Goal: Information Seeking & Learning: Learn about a topic

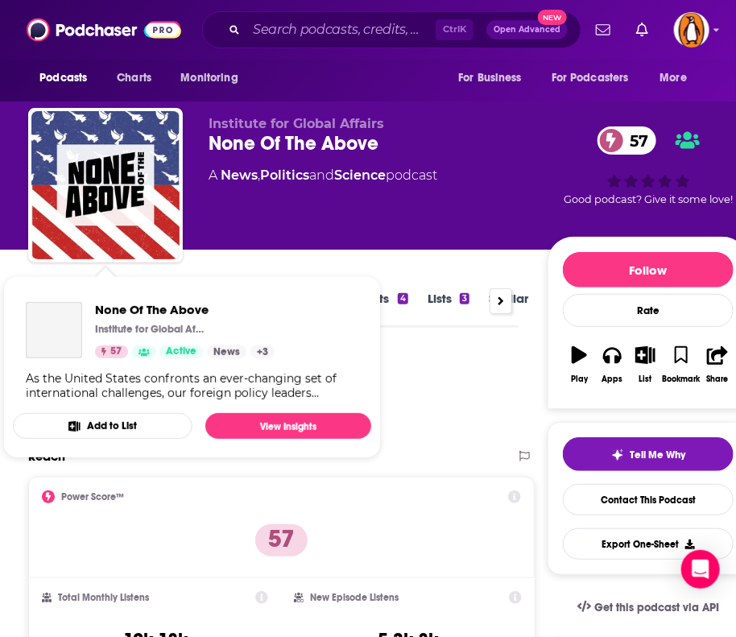
click at [445, 379] on div "Podcast Insights" at bounding box center [267, 395] width 478 height 82
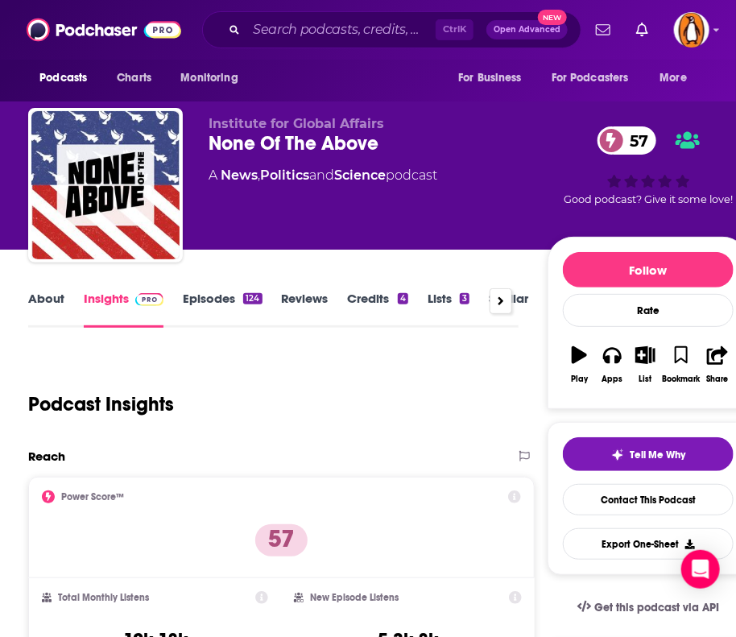
click at [44, 297] on link "About" at bounding box center [46, 309] width 36 height 37
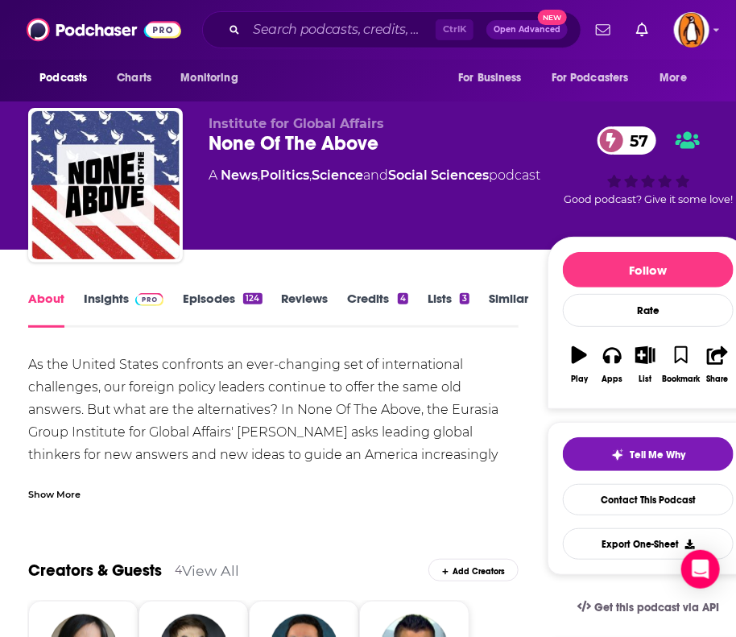
click at [275, 42] on div "Ctrl K Open Advanced New" at bounding box center [391, 29] width 379 height 37
click at [281, 31] on input "Search podcasts, credits, & more..." at bounding box center [340, 30] width 189 height 26
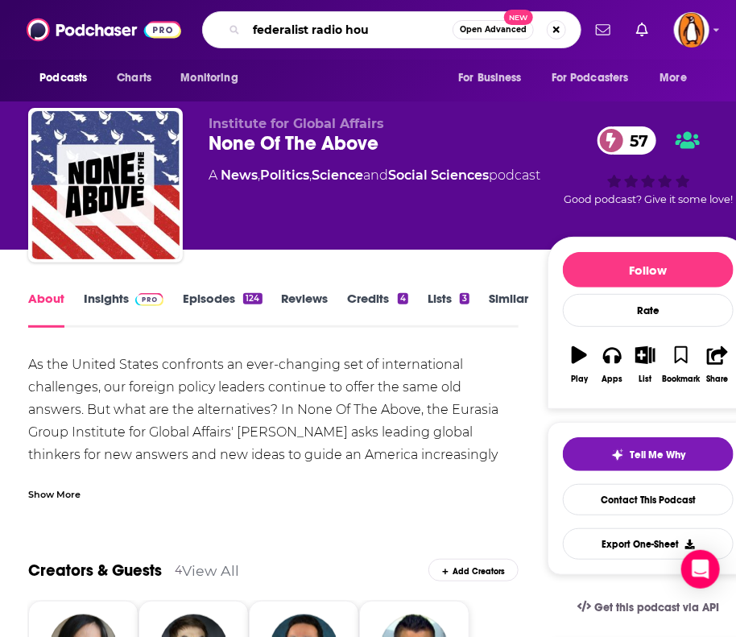
type input "federalist radio hour"
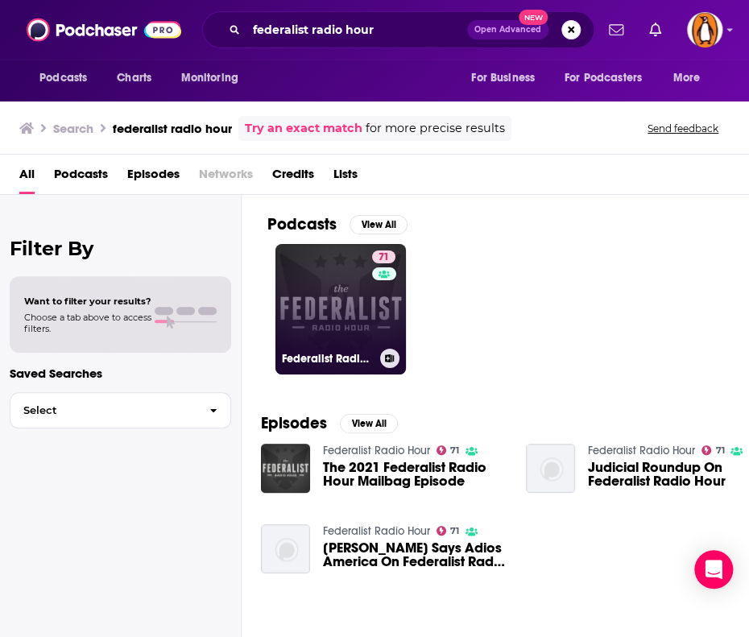
click at [305, 323] on link "71 Federalist Radio Hour" at bounding box center [340, 309] width 130 height 130
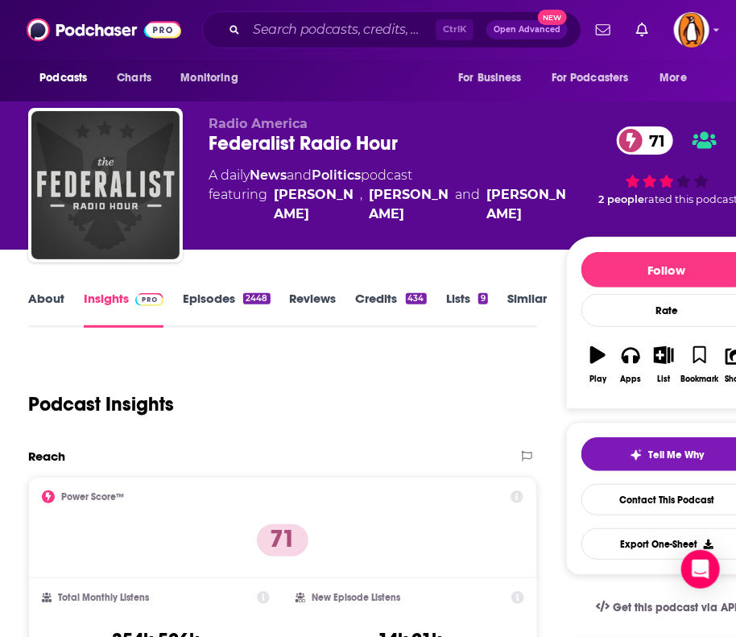
click at [61, 302] on link "About" at bounding box center [46, 309] width 36 height 37
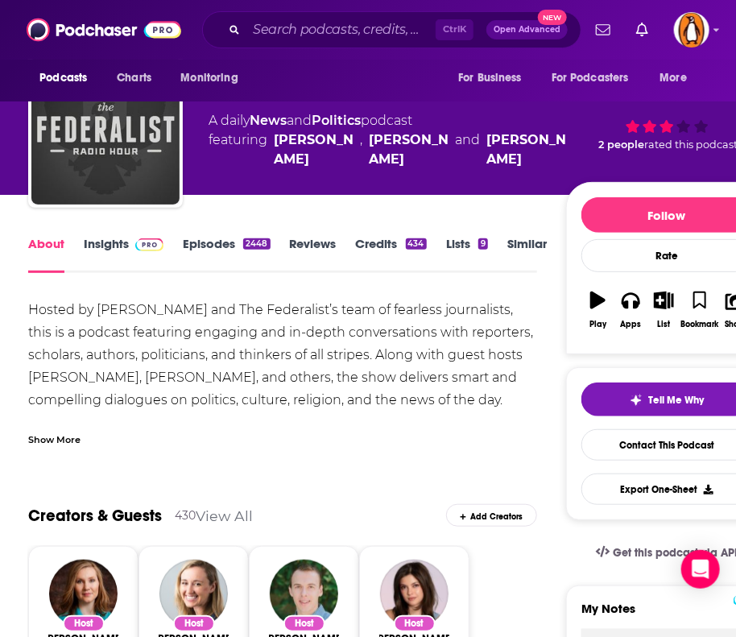
scroll to position [56, 0]
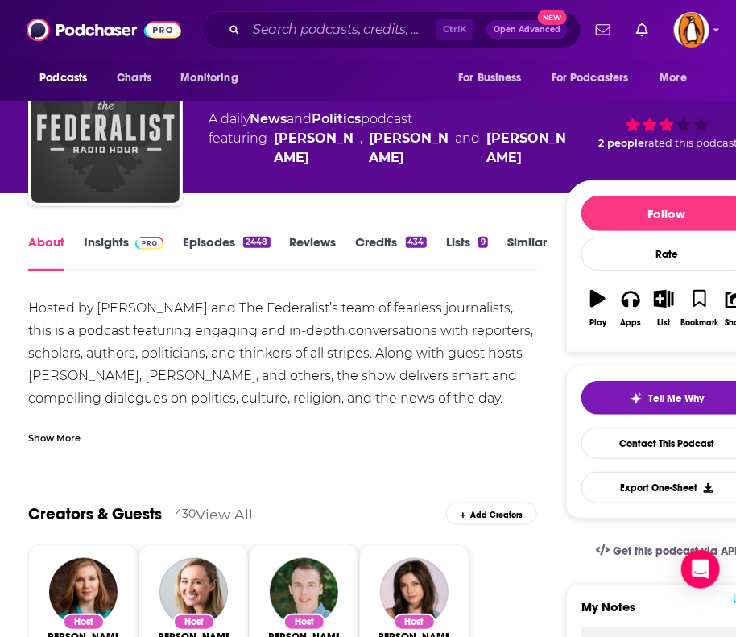
click at [57, 434] on div "Show More" at bounding box center [54, 436] width 52 height 15
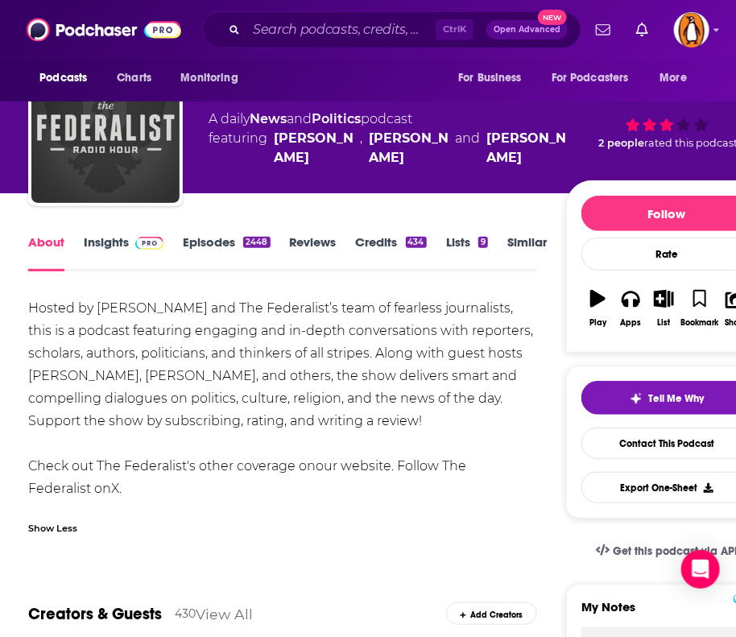
click at [115, 238] on link "Insights" at bounding box center [124, 252] width 80 height 37
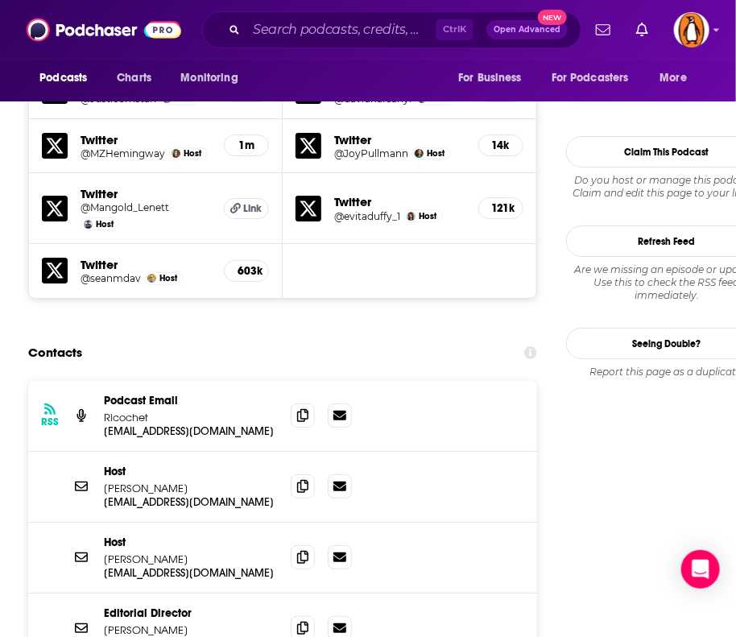
scroll to position [1695, 0]
click at [302, 22] on input "Search podcasts, credits, & more..." at bounding box center [340, 30] width 189 height 26
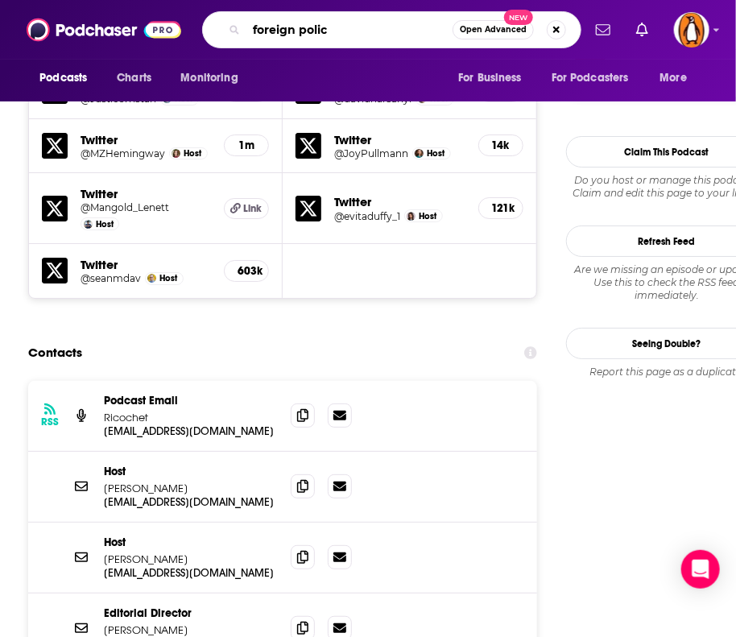
type input "foreign policy"
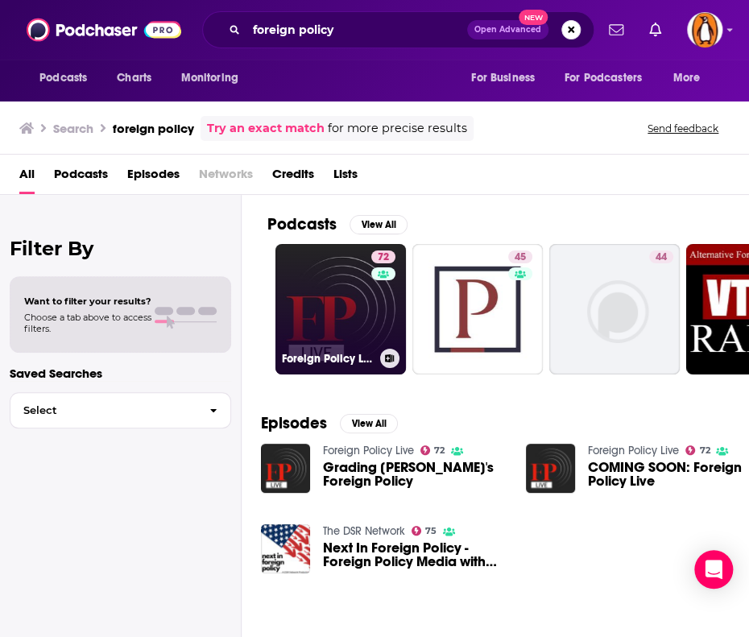
click at [322, 309] on link "72 Foreign Policy Live" at bounding box center [340, 309] width 130 height 130
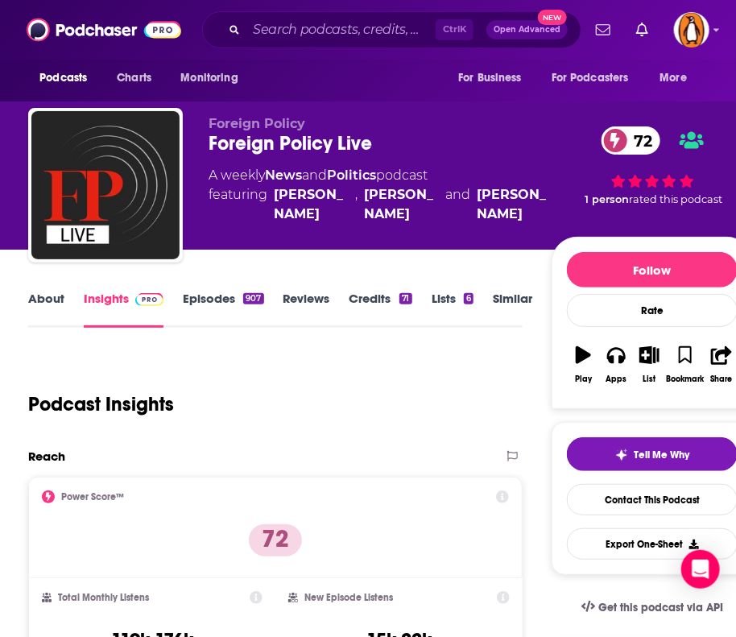
click at [50, 301] on link "About" at bounding box center [46, 309] width 36 height 37
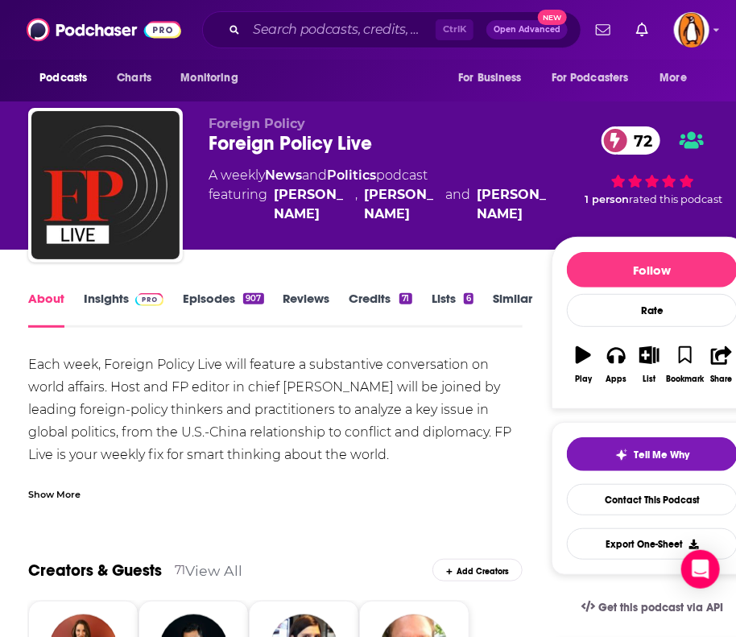
click at [114, 297] on link "Insights" at bounding box center [124, 309] width 80 height 37
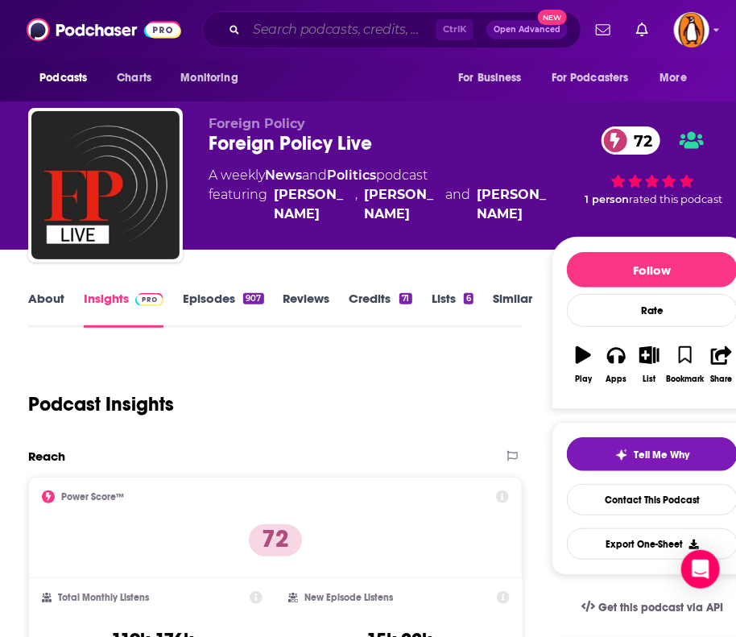
click at [304, 35] on input "Search podcasts, credits, & more..." at bounding box center [340, 30] width 189 height 26
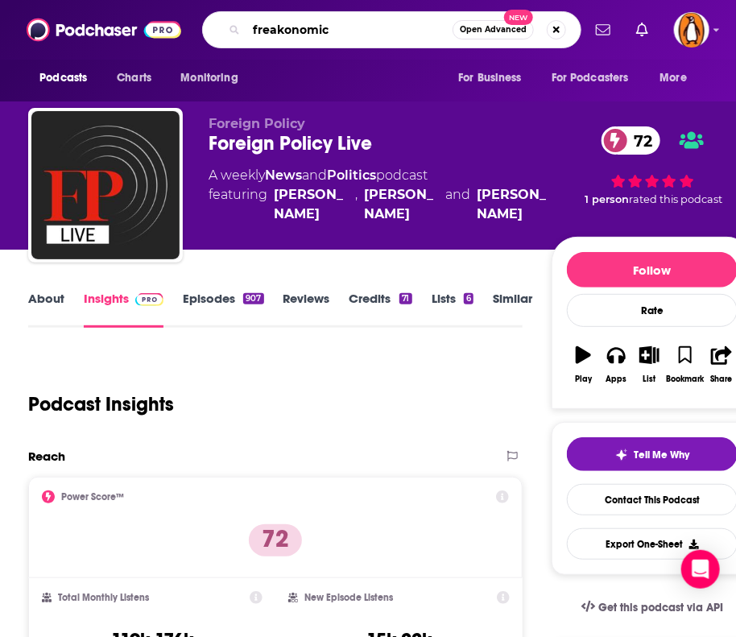
type input "freakonomics"
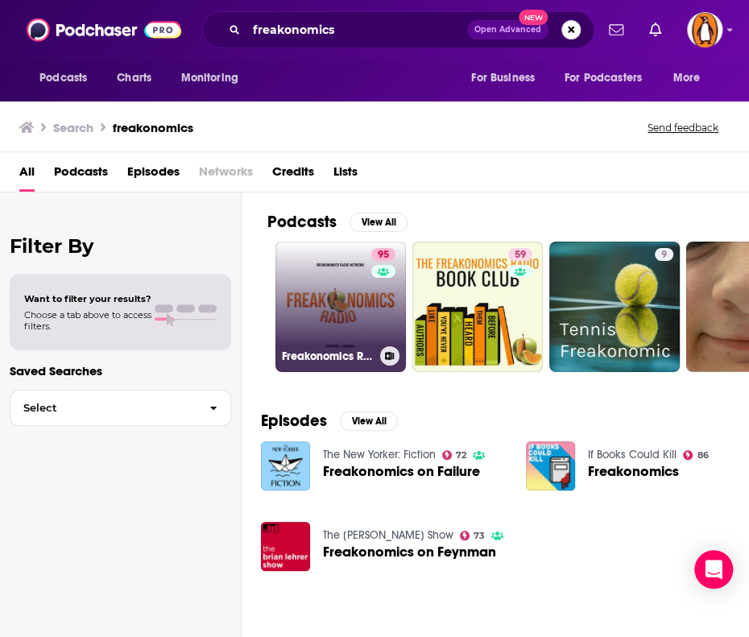
click at [330, 304] on link "95 Freakonomics Radio" at bounding box center [340, 307] width 130 height 130
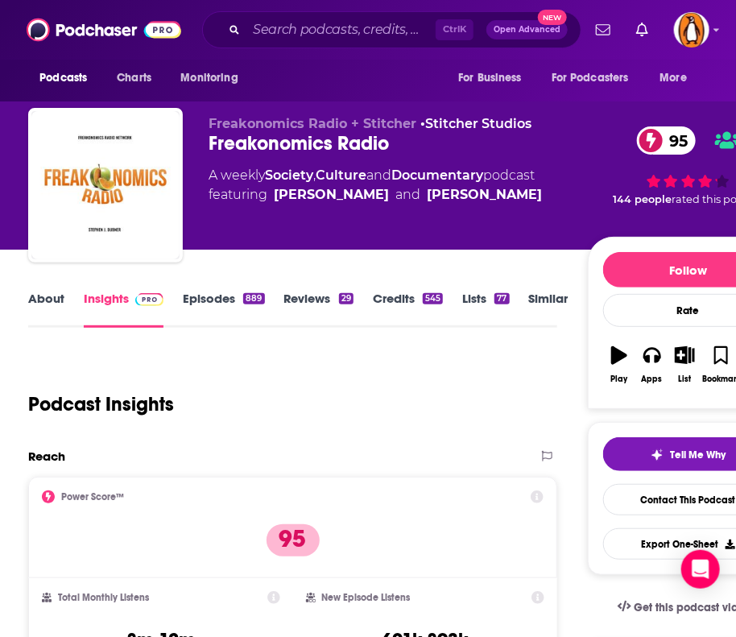
scroll to position [35, 0]
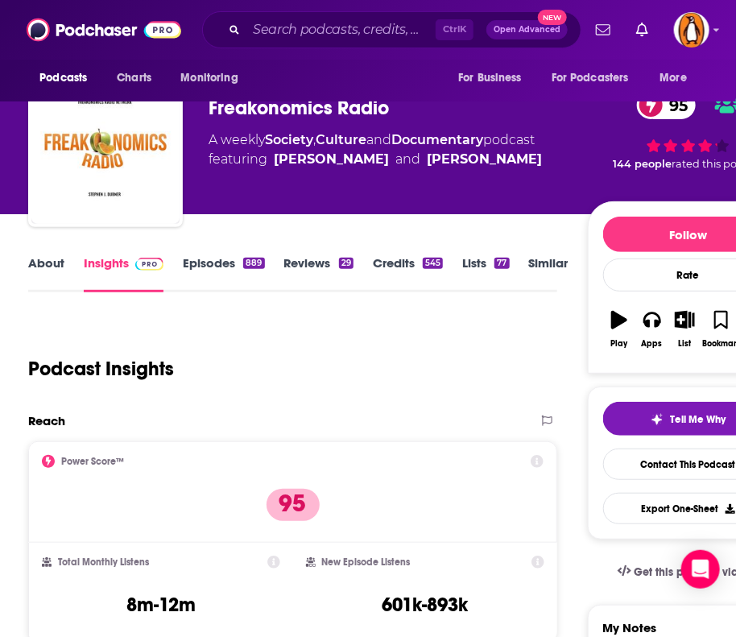
click at [50, 269] on link "About" at bounding box center [46, 273] width 36 height 37
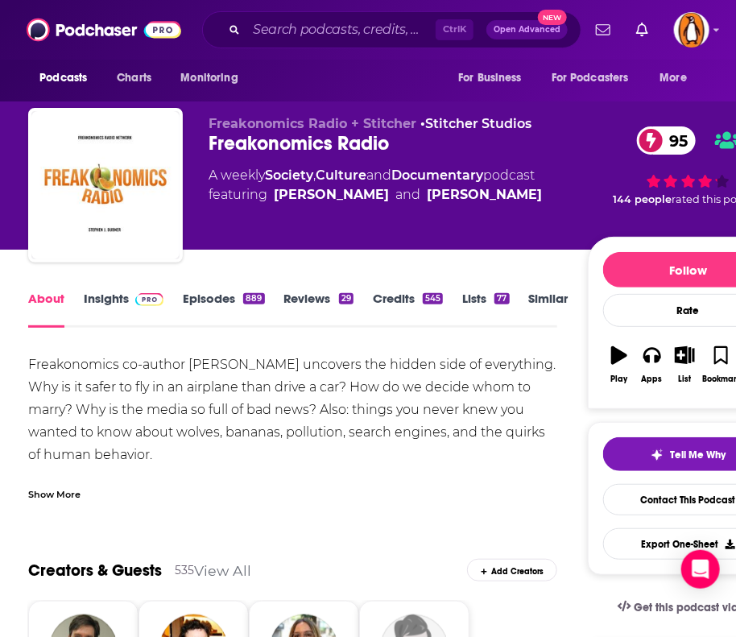
click at [71, 493] on div "Show More" at bounding box center [54, 493] width 52 height 15
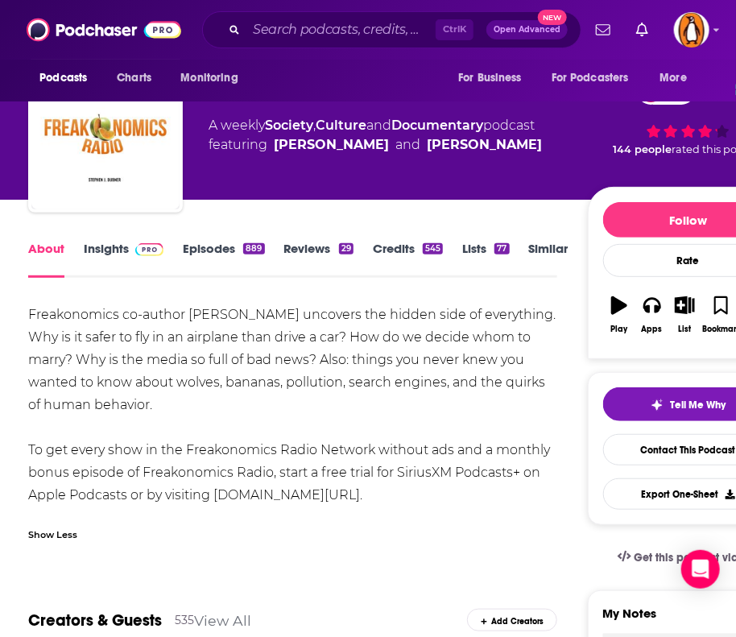
scroll to position [55, 0]
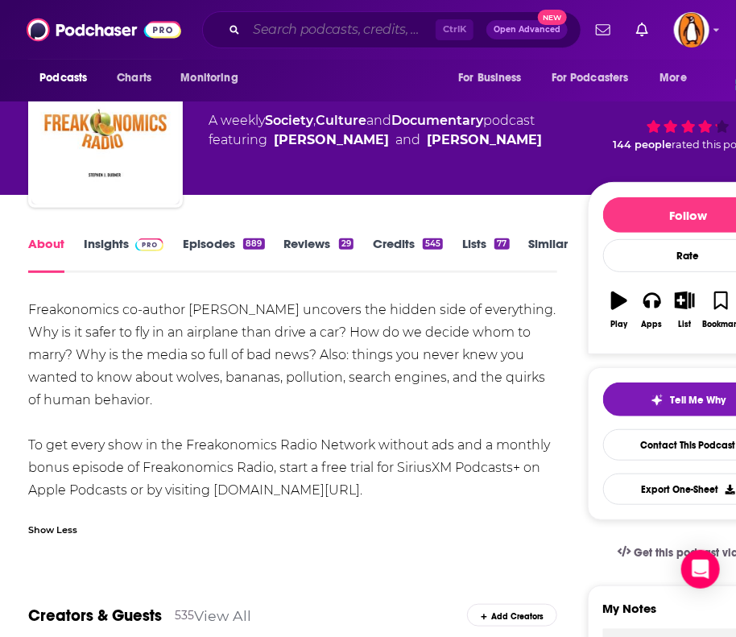
click at [285, 21] on input "Search podcasts, credits, & more..." at bounding box center [340, 30] width 189 height 26
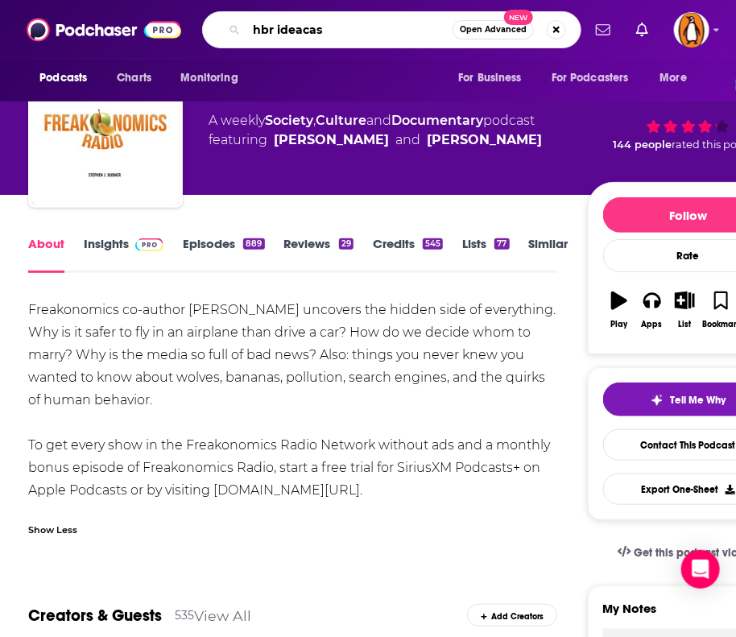
type input "[PERSON_NAME]"
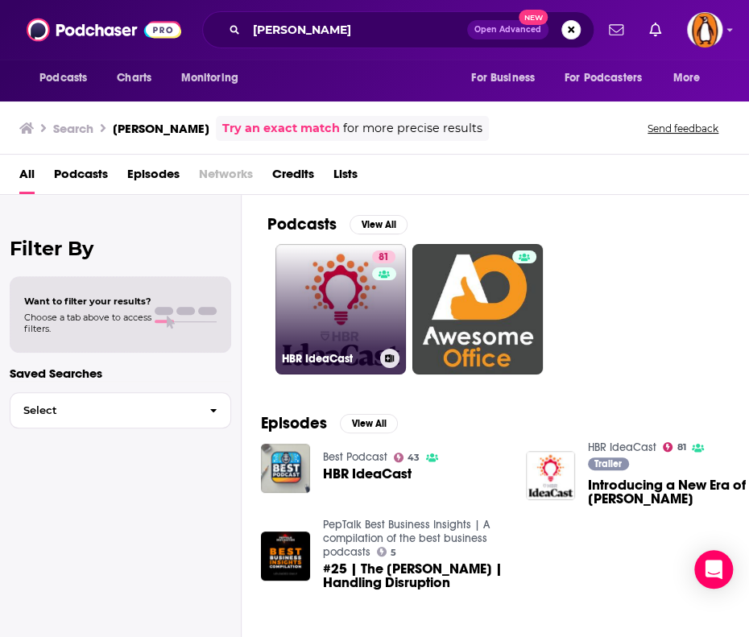
click at [295, 297] on link "81 [PERSON_NAME]" at bounding box center [340, 309] width 130 height 130
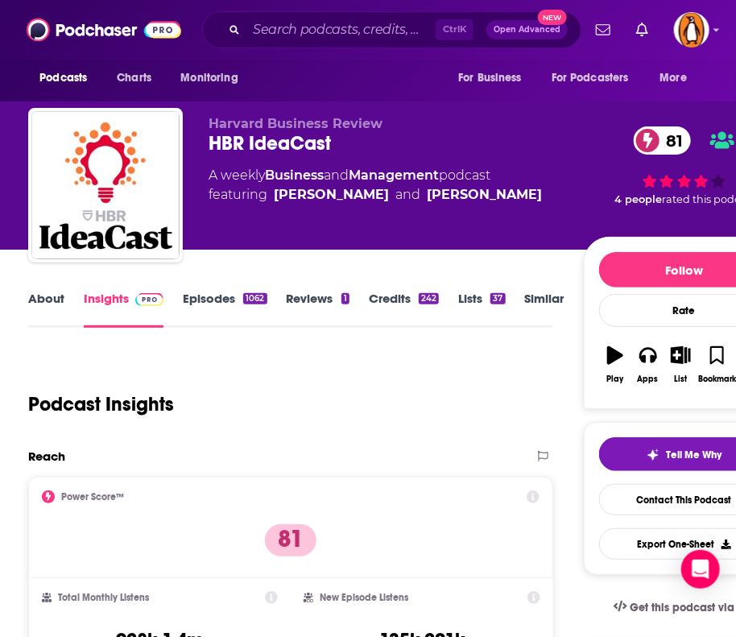
click at [41, 304] on link "About" at bounding box center [46, 309] width 36 height 37
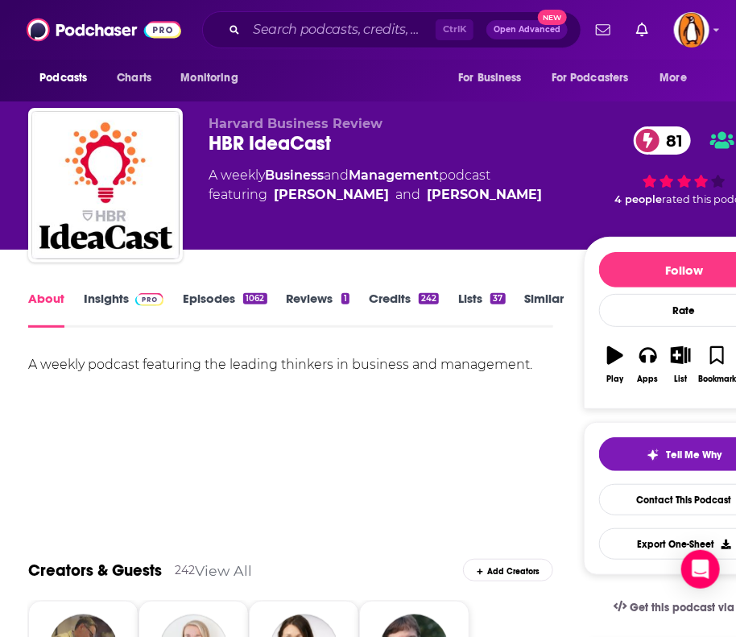
click at [97, 298] on link "Insights" at bounding box center [124, 309] width 80 height 37
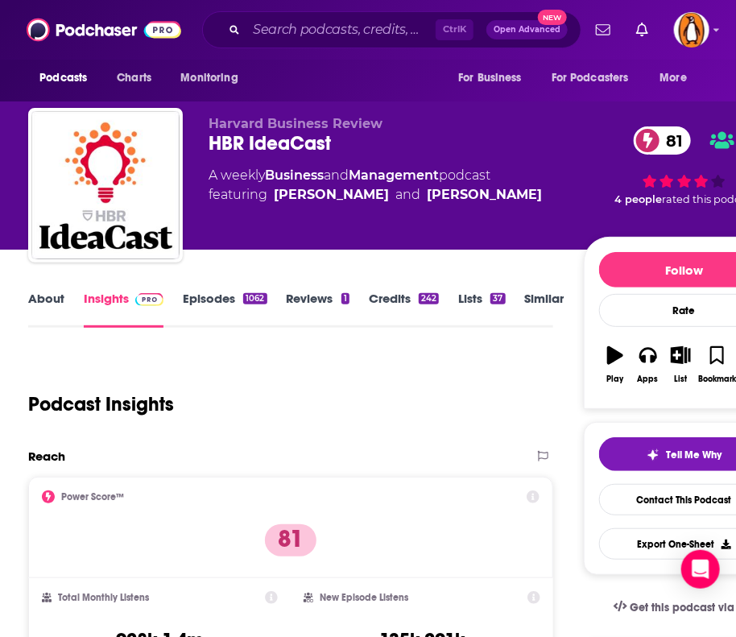
click at [41, 304] on link "About" at bounding box center [46, 309] width 36 height 37
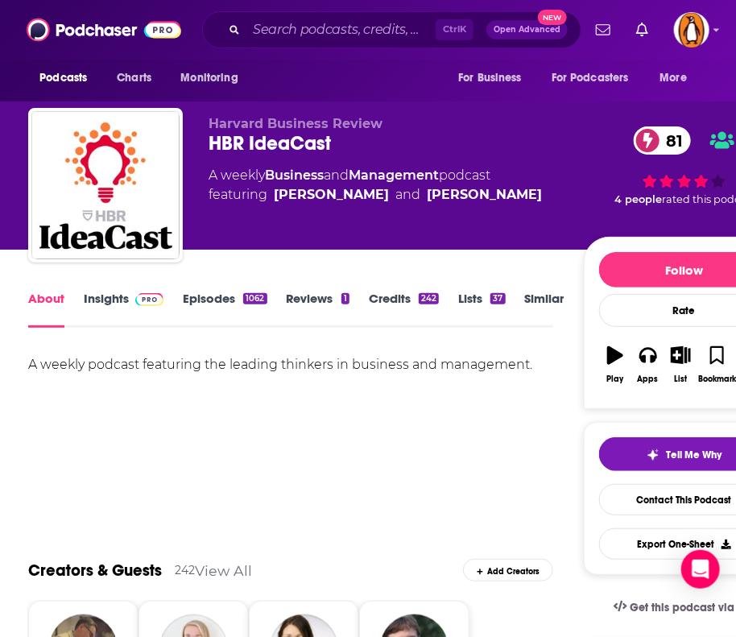
click at [85, 304] on link "Insights" at bounding box center [124, 309] width 80 height 37
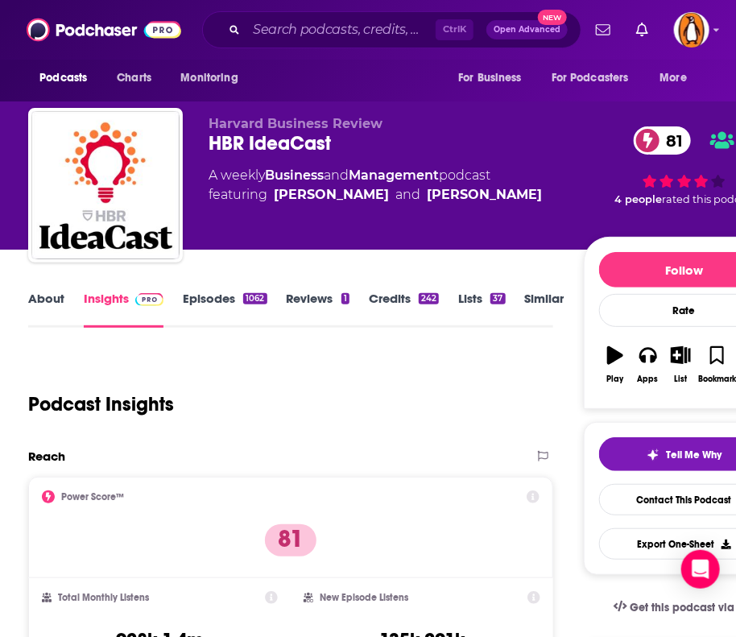
click at [221, 301] on link "Episodes 1062" at bounding box center [225, 309] width 84 height 37
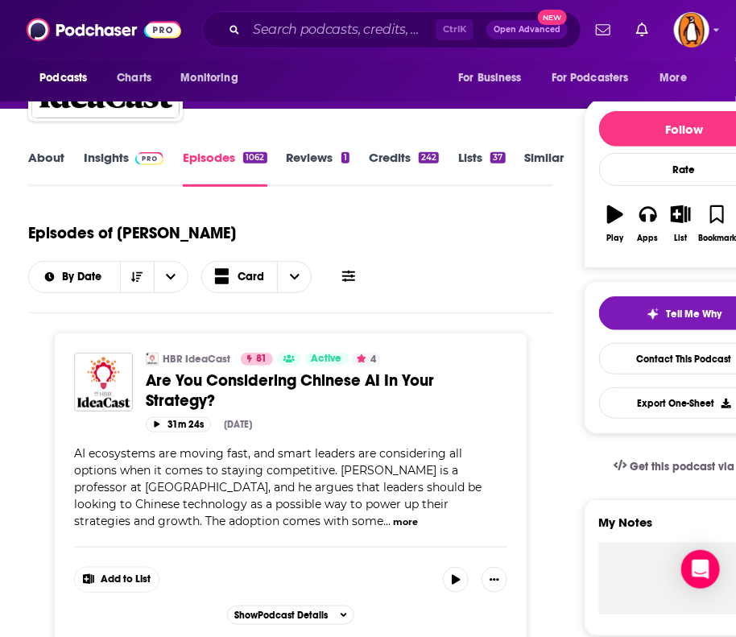
scroll to position [137, 0]
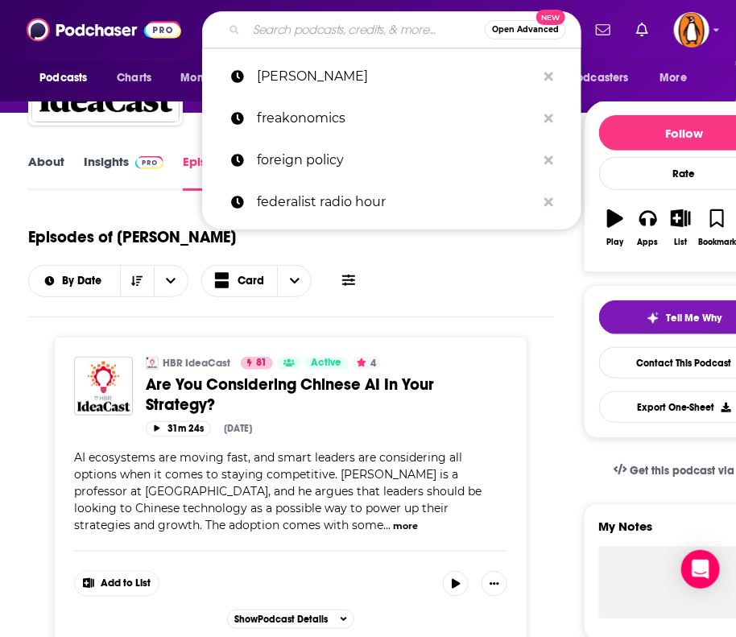
click at [281, 31] on input "Search podcasts, credits, & more..." at bounding box center [365, 30] width 238 height 26
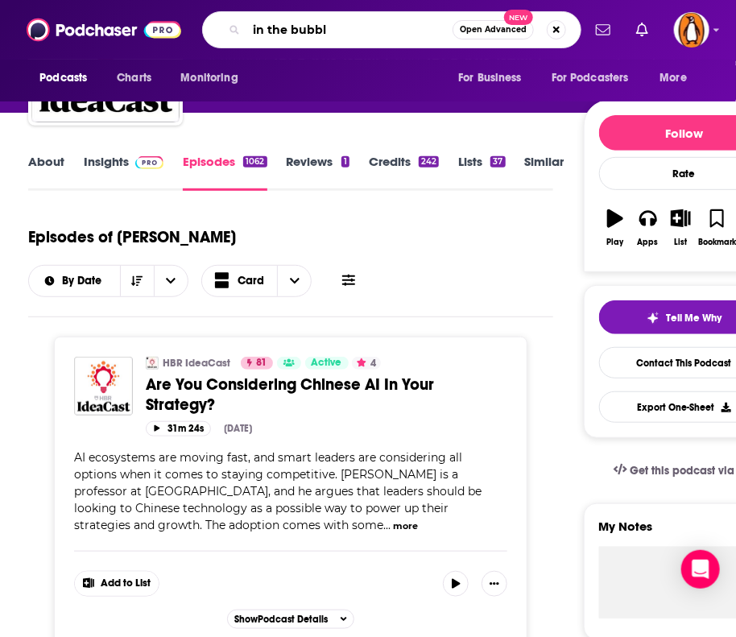
type input "in the bubble"
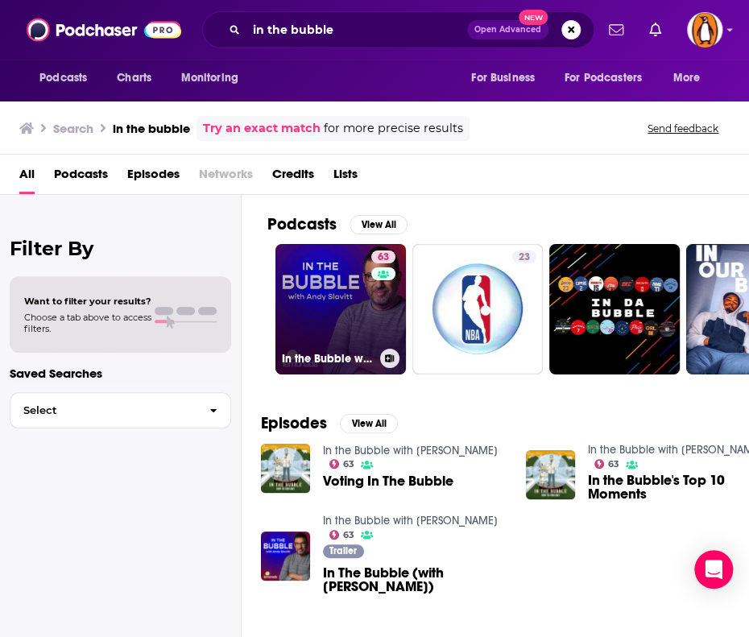
click at [322, 306] on link "63 In the Bubble with [PERSON_NAME]" at bounding box center [340, 309] width 130 height 130
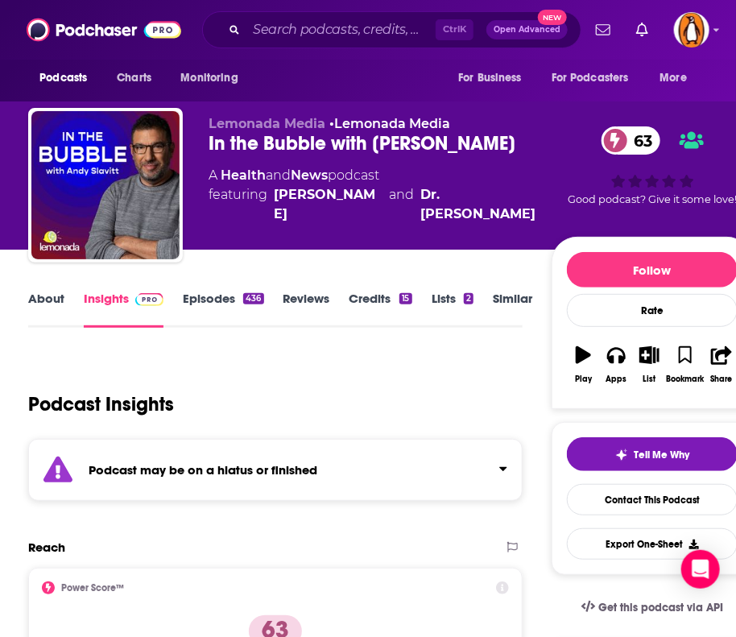
click at [42, 313] on link "About" at bounding box center [46, 309] width 36 height 37
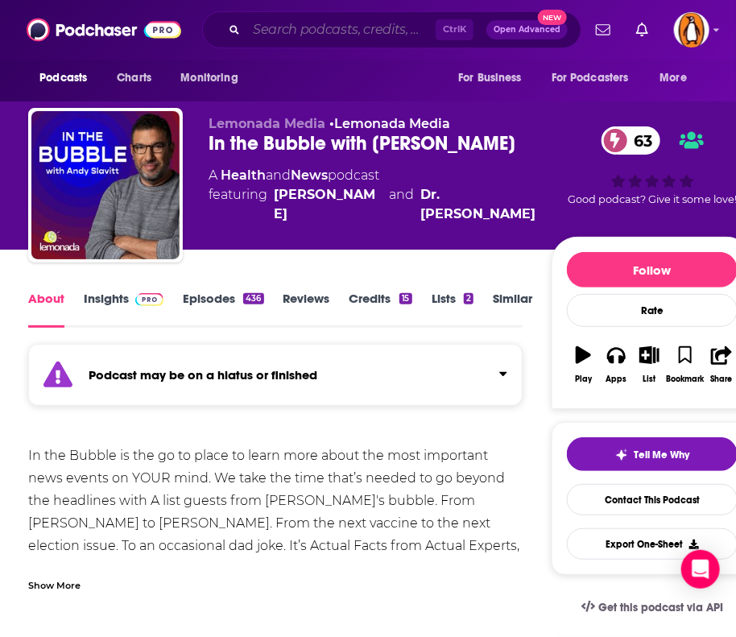
click at [274, 23] on input "Search podcasts, credits, & more..." at bounding box center [340, 30] width 189 height 26
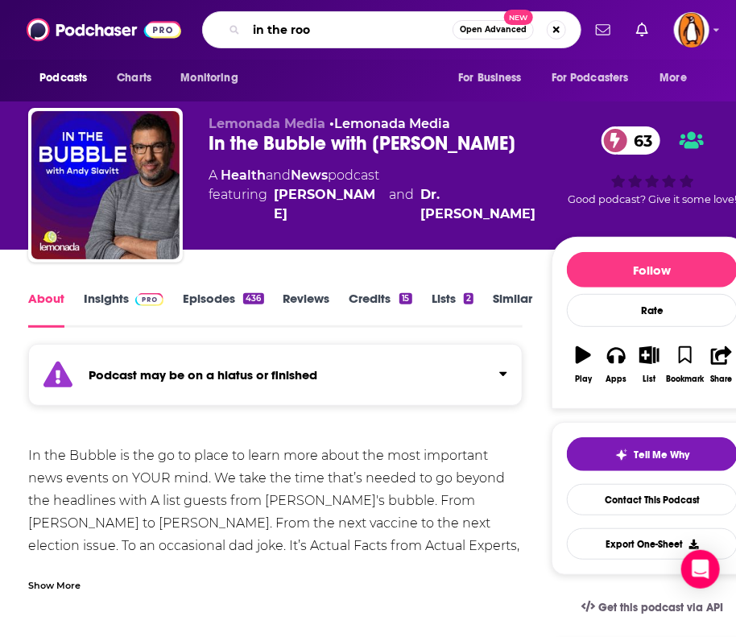
type input "in the room"
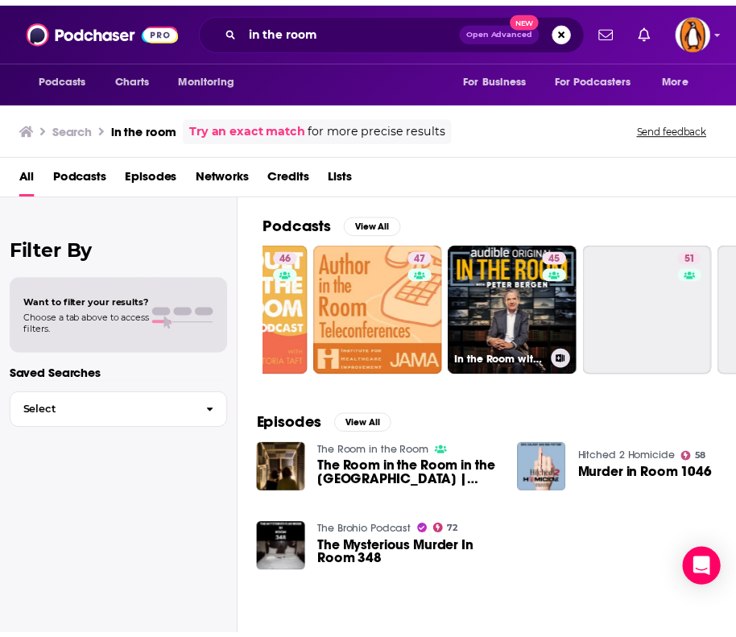
scroll to position [0, 371]
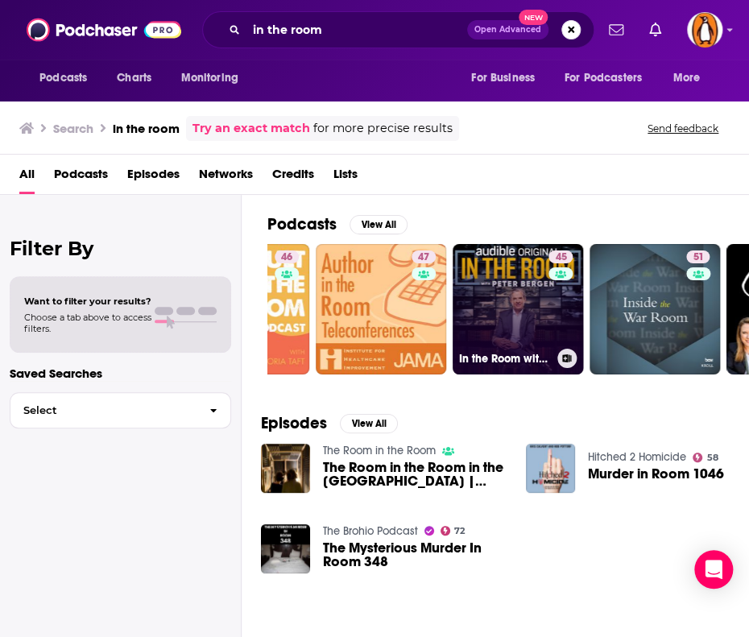
click at [512, 319] on link "45 In the Room with [PERSON_NAME]" at bounding box center [518, 309] width 130 height 130
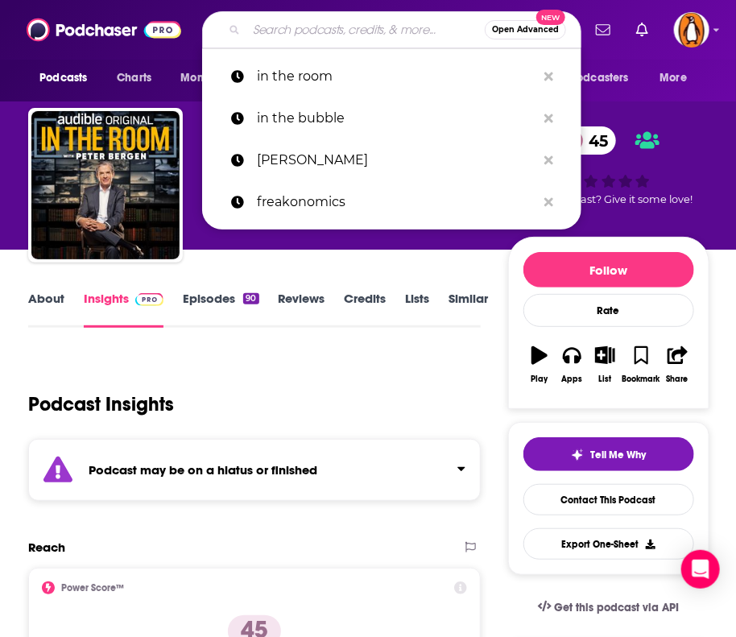
click at [299, 28] on input "Search podcasts, credits, & more..." at bounding box center [365, 30] width 238 height 26
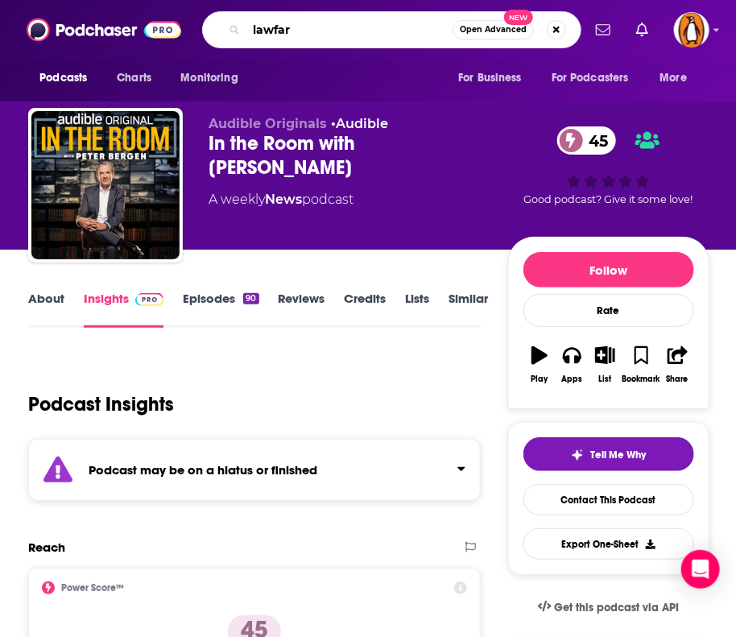
type input "lawfare"
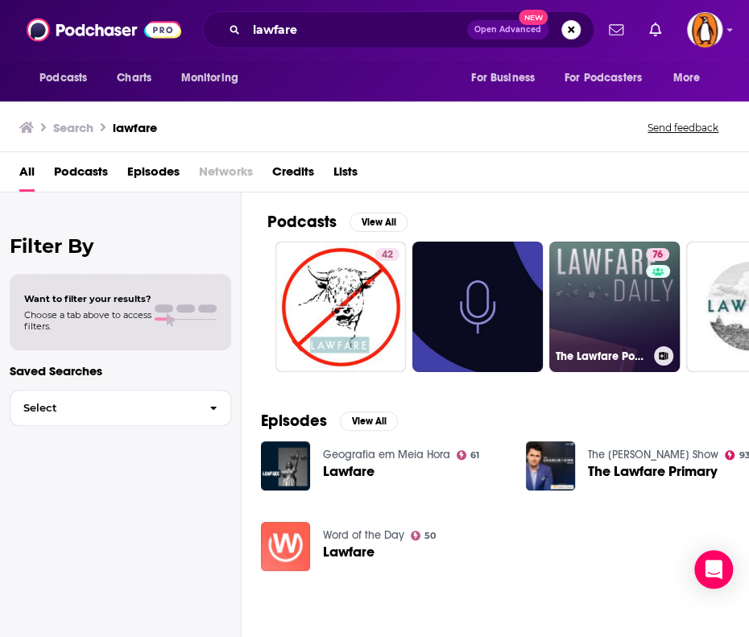
click at [605, 333] on link "76 The Lawfare Podcast" at bounding box center [614, 307] width 130 height 130
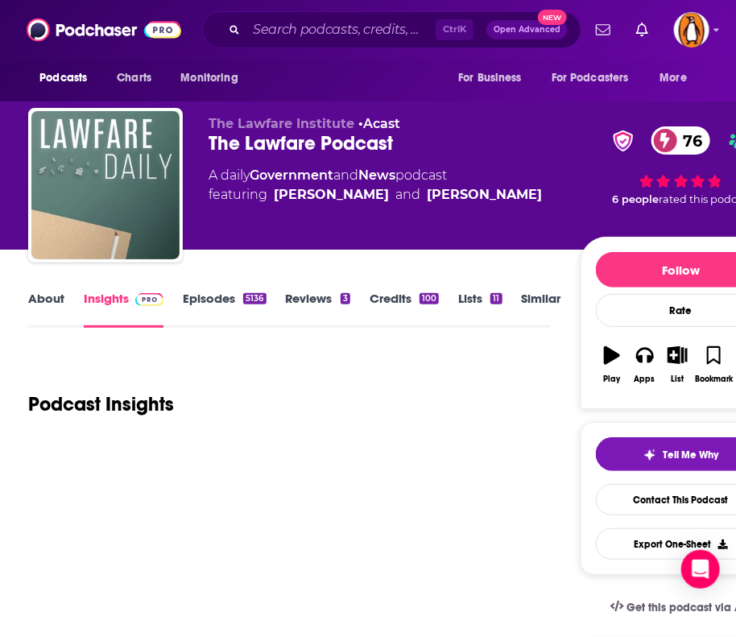
click at [35, 300] on link "About" at bounding box center [46, 309] width 36 height 37
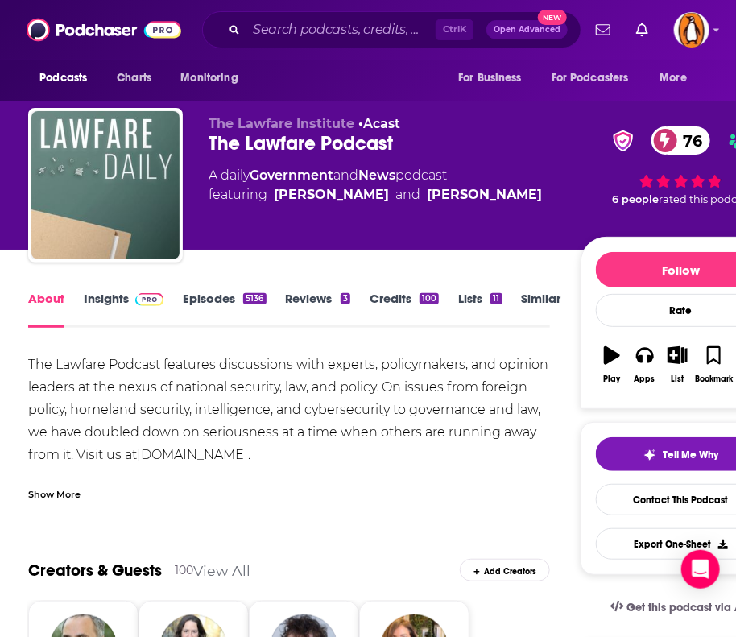
click at [44, 499] on div "Show More" at bounding box center [54, 493] width 52 height 15
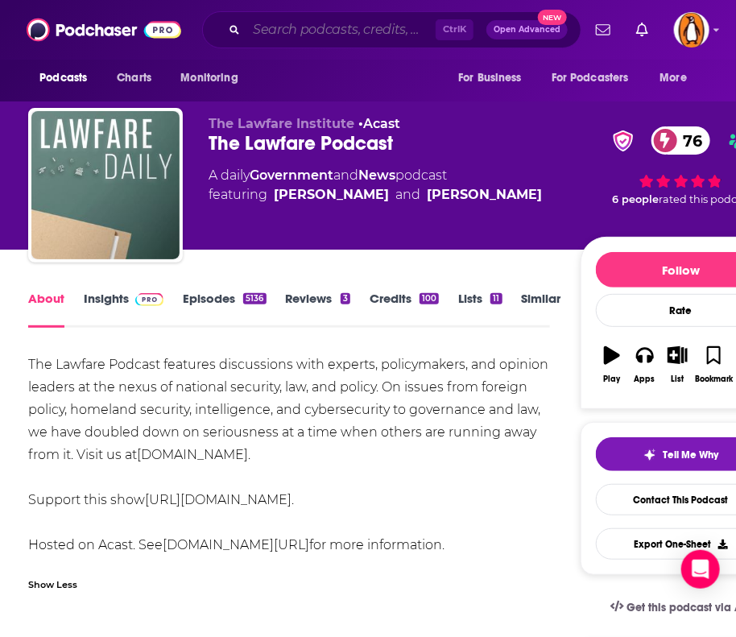
click at [288, 26] on input "Search podcasts, credits, & more..." at bounding box center [340, 30] width 189 height 26
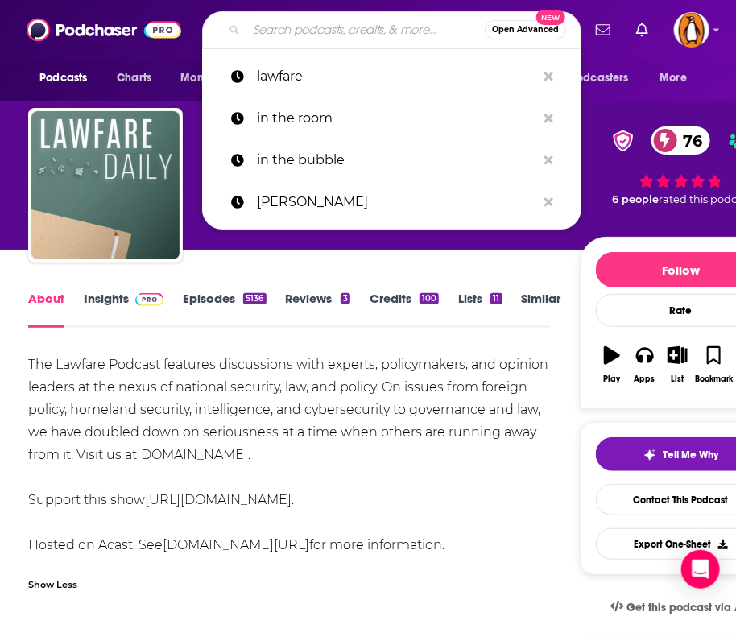
paste input "[PERSON_NAME] BREAKDOWN"
type input "[PERSON_NAME] BREAKDOWN"
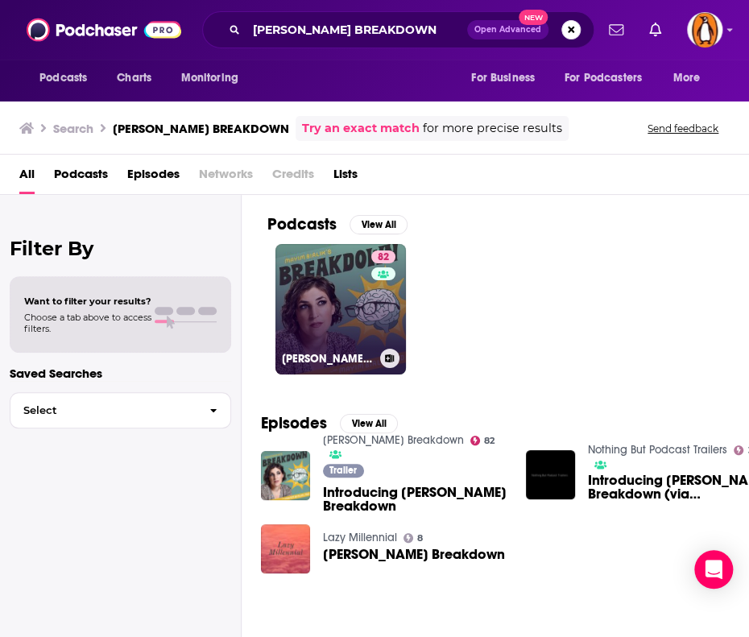
click at [314, 302] on link "82 [PERSON_NAME] Breakdown" at bounding box center [340, 309] width 130 height 130
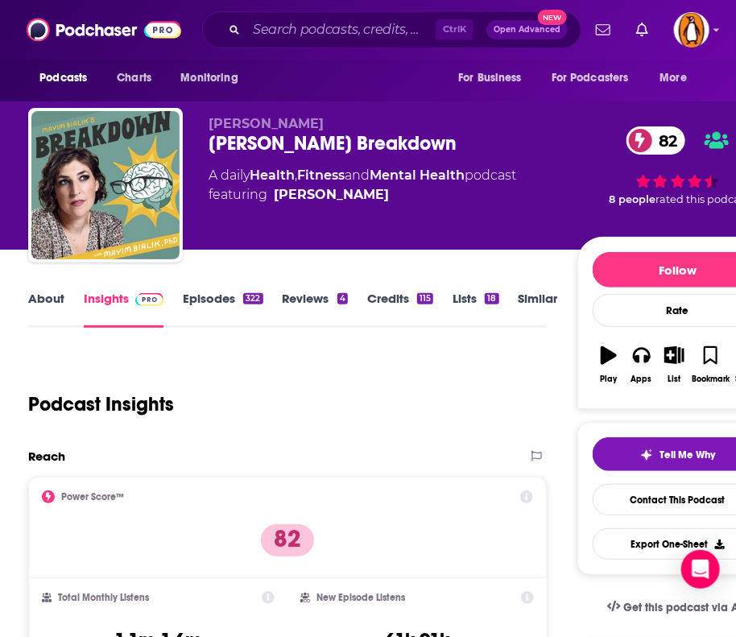
click at [45, 299] on link "About" at bounding box center [46, 309] width 36 height 37
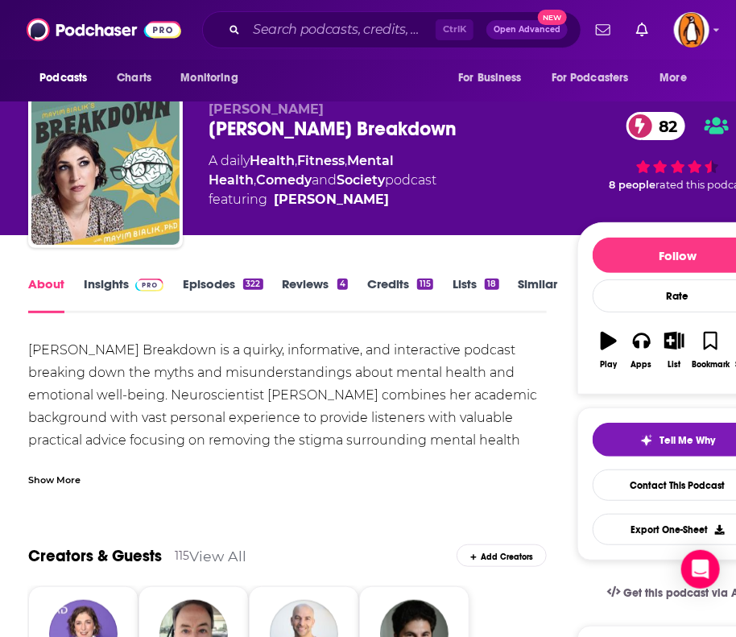
scroll to position [15, 0]
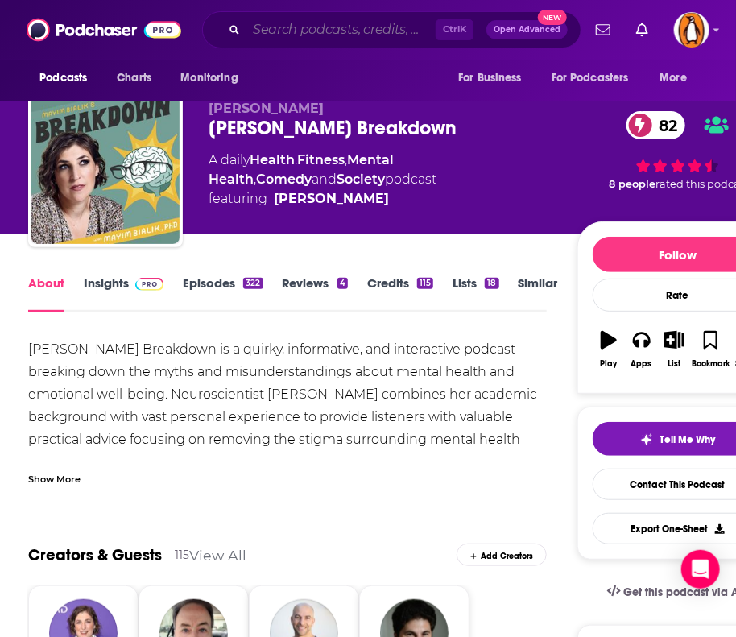
click at [313, 23] on input "Search podcasts, credits, & more..." at bounding box center [340, 30] width 189 height 26
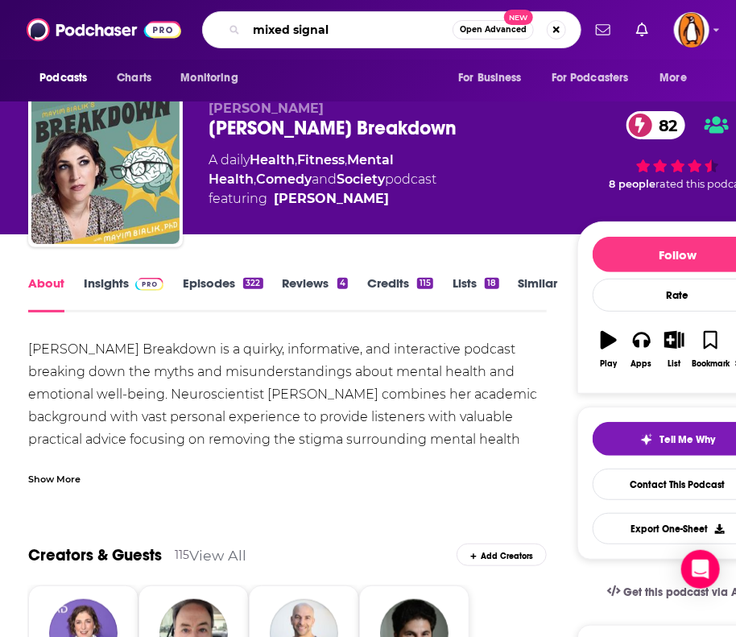
type input "mixed signals"
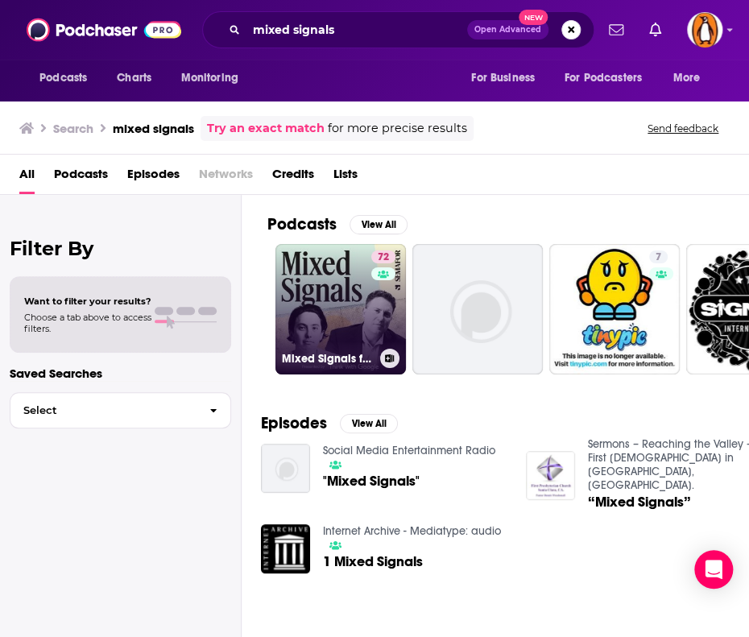
click at [322, 312] on link "72 Mixed Signals from Semafor Media" at bounding box center [340, 309] width 130 height 130
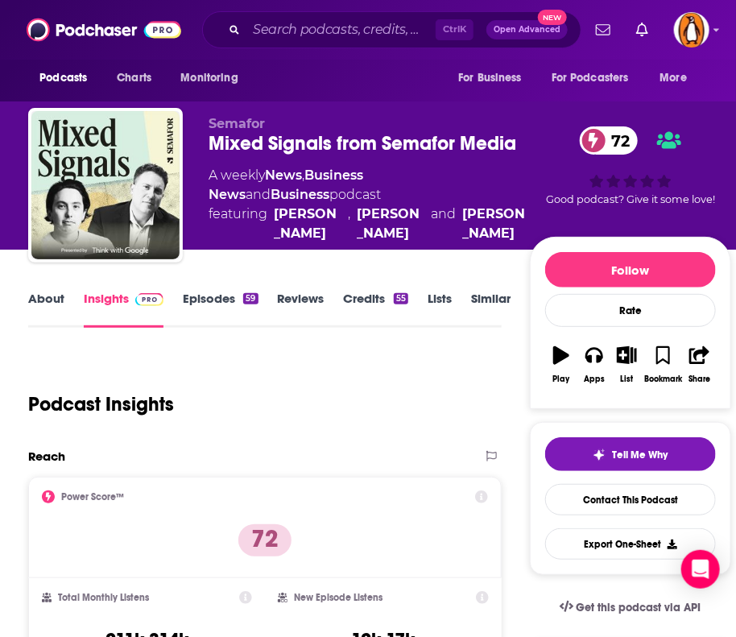
click at [60, 309] on link "About" at bounding box center [46, 309] width 36 height 37
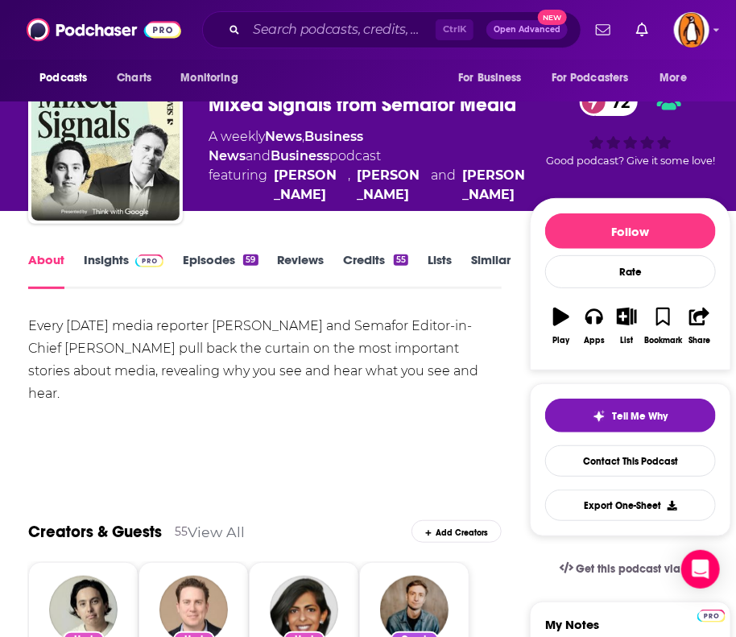
scroll to position [40, 0]
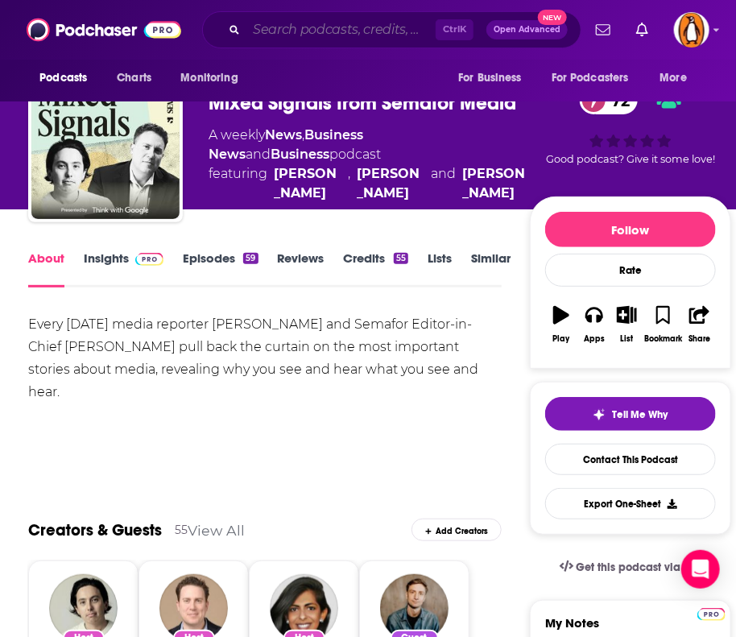
click at [271, 39] on input "Search podcasts, credits, & more..." at bounding box center [340, 30] width 189 height 26
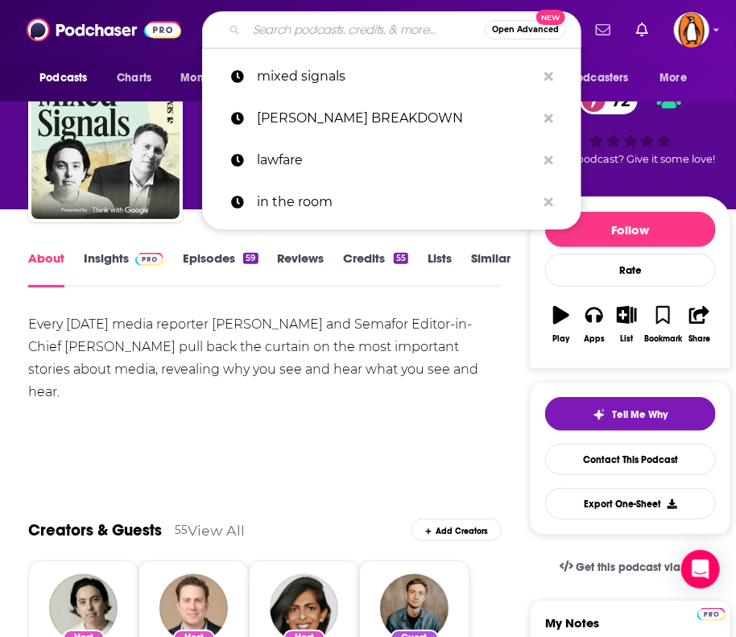
paste input "MODERN WAR INSTITUTE PODCAST"
type input "MODERN WAR INSTITUTE PODCAST"
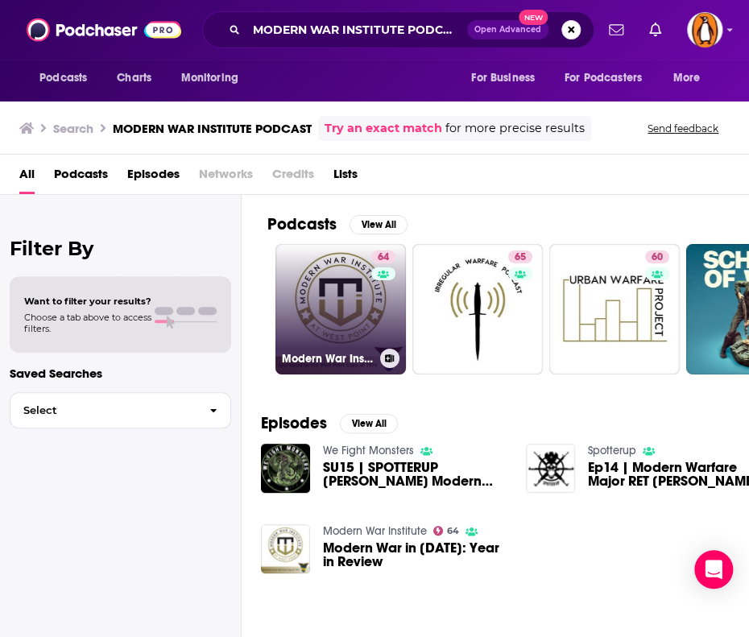
click at [329, 296] on link "64 Modern War Institute" at bounding box center [340, 309] width 130 height 130
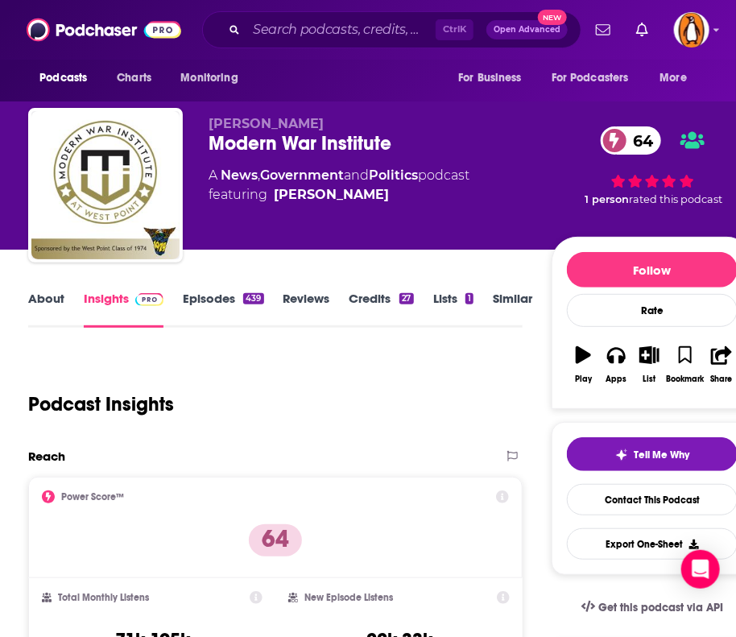
scroll to position [38, 0]
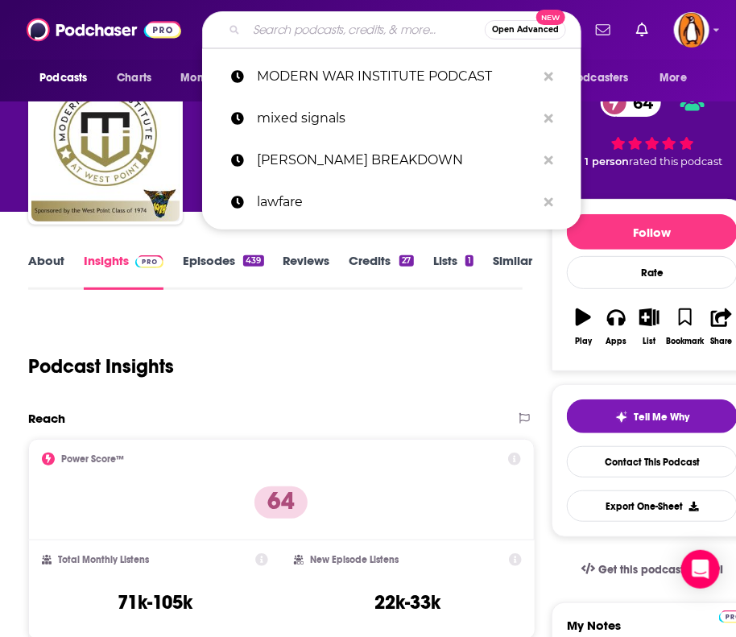
click at [303, 18] on input "Search podcasts, credits, & more..." at bounding box center [365, 30] width 238 height 26
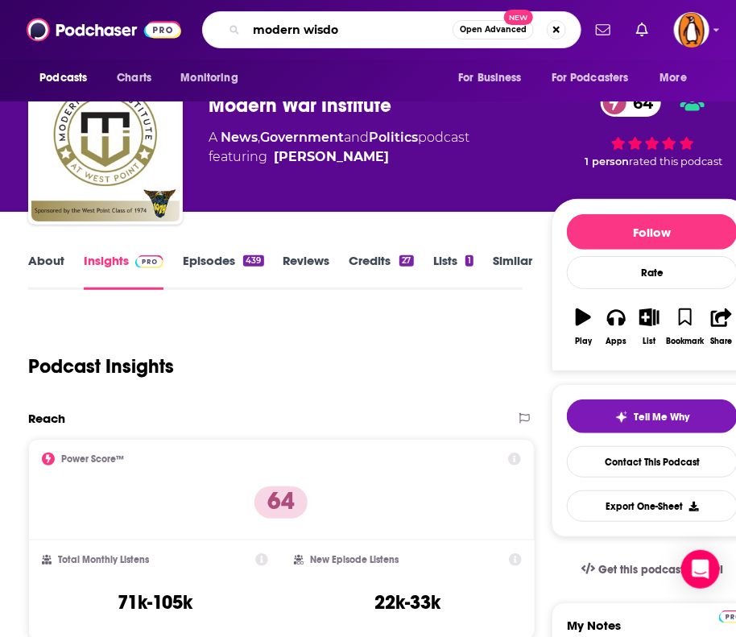
type input "modern wisdom"
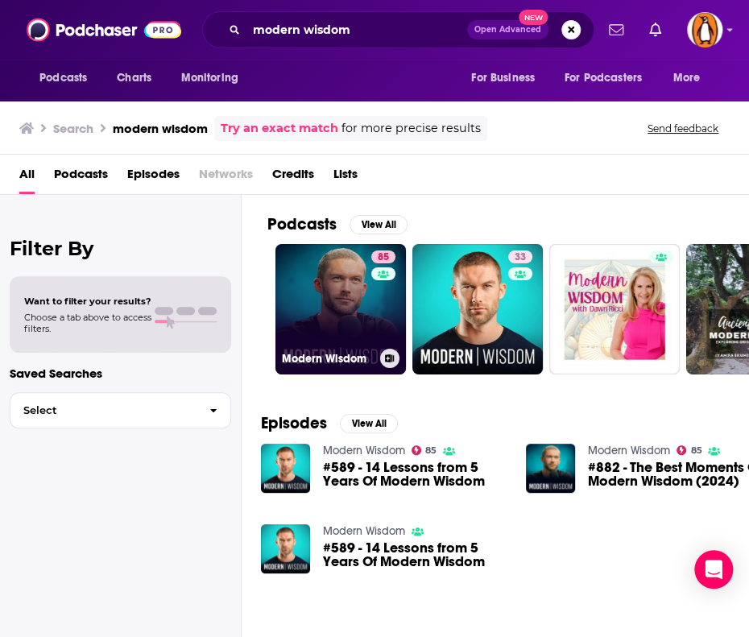
click at [322, 309] on link "85 Modern Wisdom" at bounding box center [340, 309] width 130 height 130
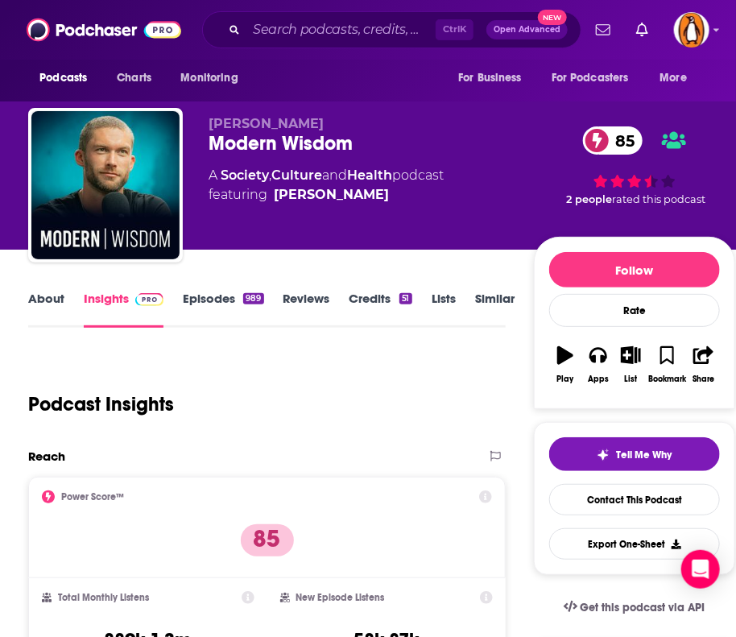
click at [46, 302] on link "About" at bounding box center [46, 309] width 36 height 37
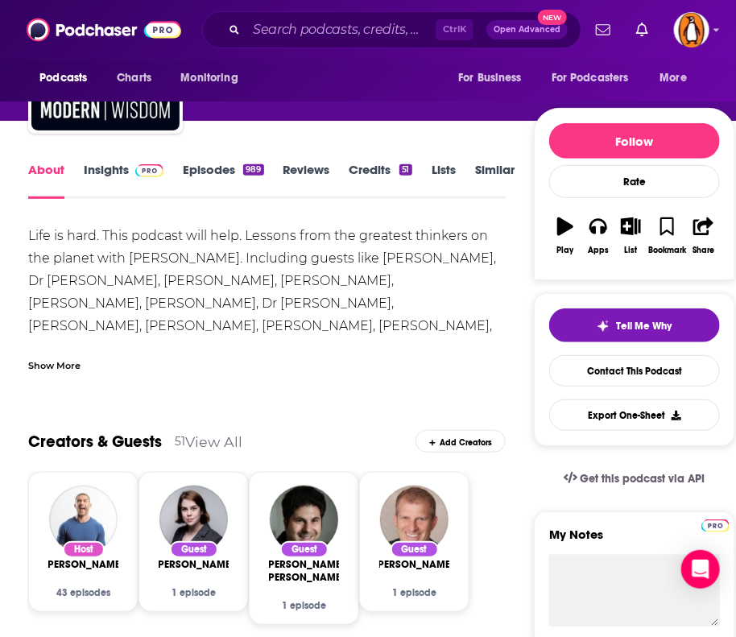
scroll to position [129, 0]
click at [65, 364] on div "Show More" at bounding box center [54, 364] width 52 height 15
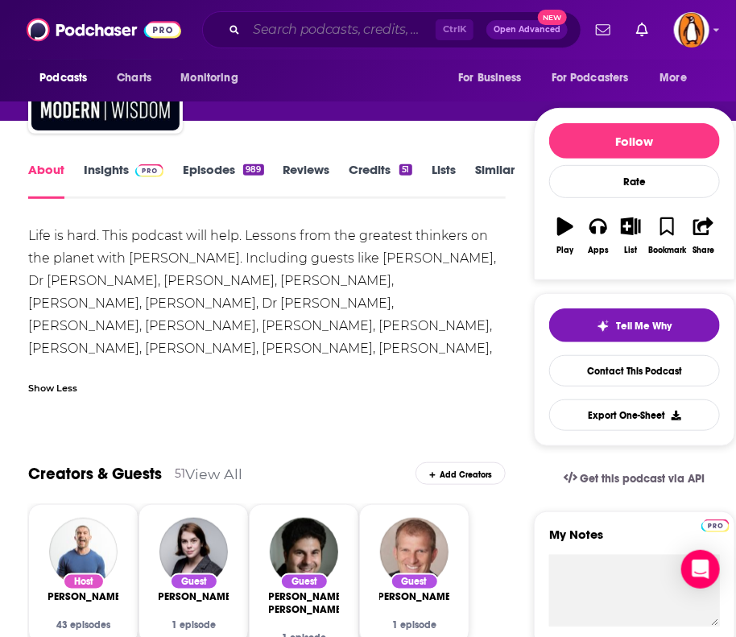
click at [284, 25] on input "Search podcasts, credits, & more..." at bounding box center [340, 30] width 189 height 26
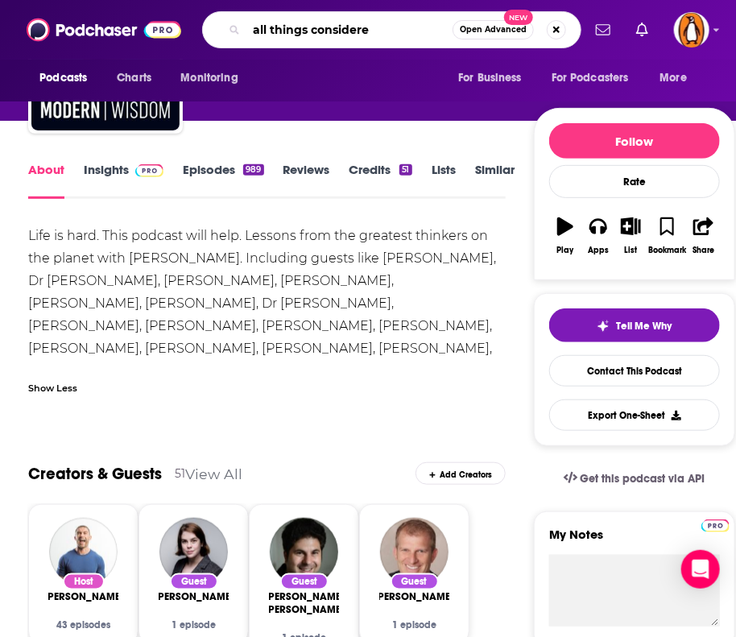
type input "all things considered"
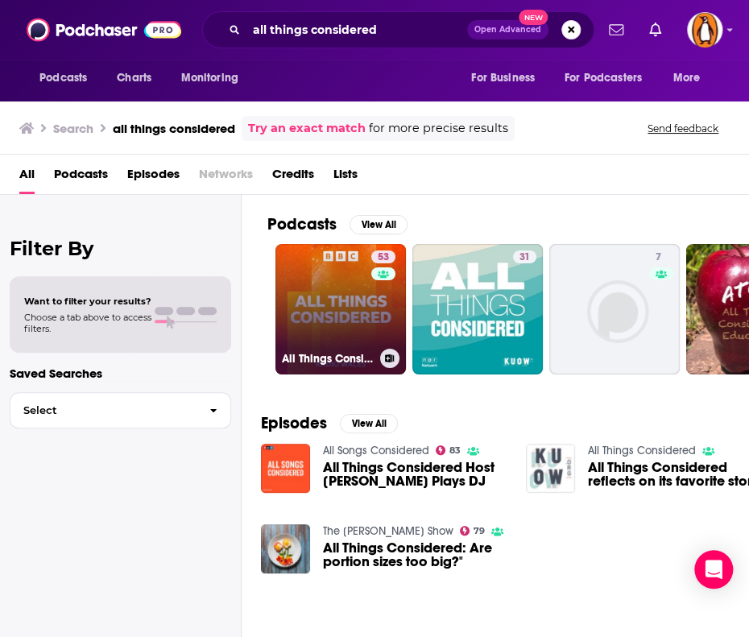
click at [325, 315] on link "53 All Things Considered" at bounding box center [340, 309] width 130 height 130
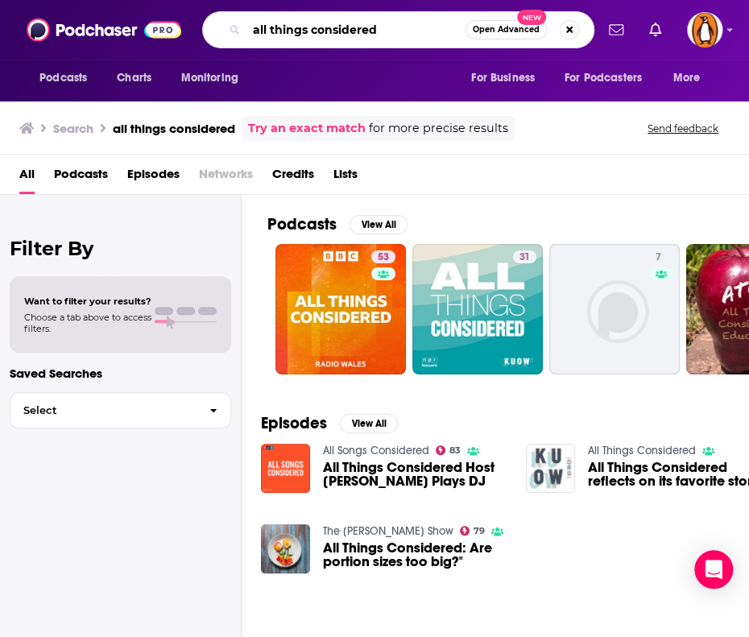
click at [253, 32] on input "all things considered" at bounding box center [355, 30] width 219 height 26
type input "npr all things considered"
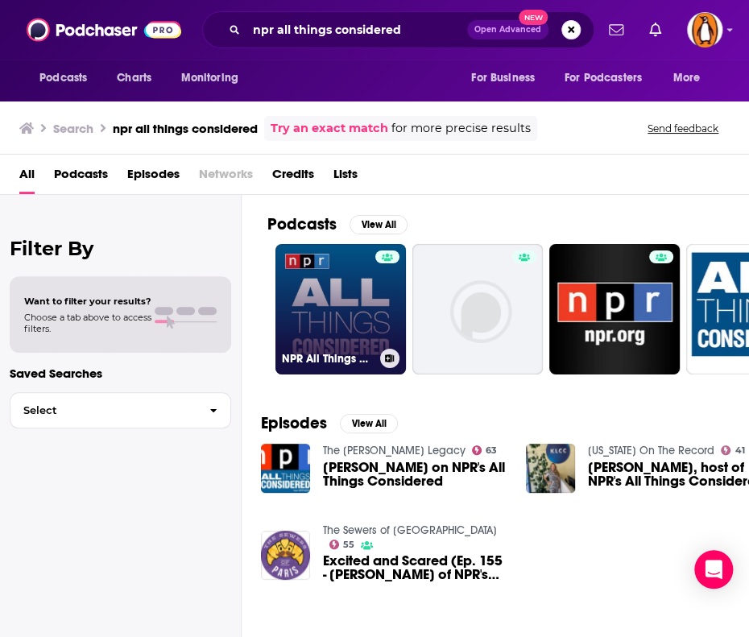
click at [342, 316] on link "NPR All Things Considered" at bounding box center [340, 309] width 130 height 130
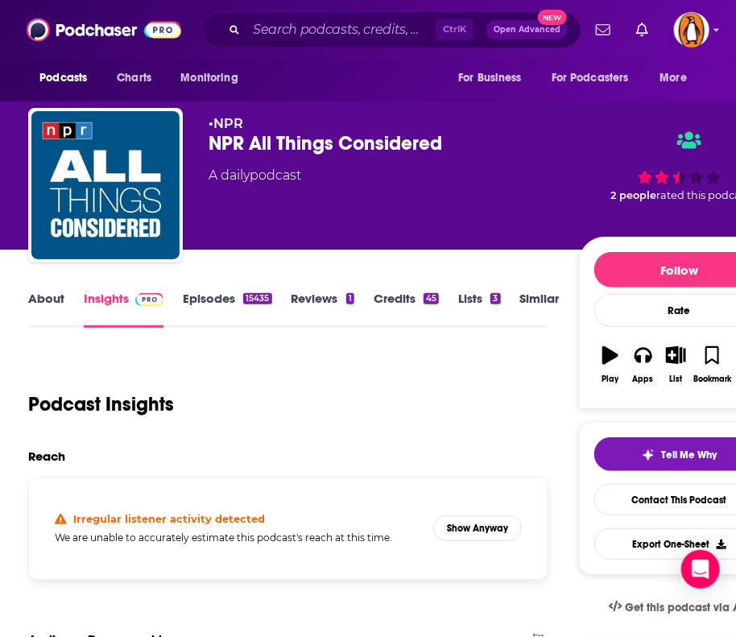
click at [49, 299] on link "About" at bounding box center [46, 309] width 36 height 37
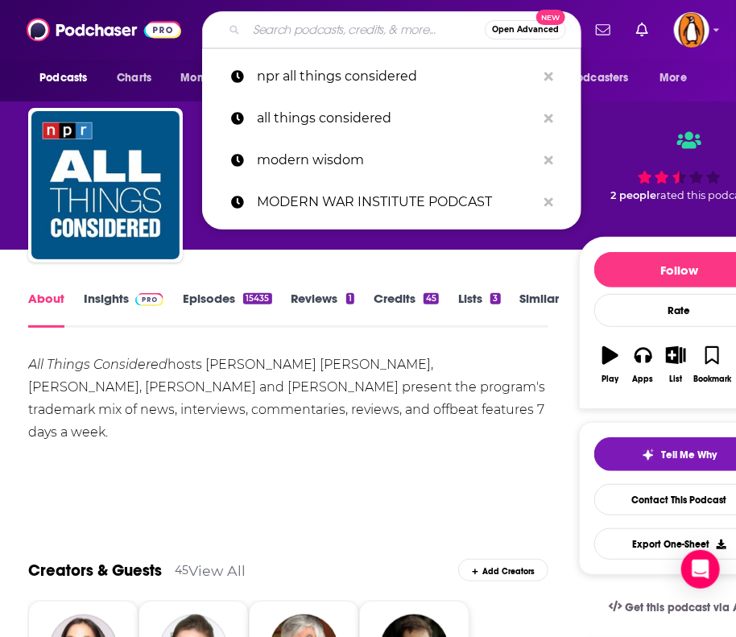
click at [275, 40] on input "Search podcasts, credits, & more..." at bounding box center [365, 30] width 238 height 26
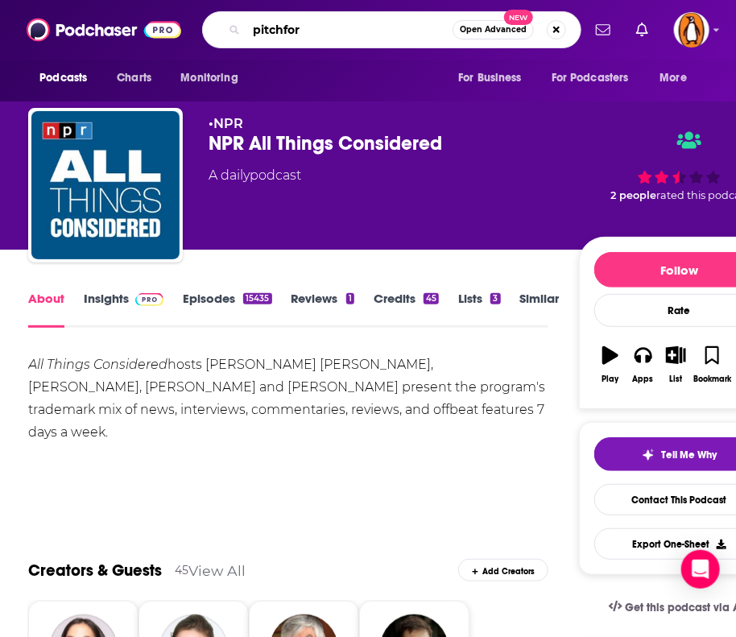
type input "pitchfork"
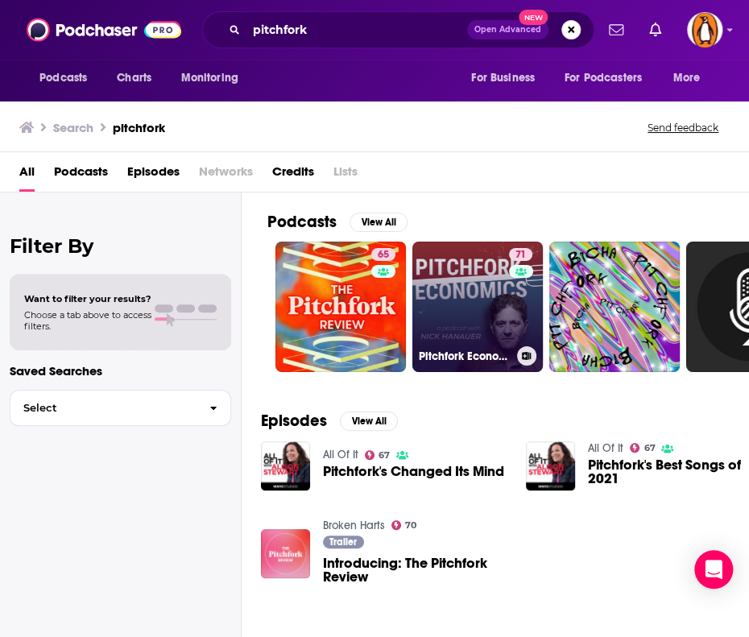
click at [455, 309] on link "71 Pitchfork Economics with [PERSON_NAME]" at bounding box center [477, 307] width 130 height 130
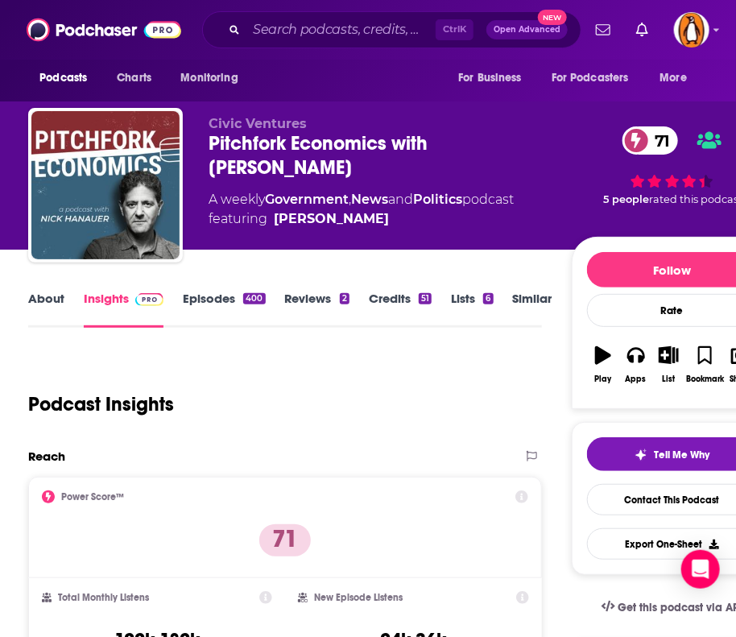
click at [52, 300] on link "About" at bounding box center [46, 309] width 36 height 37
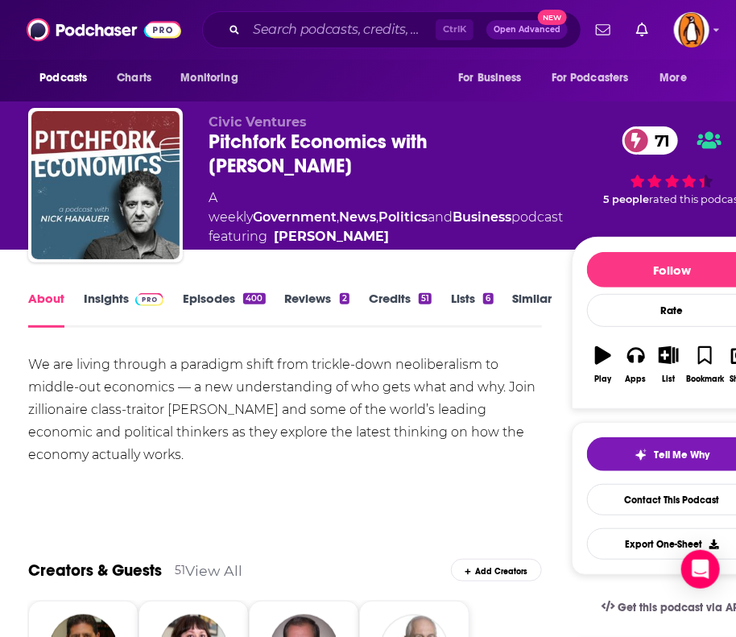
click at [109, 298] on link "Insights" at bounding box center [124, 309] width 80 height 37
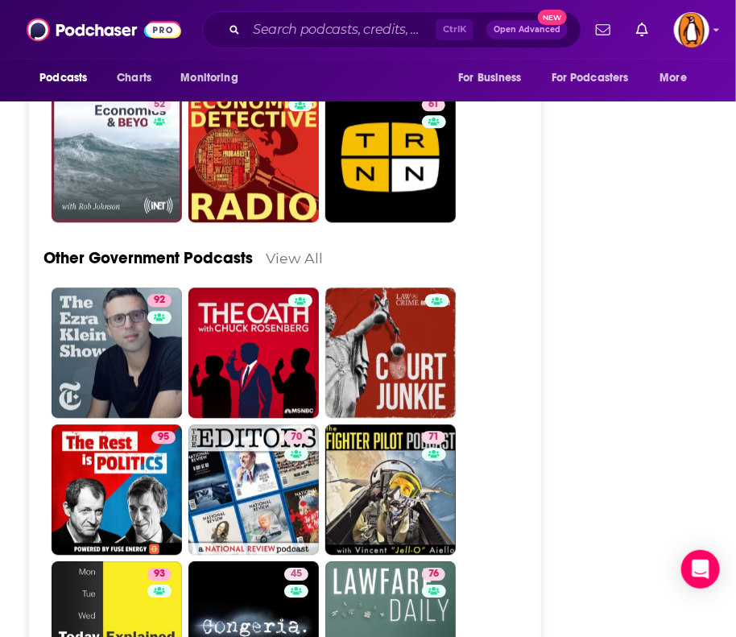
scroll to position [4752, 0]
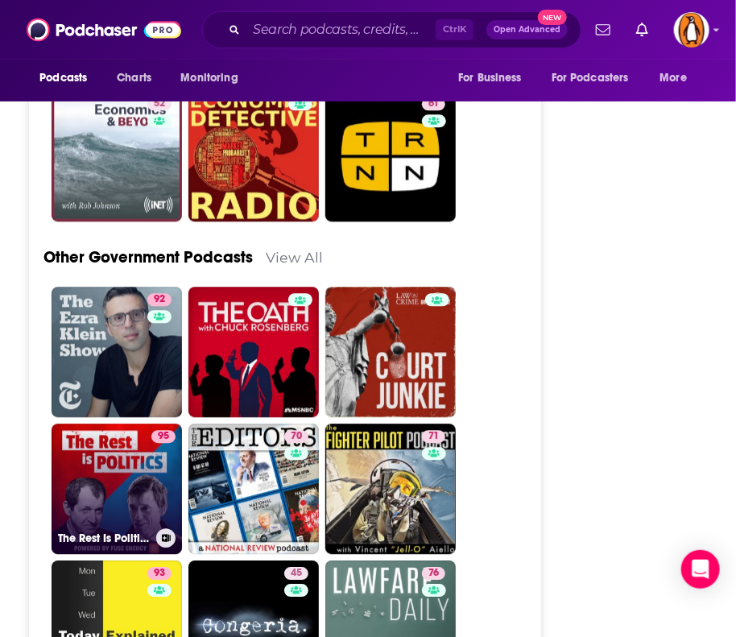
click at [118, 424] on link "95 The Rest Is Politics" at bounding box center [117, 489] width 130 height 130
type input "[URL][DOMAIN_NAME]"
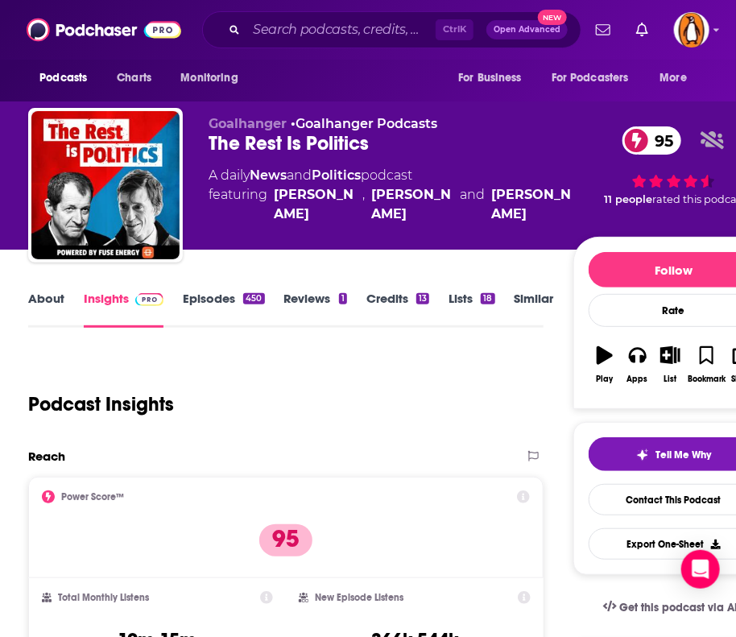
click at [43, 292] on link "About" at bounding box center [46, 309] width 36 height 37
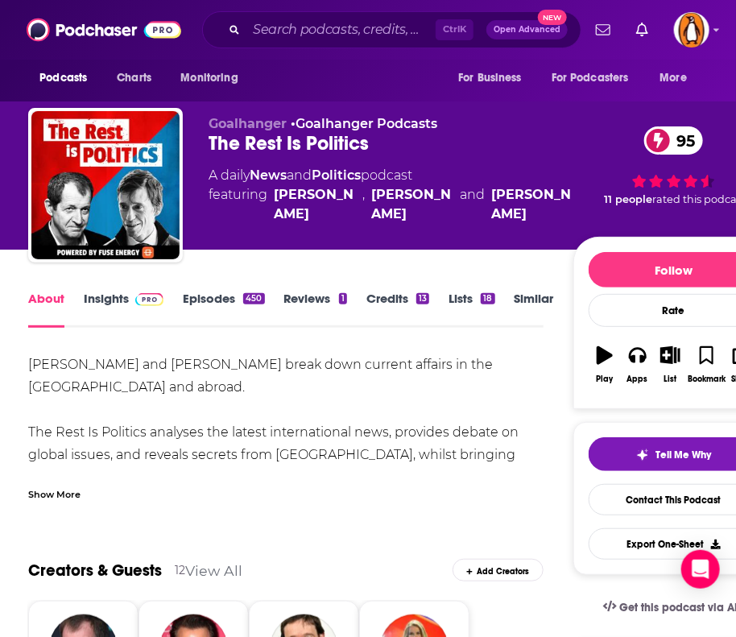
click at [132, 296] on span at bounding box center [146, 298] width 35 height 15
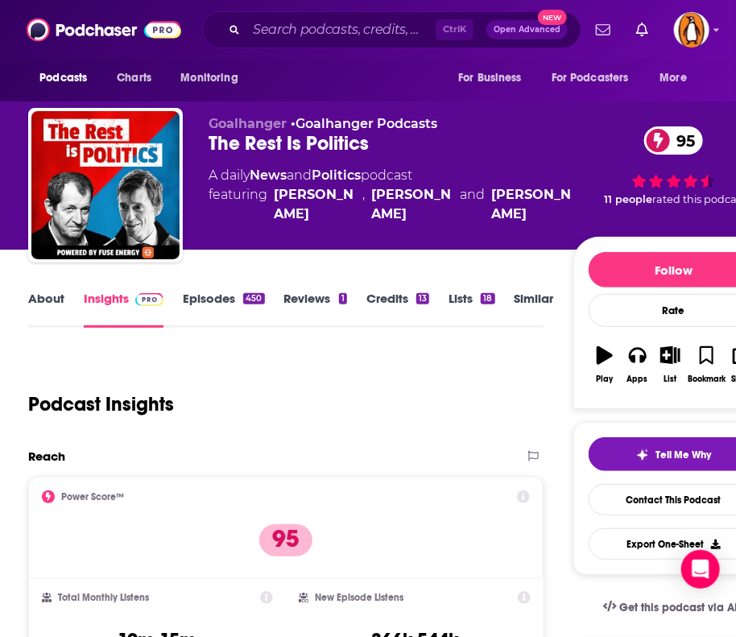
click at [41, 303] on link "About" at bounding box center [46, 309] width 36 height 37
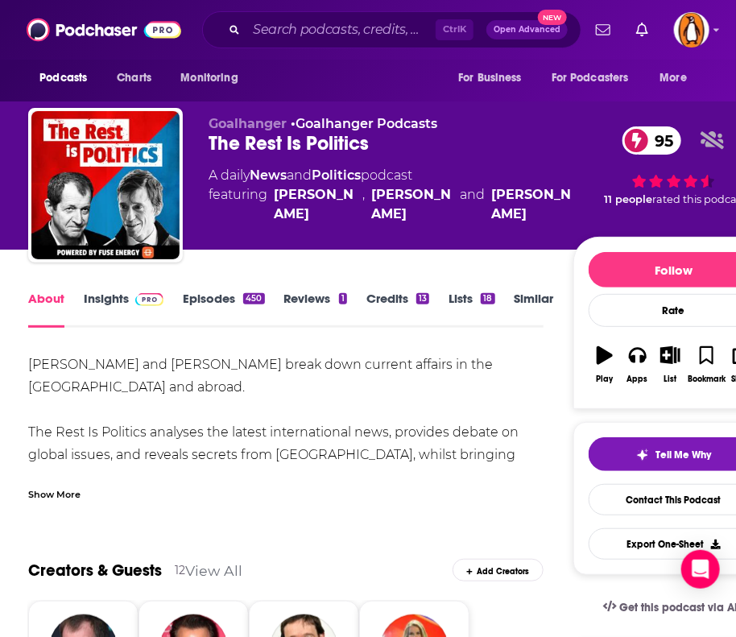
click at [52, 493] on div "Show More" at bounding box center [54, 493] width 52 height 15
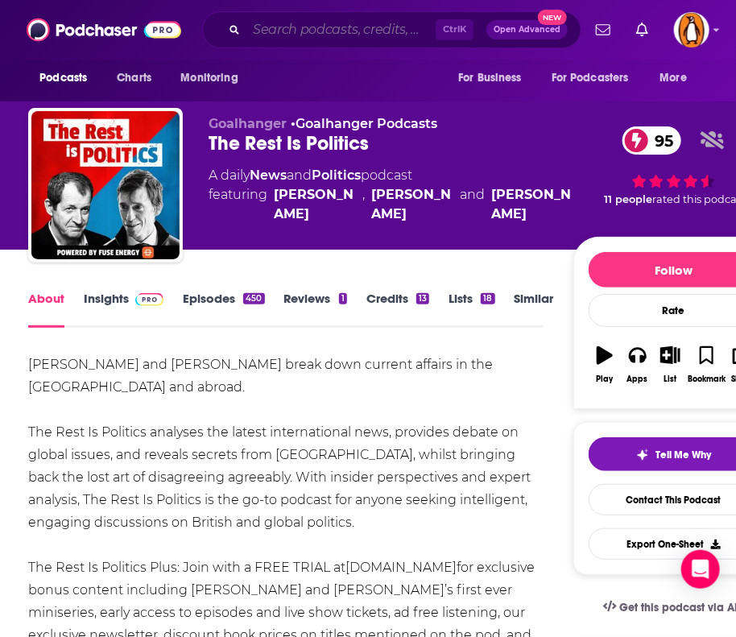
click at [277, 31] on input "Search podcasts, credits, & more..." at bounding box center [340, 30] width 189 height 26
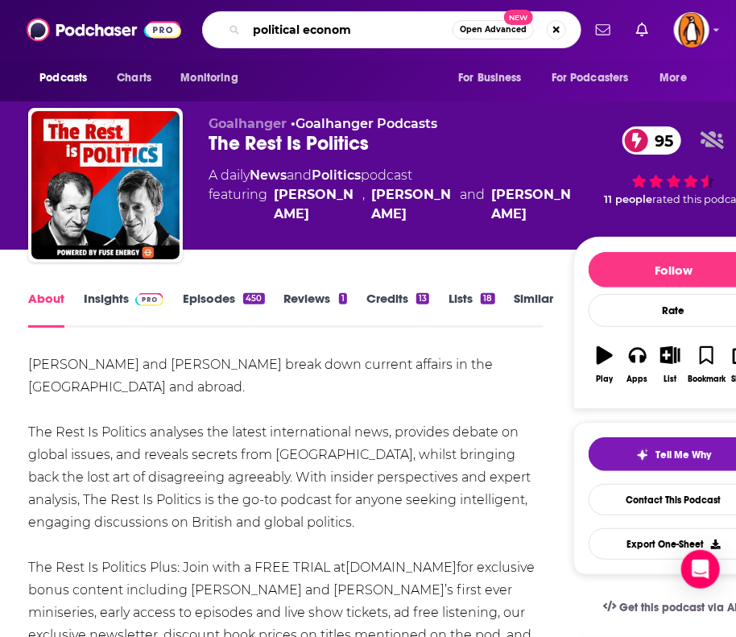
type input "political economy"
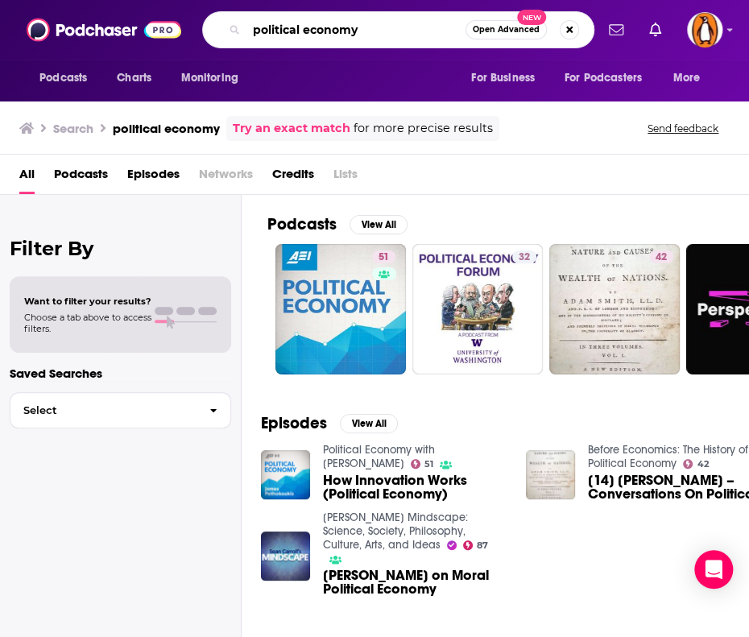
click at [296, 28] on input "political economy" at bounding box center [355, 30] width 219 height 26
type input "politicology"
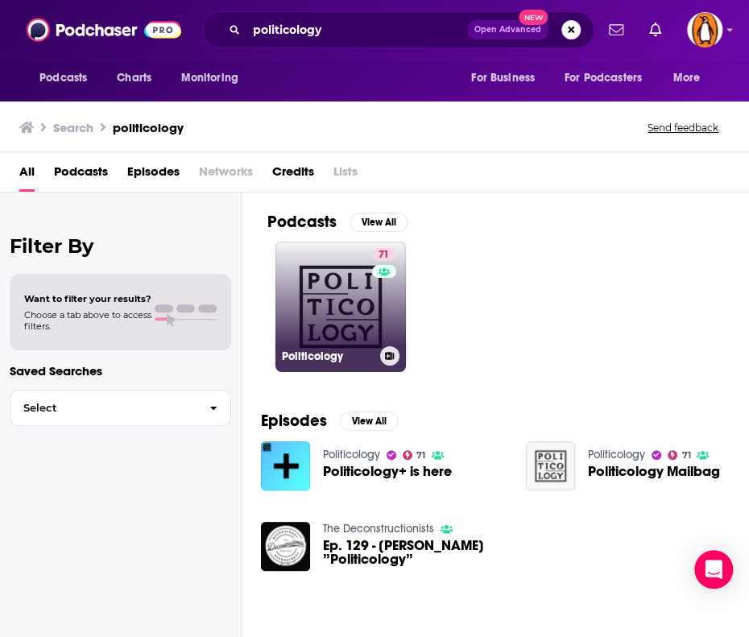
click at [320, 314] on link "71 Politicology" at bounding box center [340, 307] width 130 height 130
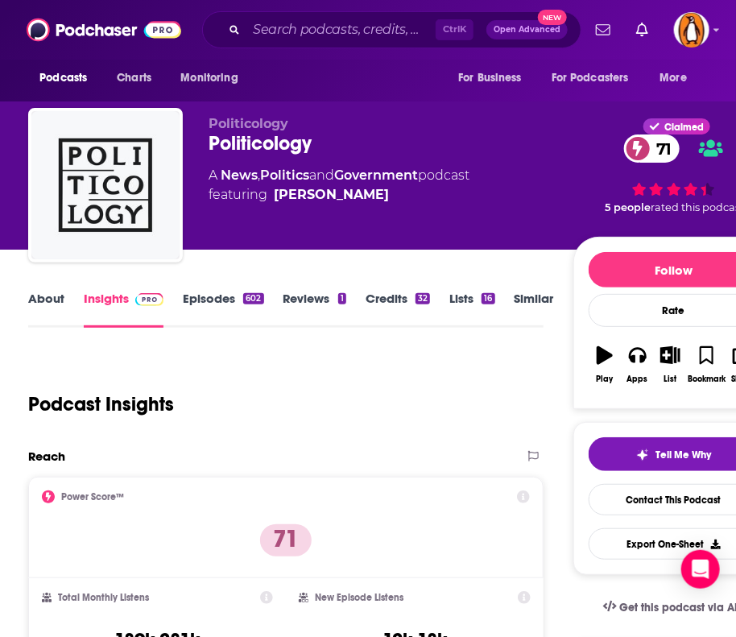
scroll to position [66, 0]
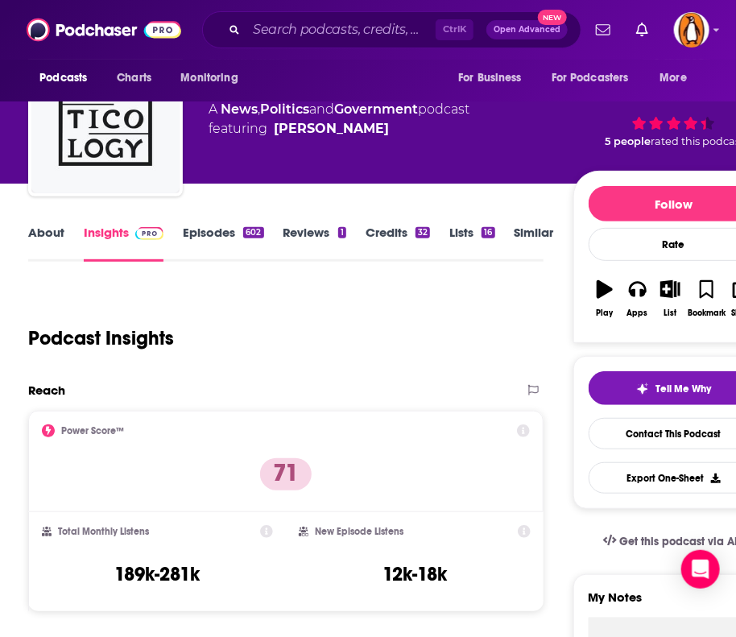
click at [48, 232] on link "About" at bounding box center [46, 243] width 36 height 37
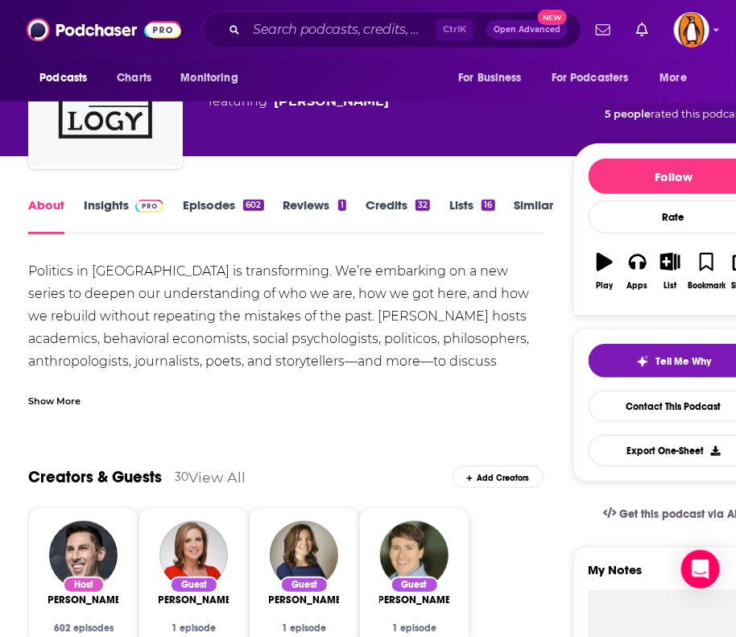
scroll to position [151, 0]
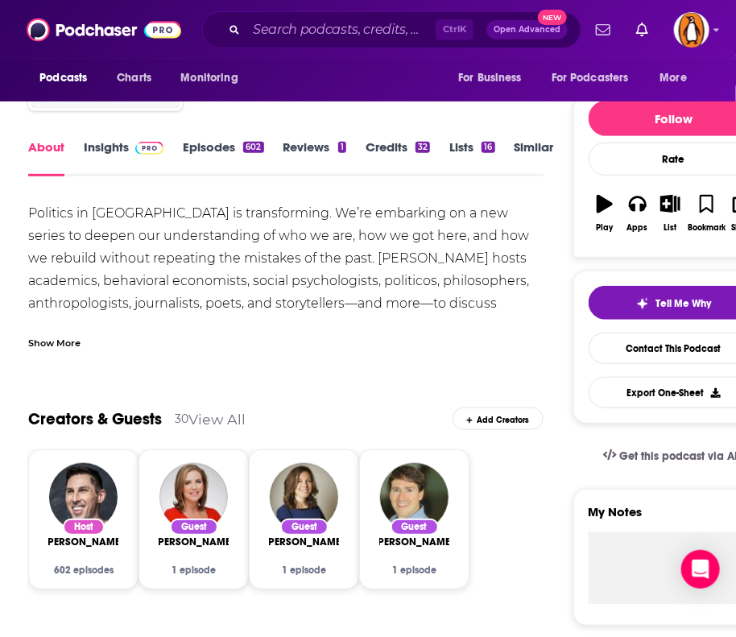
click at [56, 341] on div "Show More" at bounding box center [54, 341] width 52 height 15
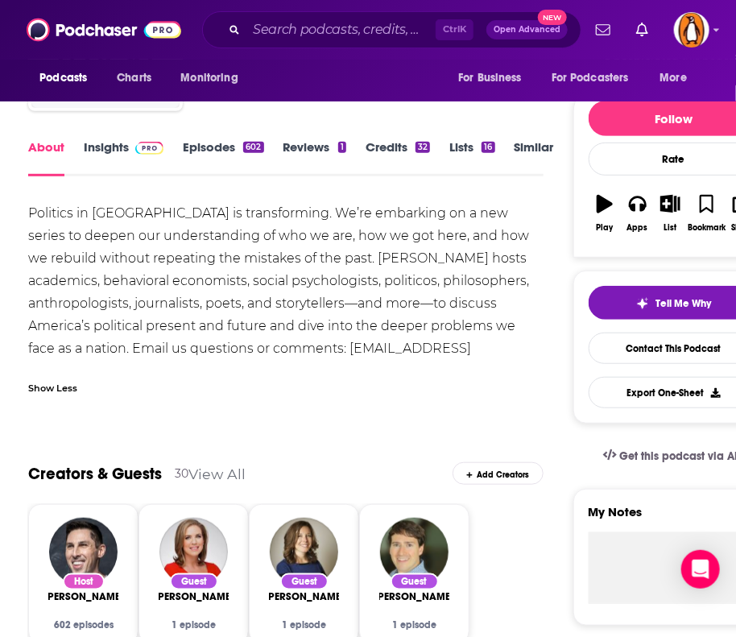
scroll to position [0, 0]
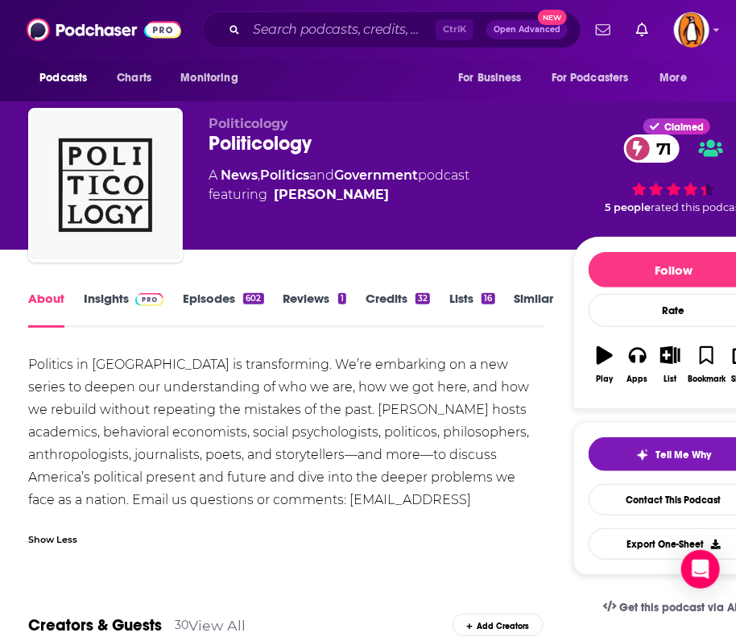
click at [106, 296] on link "Insights" at bounding box center [124, 309] width 80 height 37
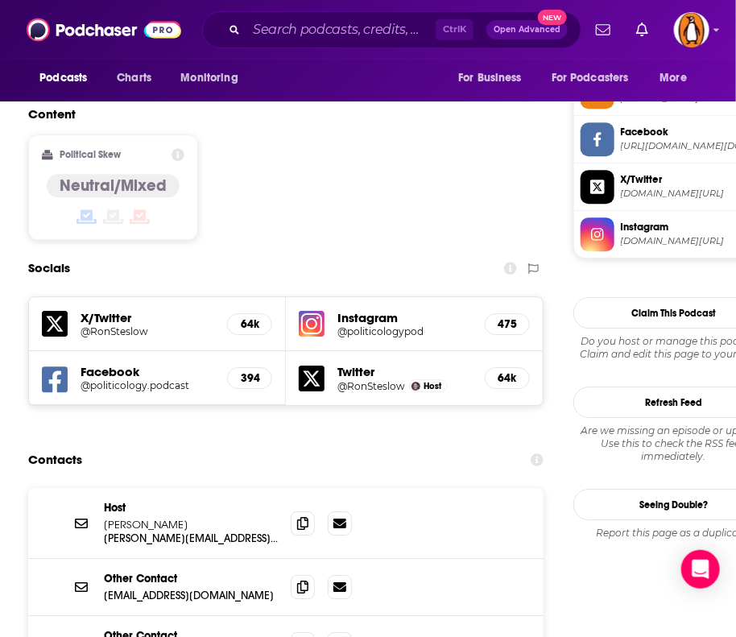
scroll to position [1343, 0]
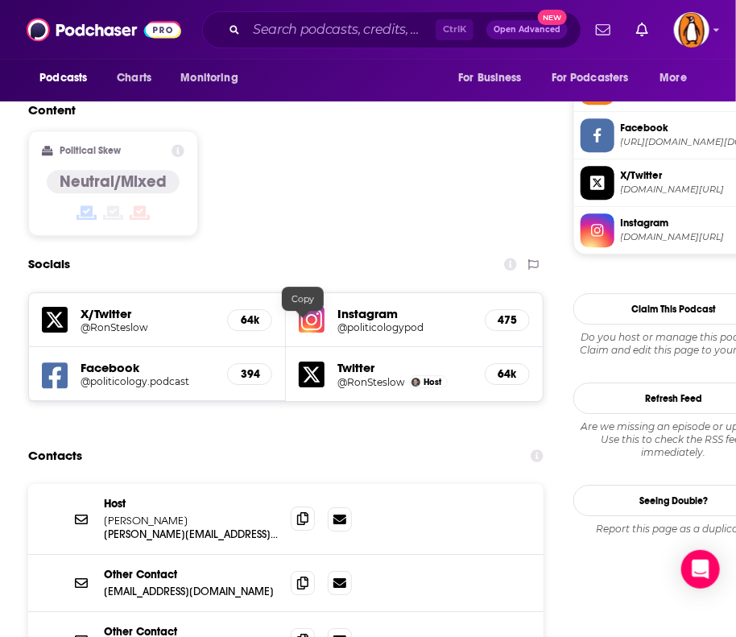
click at [303, 512] on icon at bounding box center [302, 518] width 11 height 13
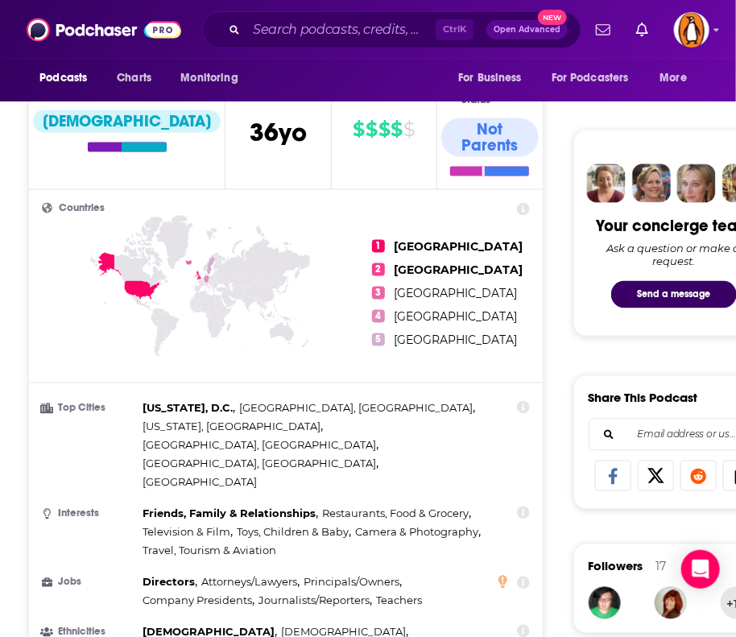
scroll to position [592, 0]
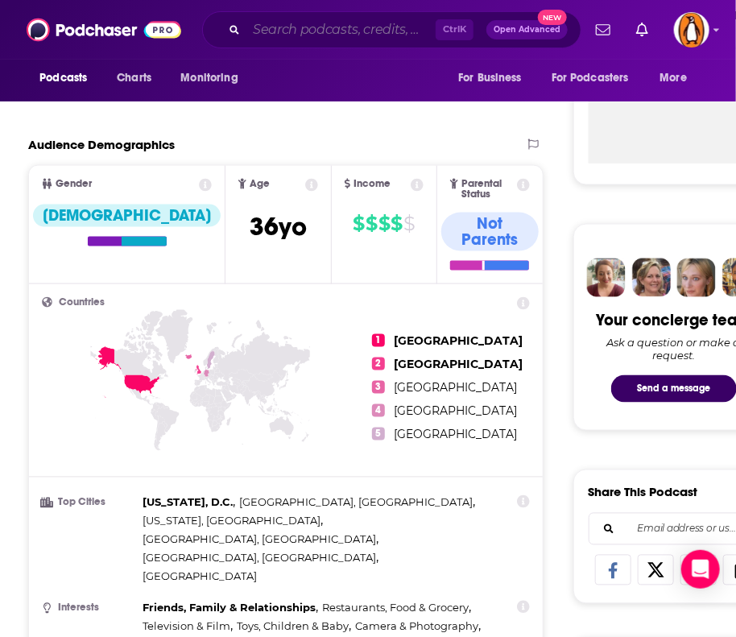
click at [309, 31] on input "Search podcasts, credits, & more..." at bounding box center [340, 30] width 189 height 26
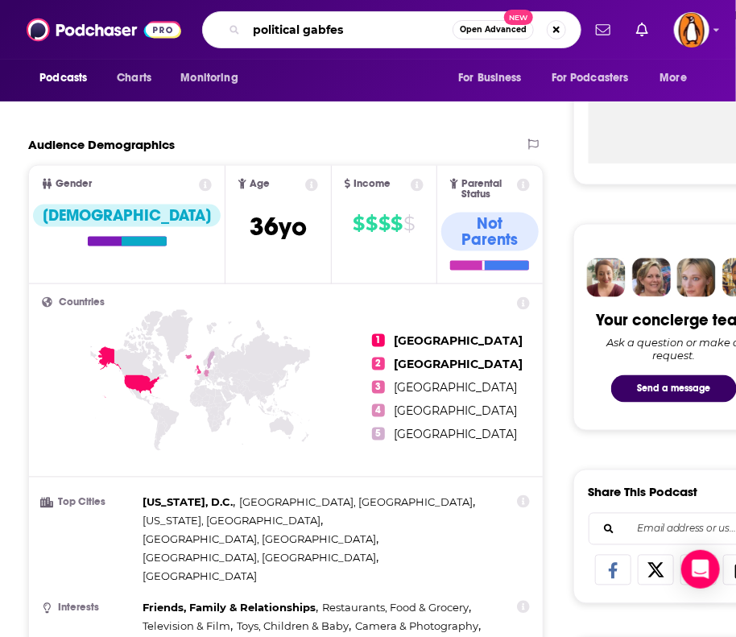
type input "political gabfest"
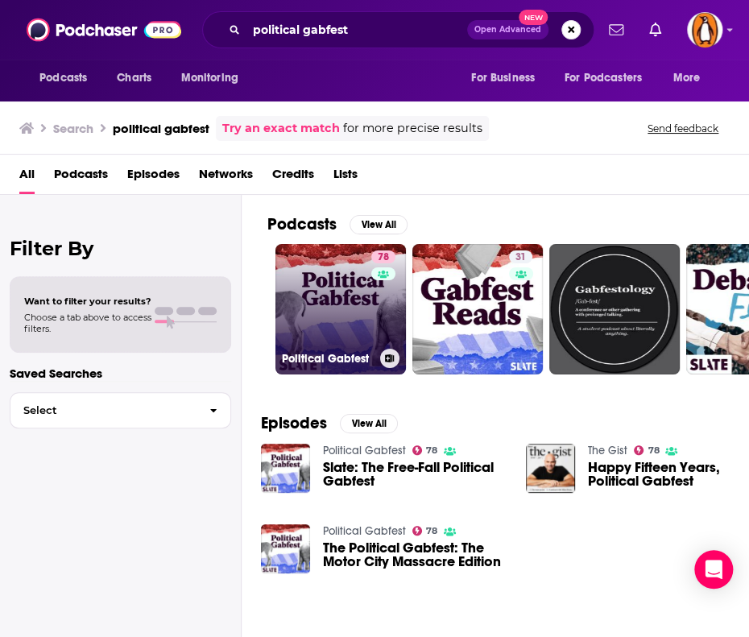
click at [350, 301] on link "78 Political Gabfest" at bounding box center [340, 309] width 130 height 130
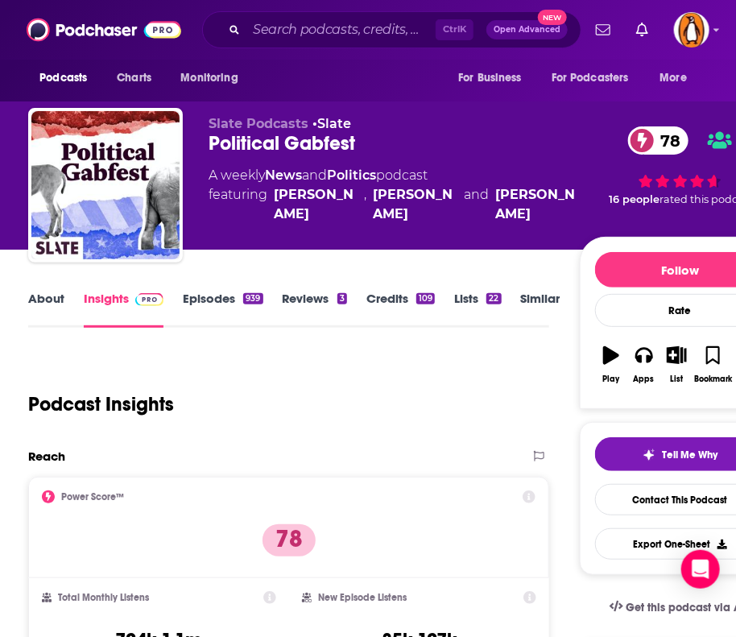
click at [35, 301] on link "About" at bounding box center [46, 309] width 36 height 37
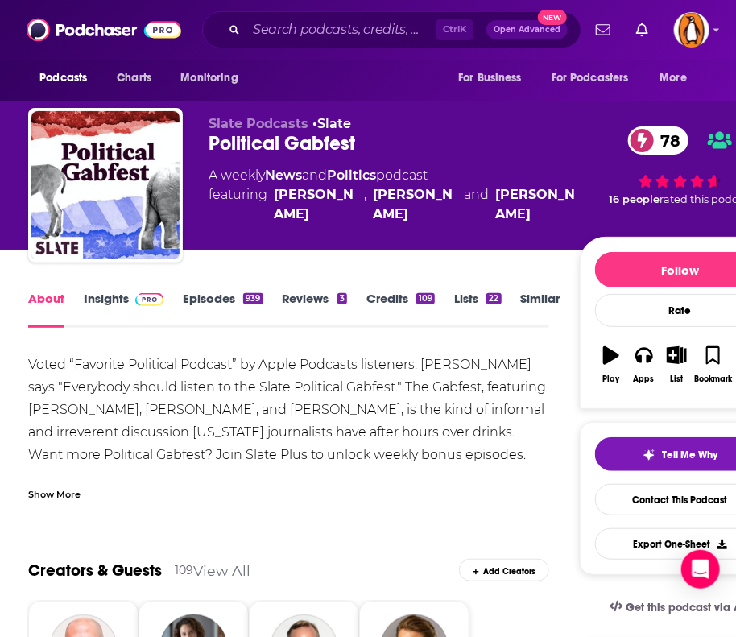
click at [68, 490] on div "Show More" at bounding box center [54, 493] width 52 height 15
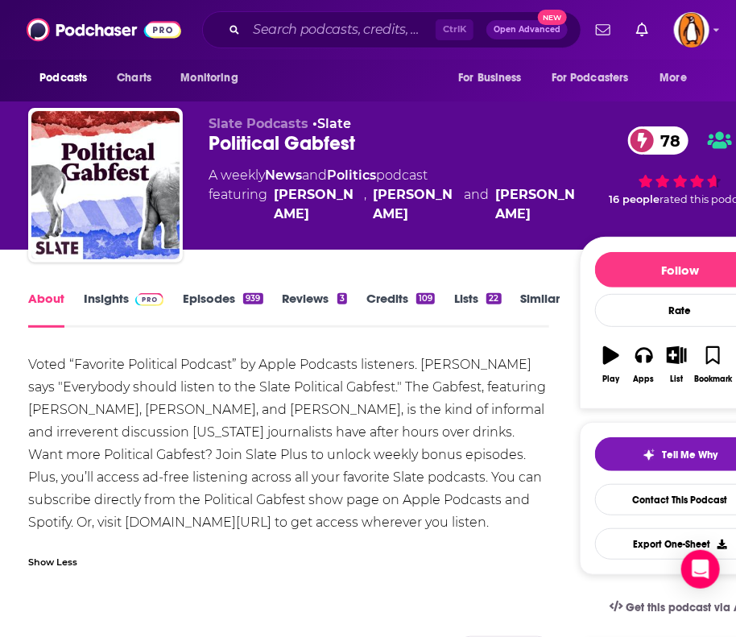
click at [103, 302] on link "Insights" at bounding box center [124, 309] width 80 height 37
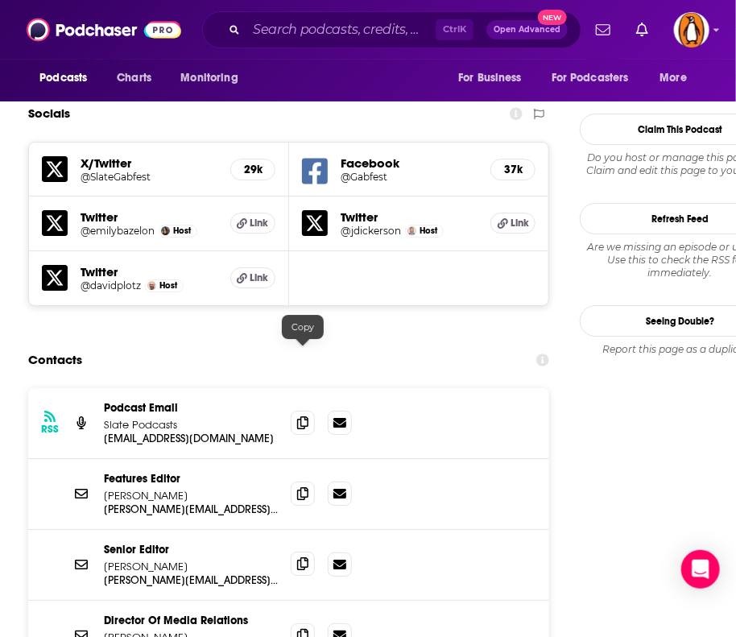
scroll to position [1613, 0]
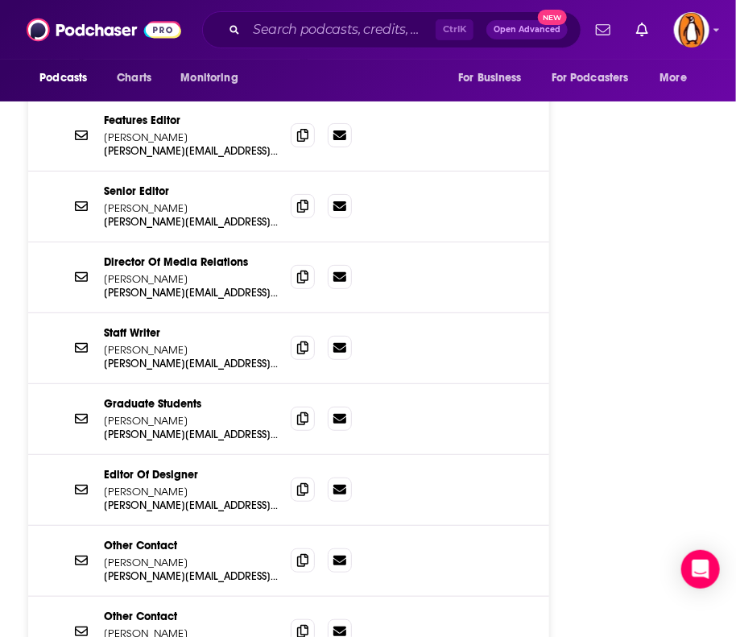
scroll to position [1837, 0]
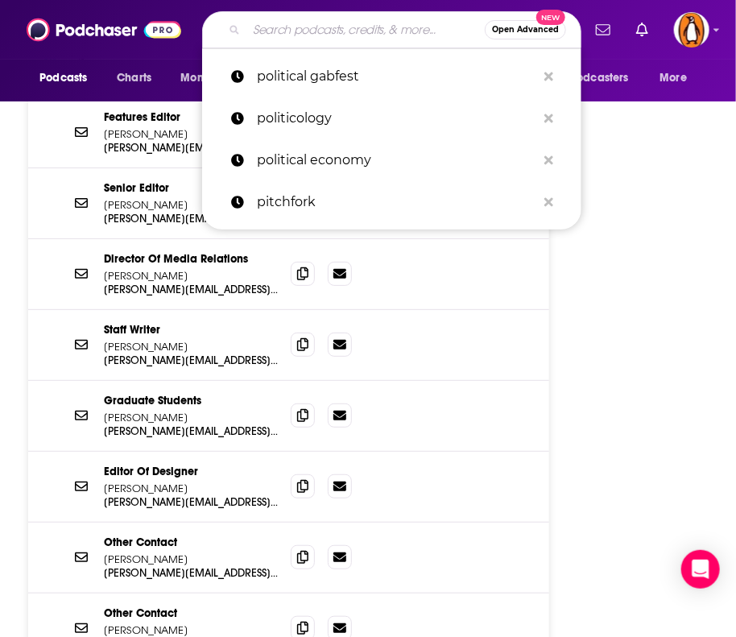
click at [276, 28] on input "Search podcasts, credits, & more..." at bounding box center [365, 30] width 238 height 26
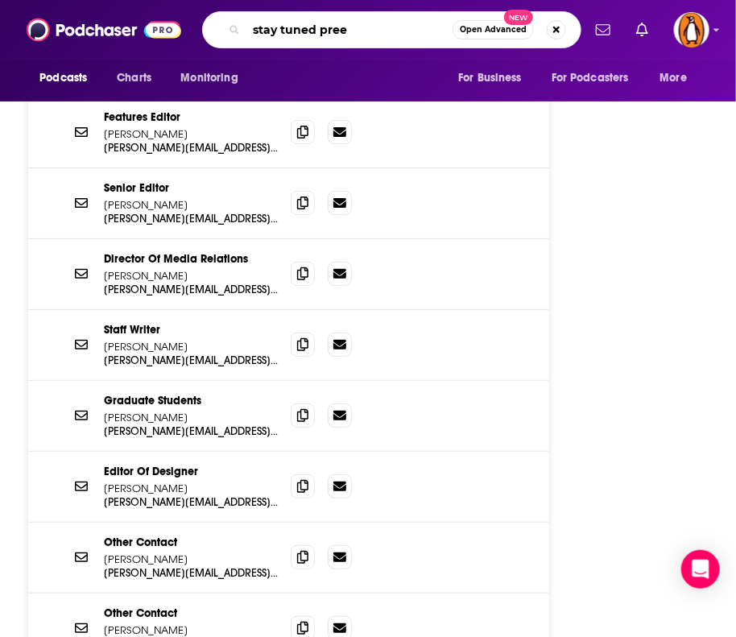
type input "stay tuned preet"
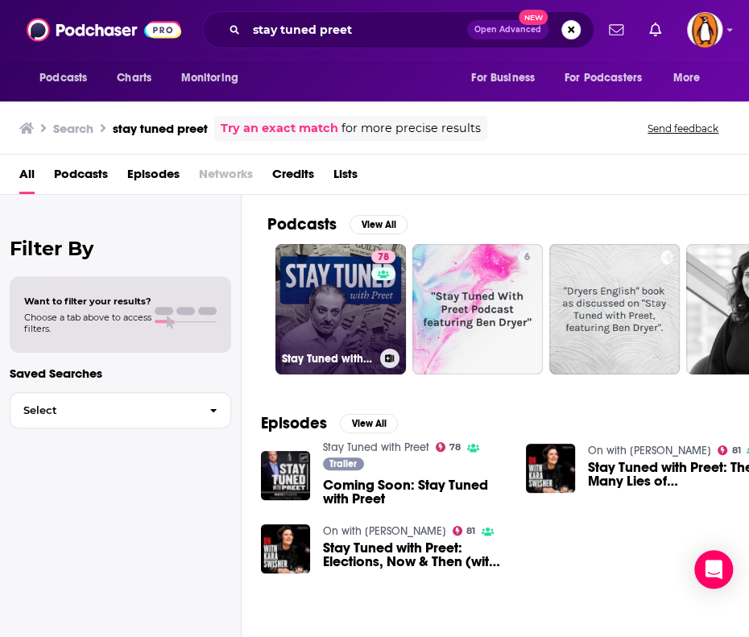
click at [316, 275] on link "78 Stay Tuned with Preet" at bounding box center [340, 309] width 130 height 130
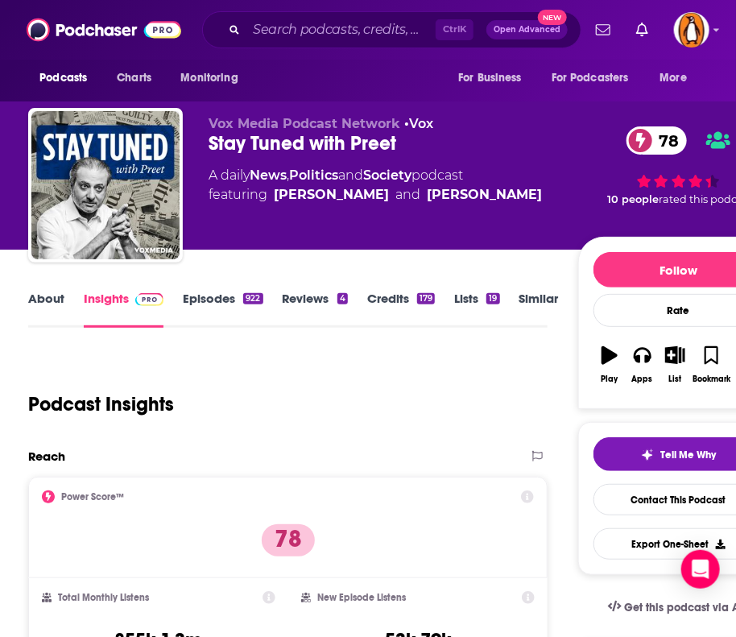
click at [44, 312] on link "About" at bounding box center [46, 309] width 36 height 37
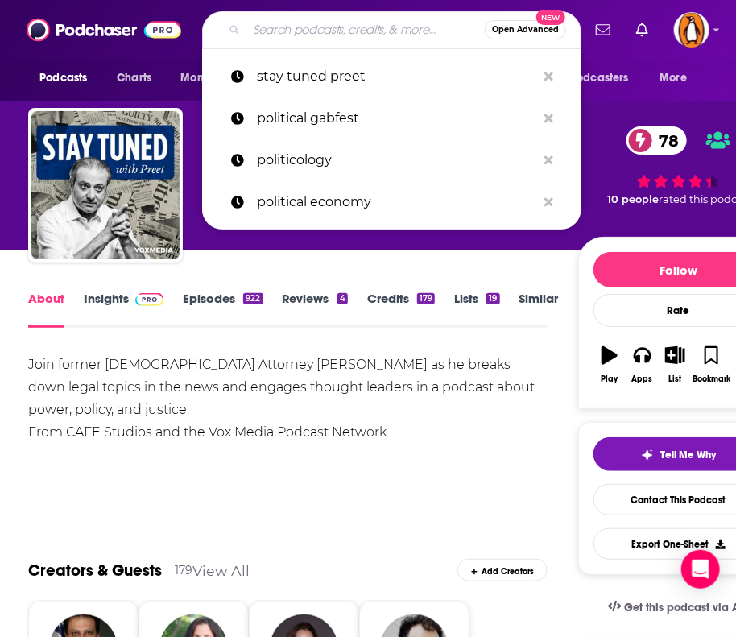
click at [290, 27] on input "Search podcasts, credits, & more..." at bounding box center [365, 30] width 238 height 26
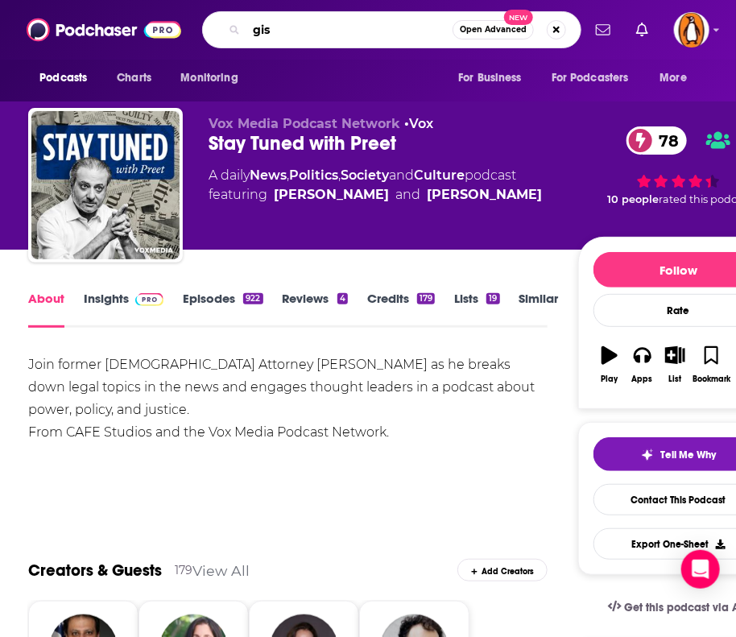
type input "gist"
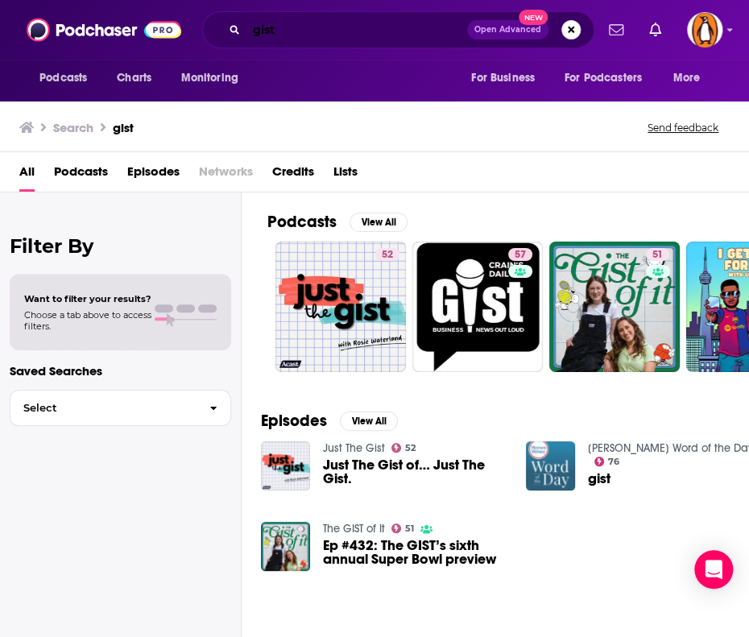
click at [275, 23] on input "gist" at bounding box center [356, 30] width 221 height 26
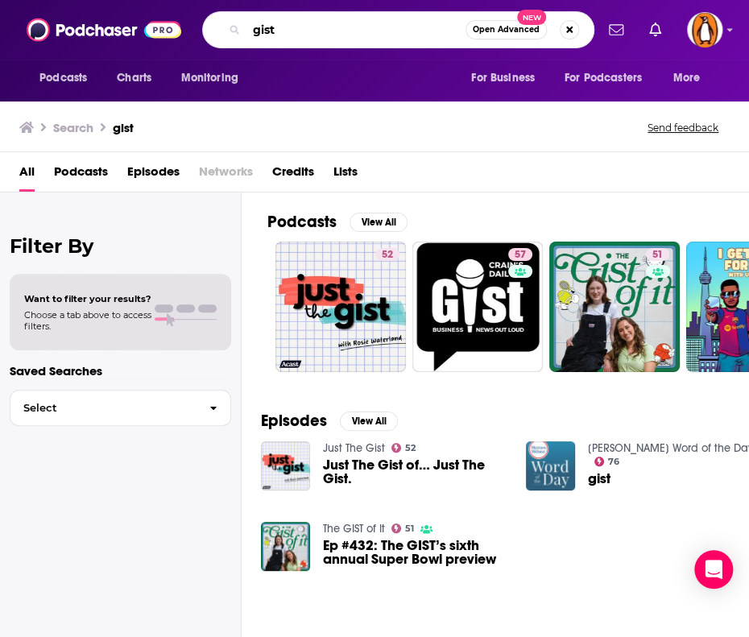
click at [275, 23] on input "gist" at bounding box center [355, 30] width 219 height 26
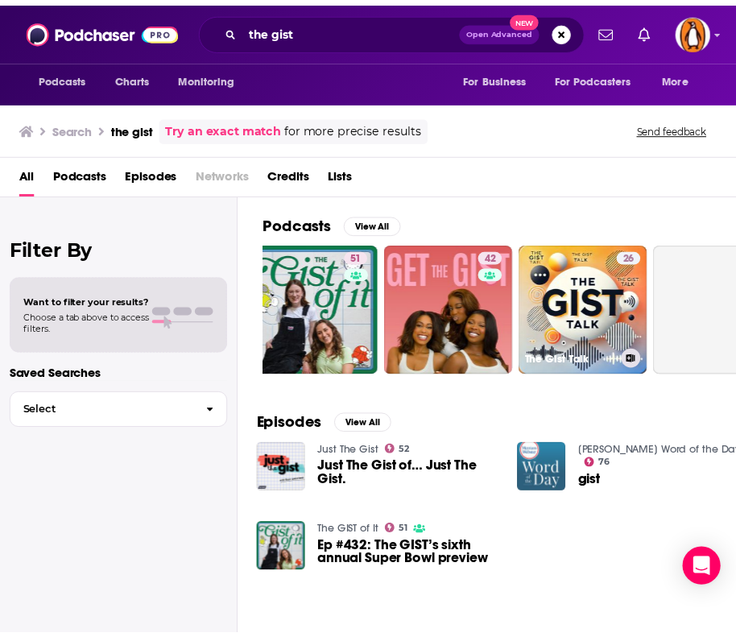
scroll to position [0, 749]
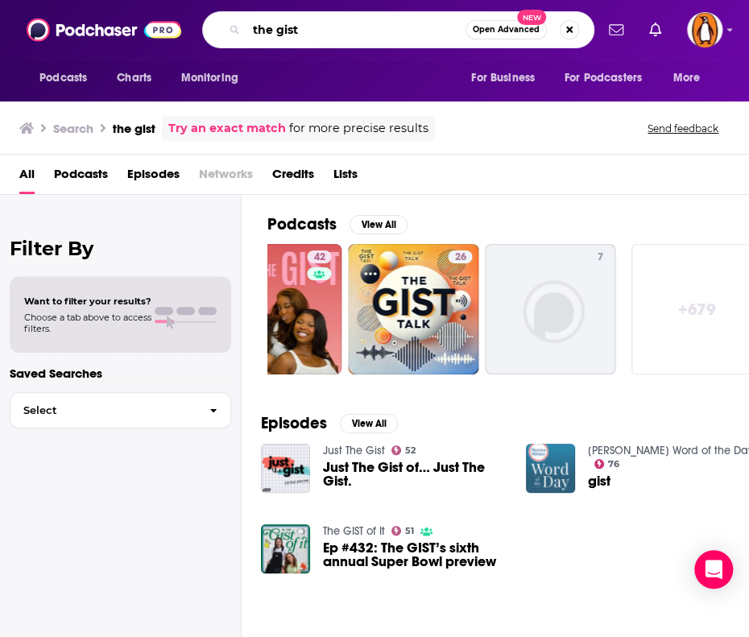
click at [329, 35] on input "the gist" at bounding box center [355, 30] width 219 height 26
type input "the [PERSON_NAME]"
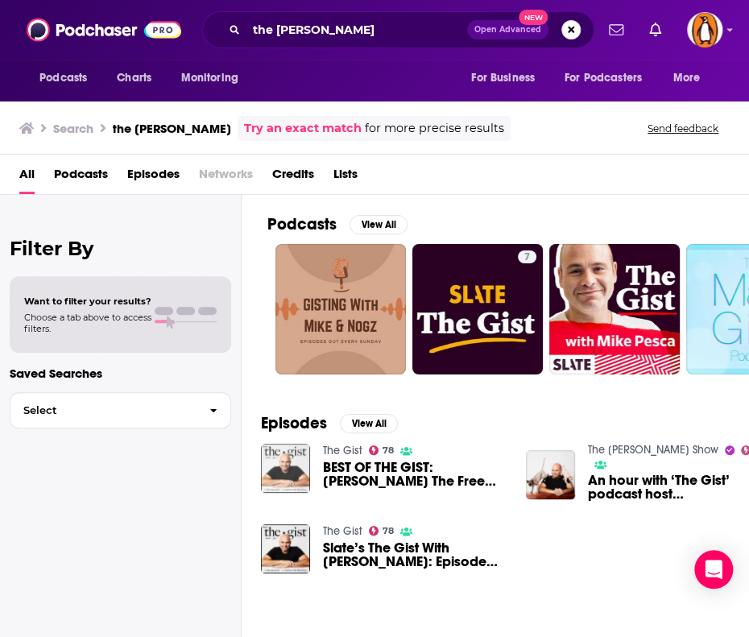
click at [282, 462] on img "BEST OF THE GIST: Mike Visits The Free Press" at bounding box center [285, 468] width 49 height 49
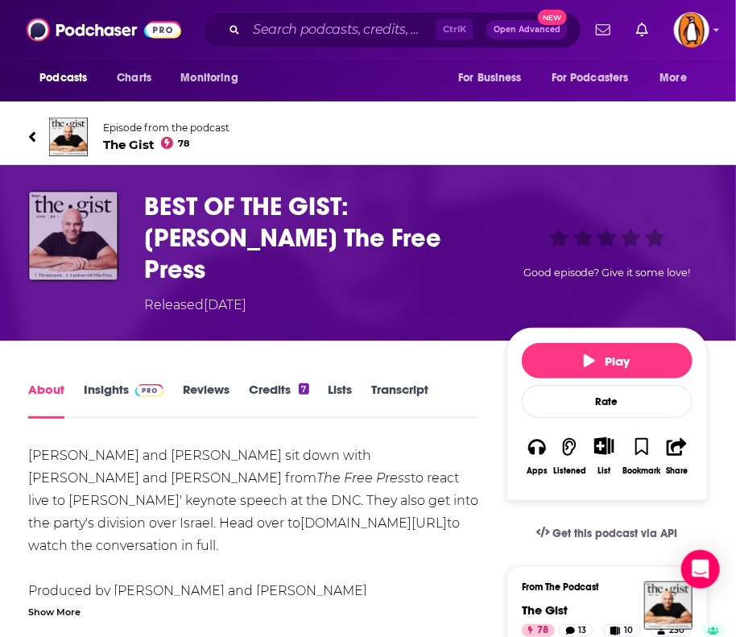
click at [60, 222] on img "BEST OF THE GIST: Mike Visits The Free Press" at bounding box center [73, 236] width 90 height 90
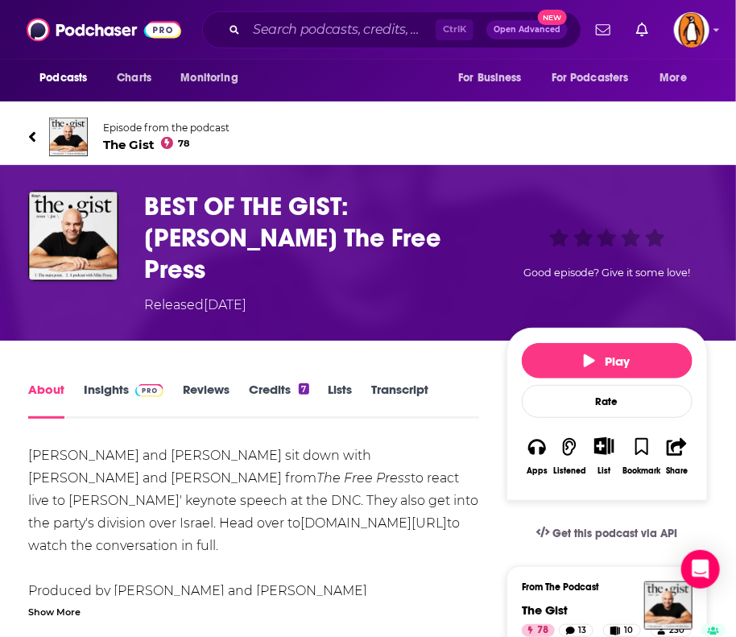
click at [135, 142] on span "The Gist 78" at bounding box center [166, 144] width 126 height 15
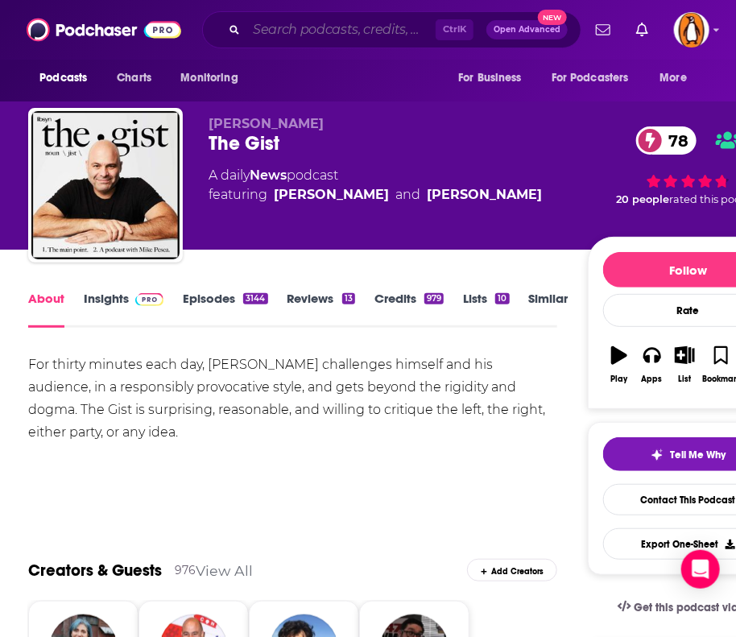
click at [275, 30] on input "Search podcasts, credits, & more..." at bounding box center [340, 30] width 189 height 26
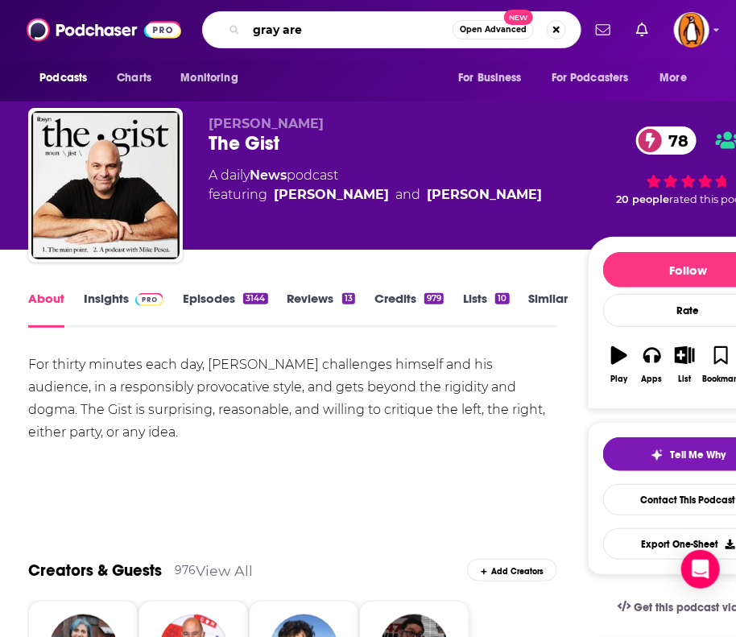
type input "gray area"
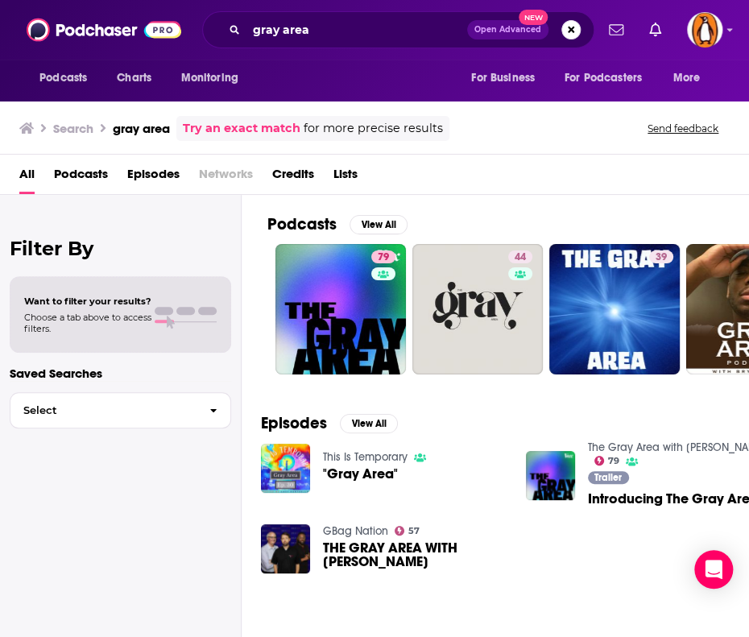
click at [256, 251] on div "Podcasts View All 79 44 39 7 6 3 15 + 153 Episodes View All This Is Temporary "…" at bounding box center [495, 419] width 507 height 448
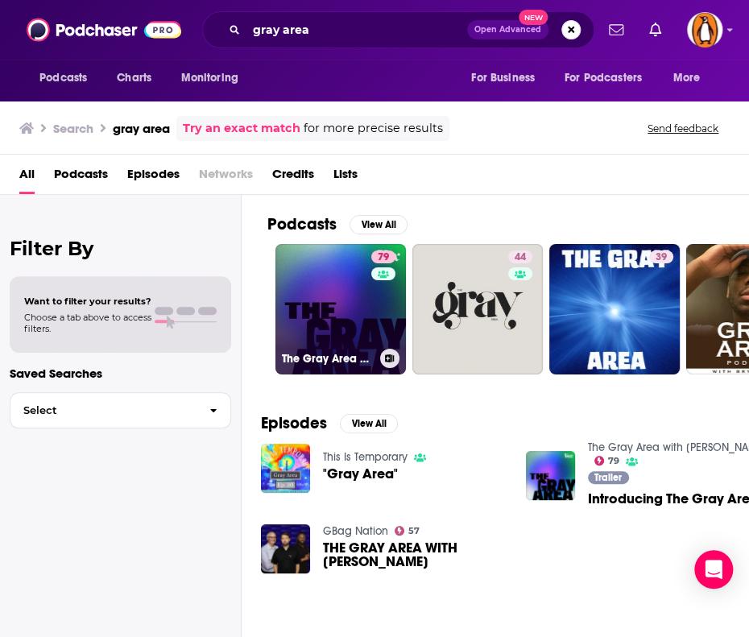
click at [309, 265] on link "79 The Gray Area with [PERSON_NAME]" at bounding box center [340, 309] width 130 height 130
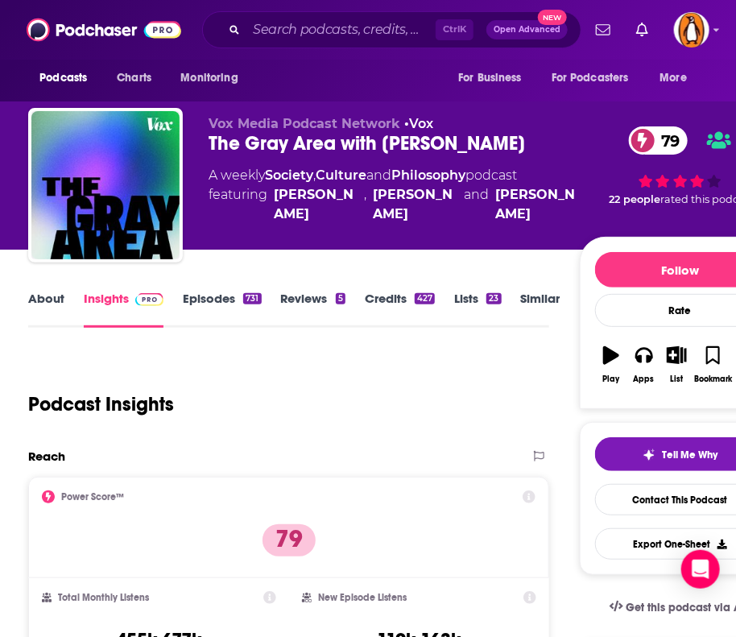
click at [39, 303] on link "About" at bounding box center [46, 309] width 36 height 37
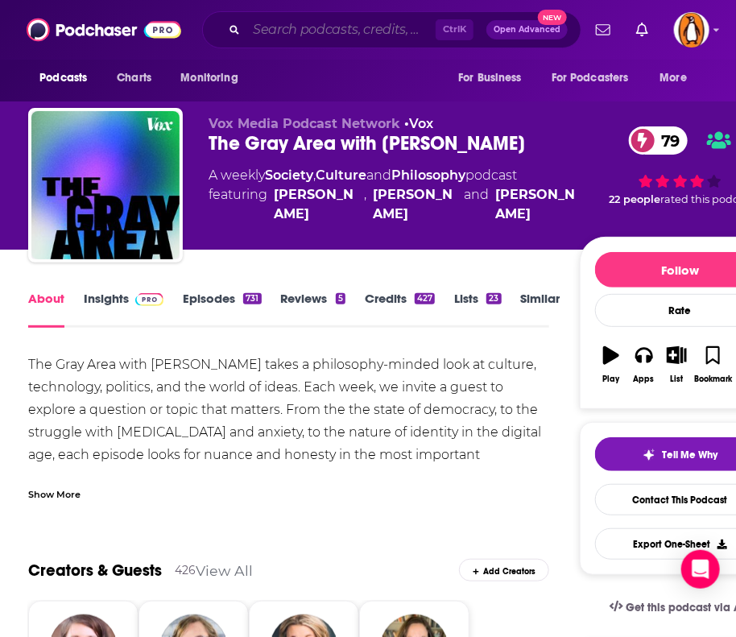
click at [307, 25] on input "Search podcasts, credits, & more..." at bounding box center [340, 30] width 189 height 26
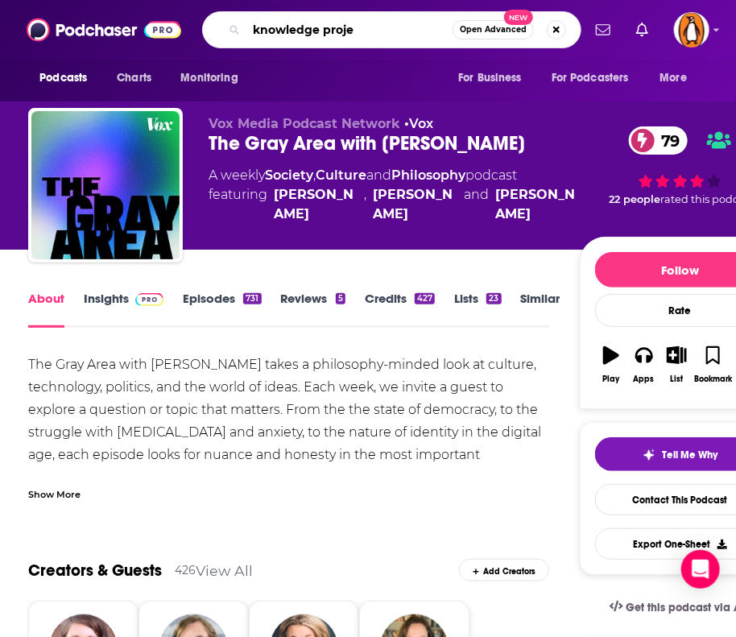
type input "knowledge projec"
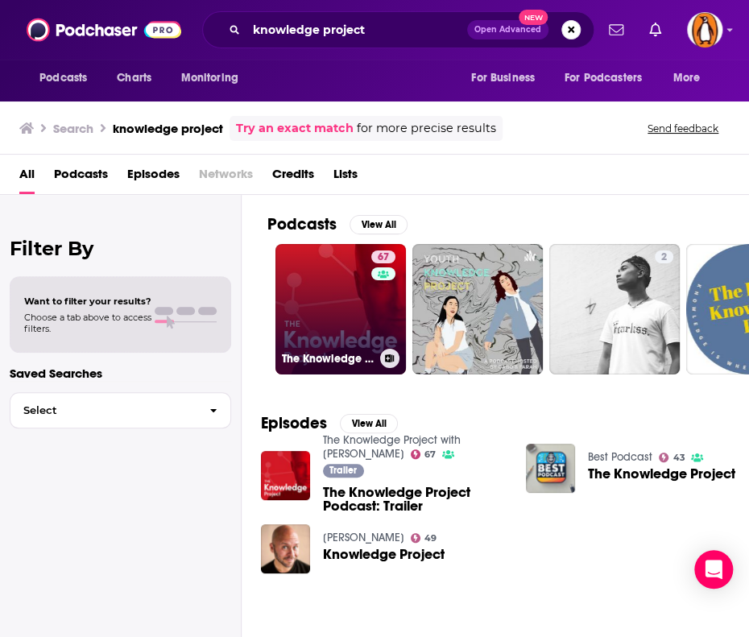
click at [321, 309] on link "67 The Knowledge Project with [PERSON_NAME]" at bounding box center [340, 309] width 130 height 130
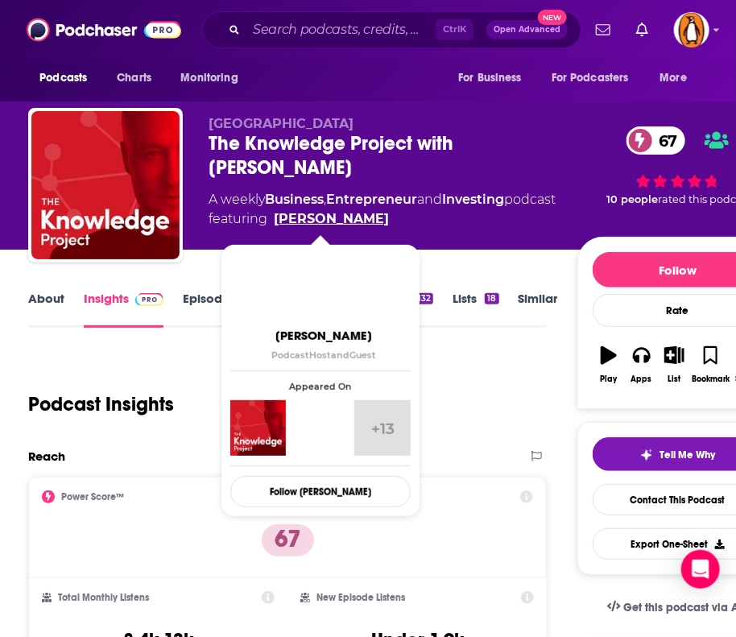
click at [317, 213] on link "[PERSON_NAME]" at bounding box center [331, 218] width 115 height 19
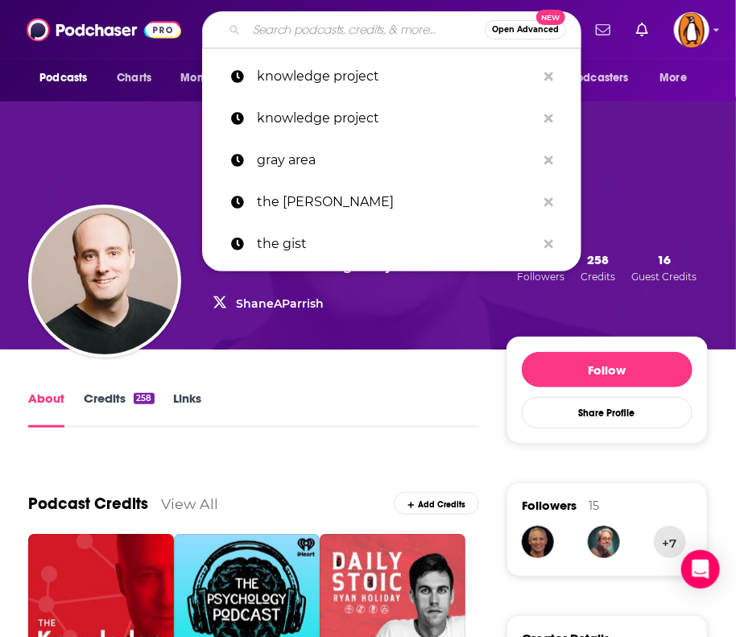
click at [299, 36] on input "Search podcasts, credits, & more..." at bounding box center [365, 30] width 238 height 26
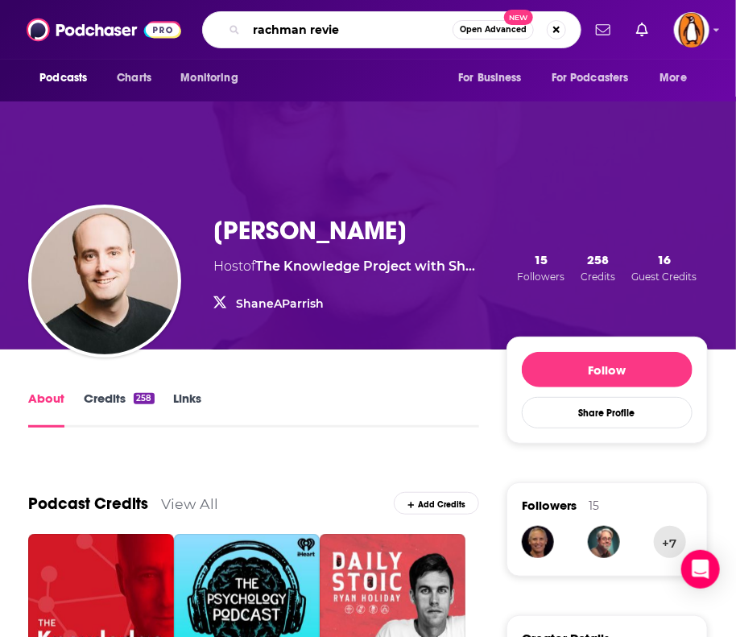
type input "rachman review"
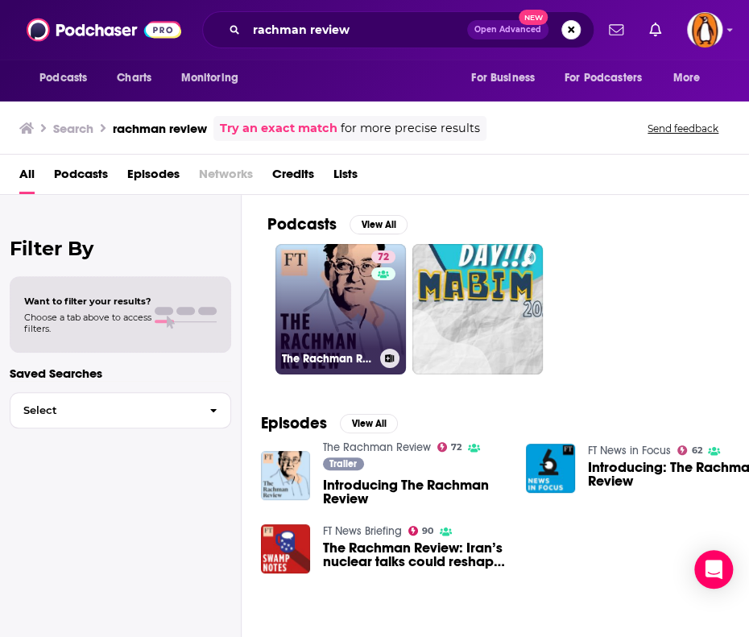
click at [339, 277] on link "72 The Rachman Review" at bounding box center [340, 309] width 130 height 130
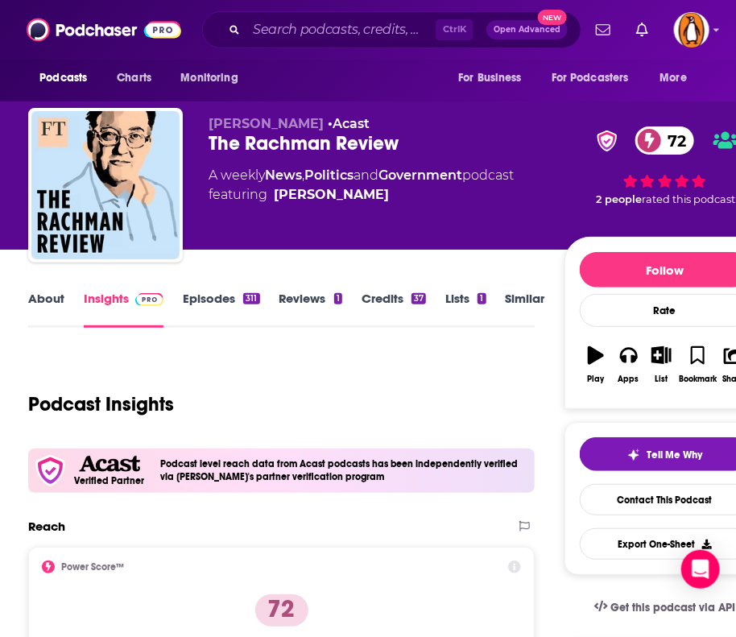
click at [44, 294] on link "About" at bounding box center [46, 309] width 36 height 37
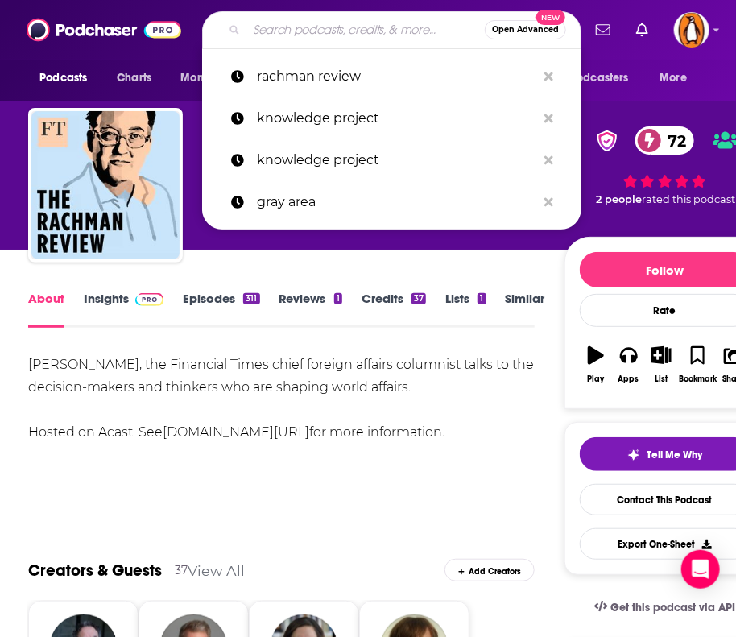
click at [272, 28] on input "Search podcasts, credits, & more..." at bounding box center [365, 30] width 238 height 26
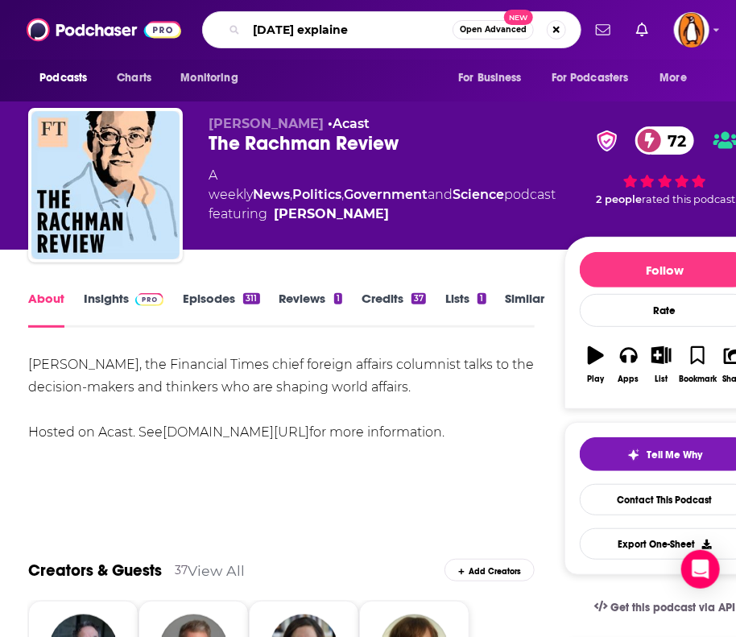
type input "[DATE] explained"
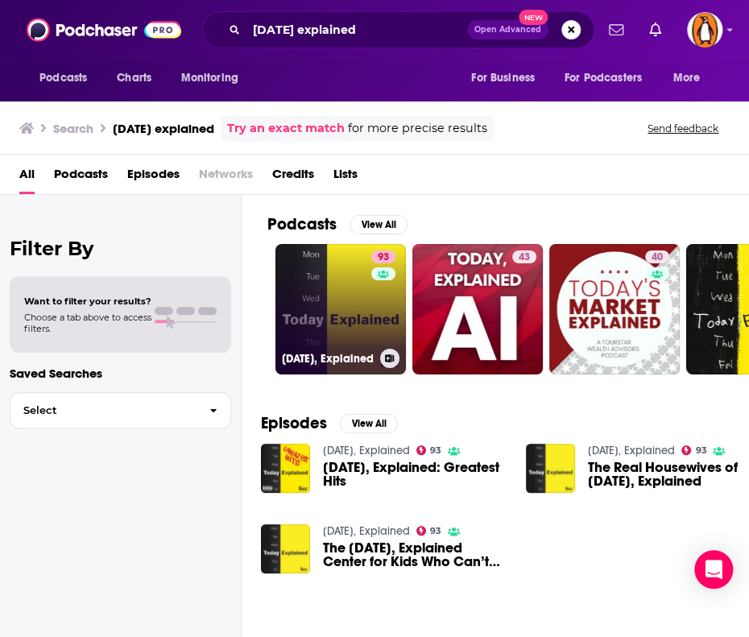
click at [332, 293] on link "93 [DATE], Explained" at bounding box center [340, 309] width 130 height 130
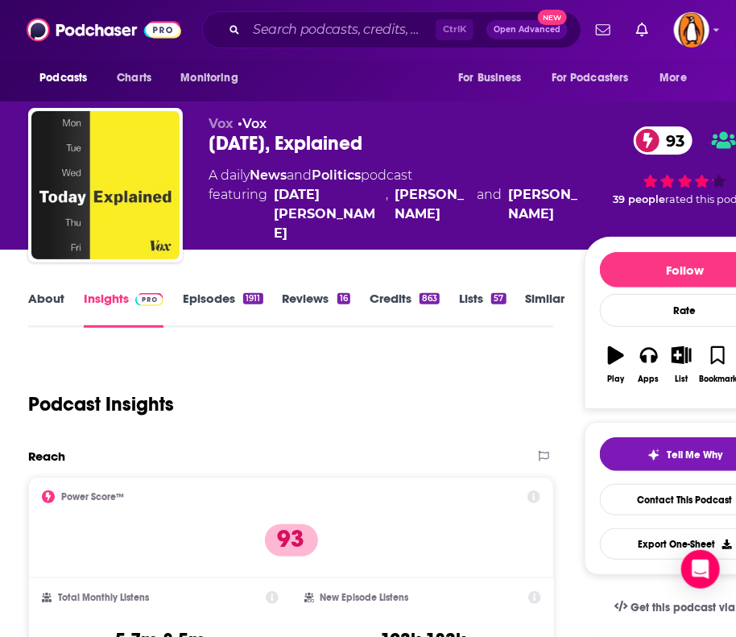
click at [42, 296] on link "About" at bounding box center [46, 309] width 36 height 37
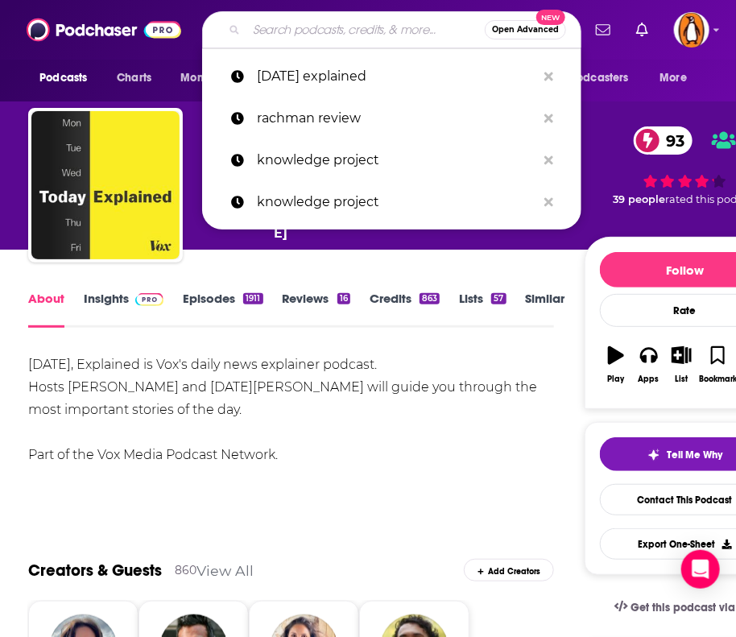
click at [297, 26] on input "Search podcasts, credits, & more..." at bounding box center [365, 30] width 238 height 26
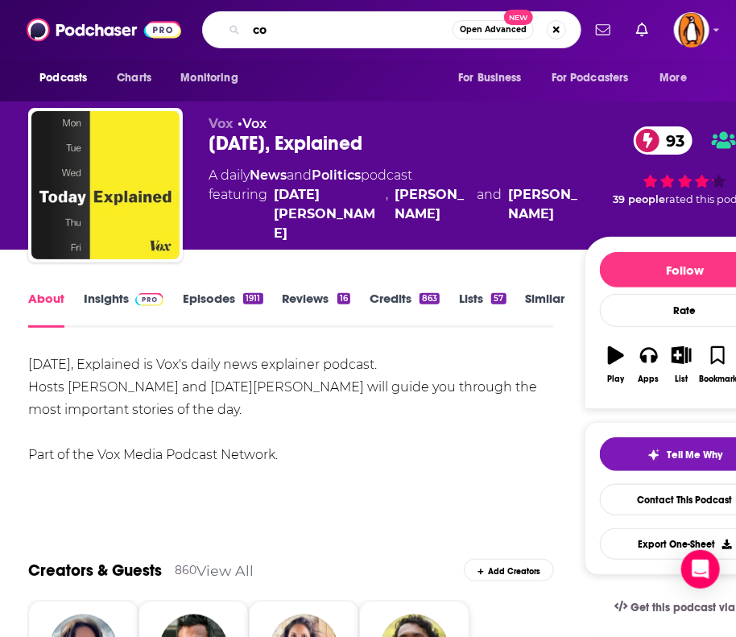
type input "c"
type input "vox the weeds"
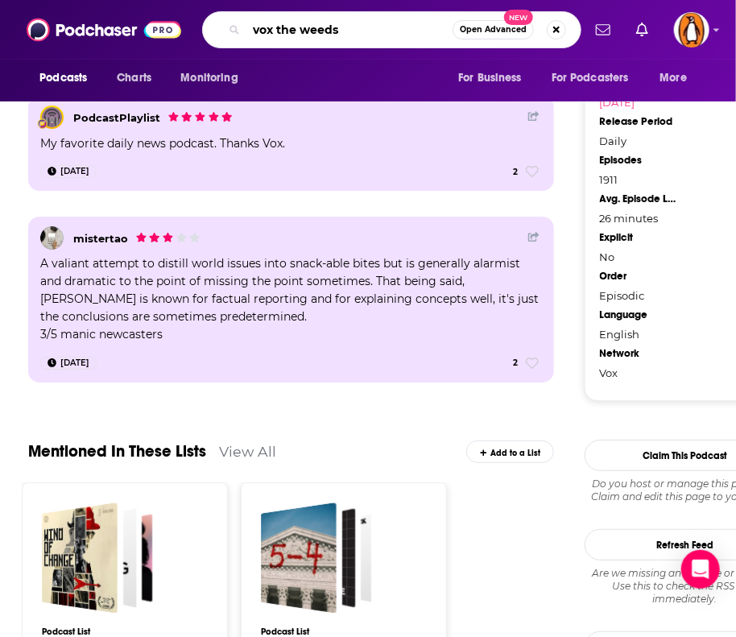
scroll to position [1926, 0]
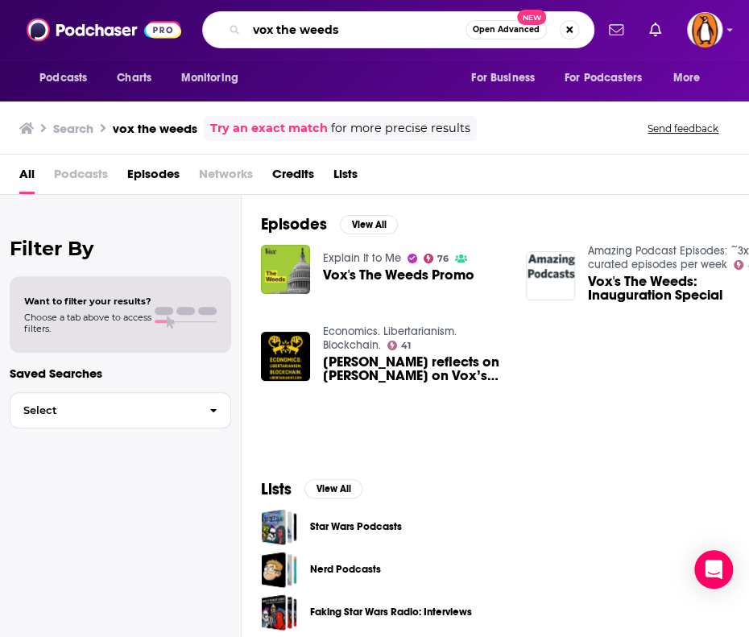
click at [319, 32] on input "vox the weeds" at bounding box center [355, 30] width 219 height 26
type input "npr 1a"
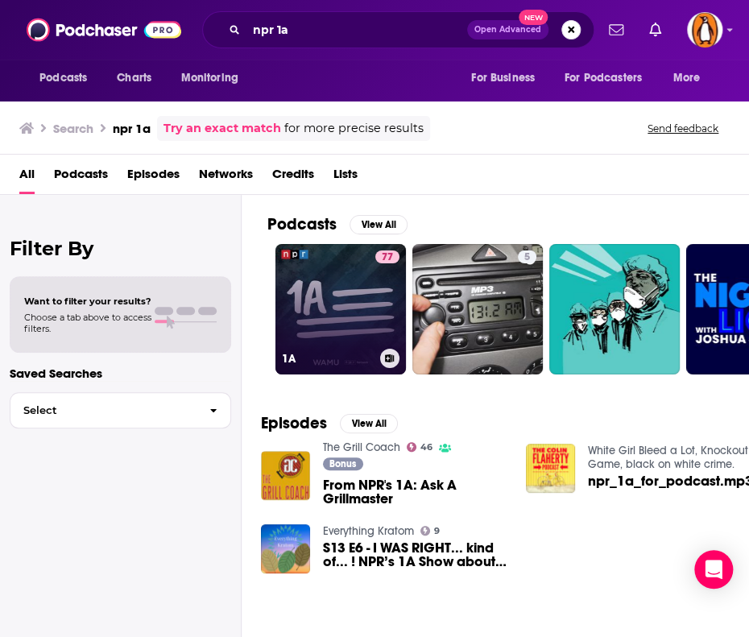
click at [309, 297] on link "77 1A" at bounding box center [340, 309] width 130 height 130
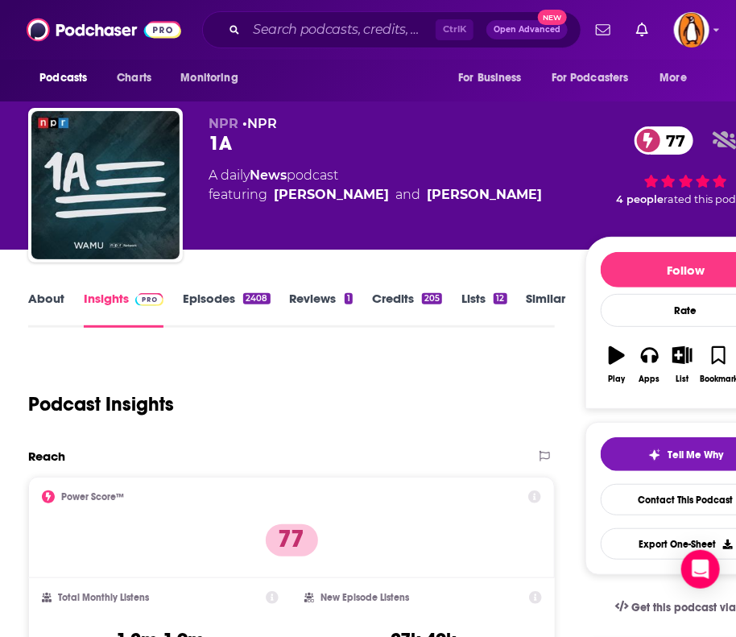
click at [50, 296] on link "About" at bounding box center [46, 309] width 36 height 37
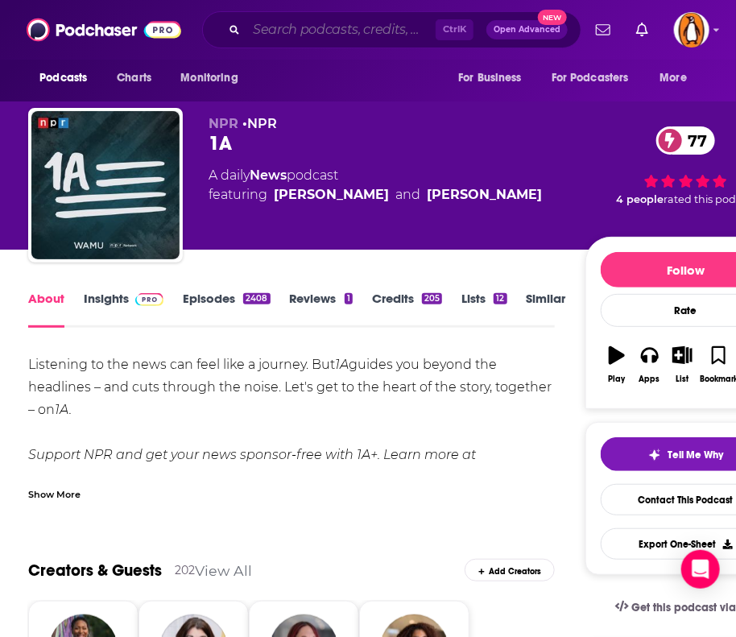
click at [288, 30] on input "Search podcasts, credits, & more..." at bounding box center [340, 30] width 189 height 26
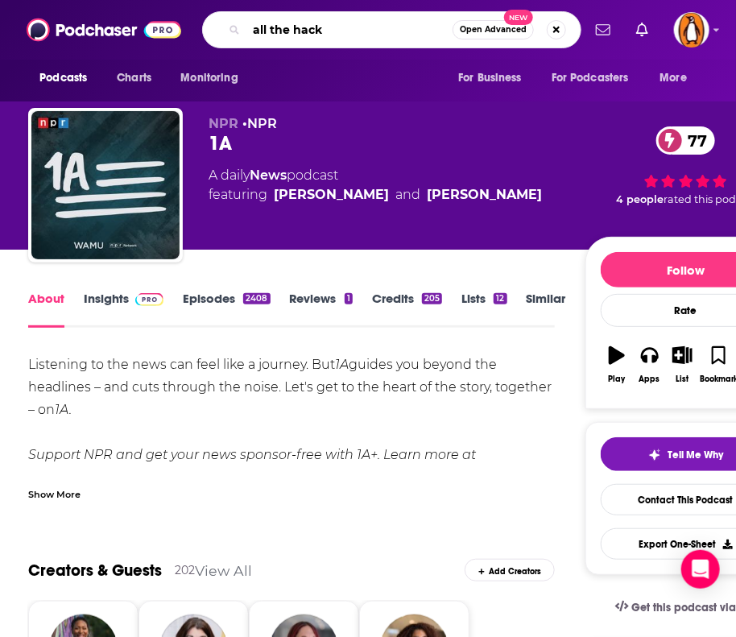
type input "all the hacks"
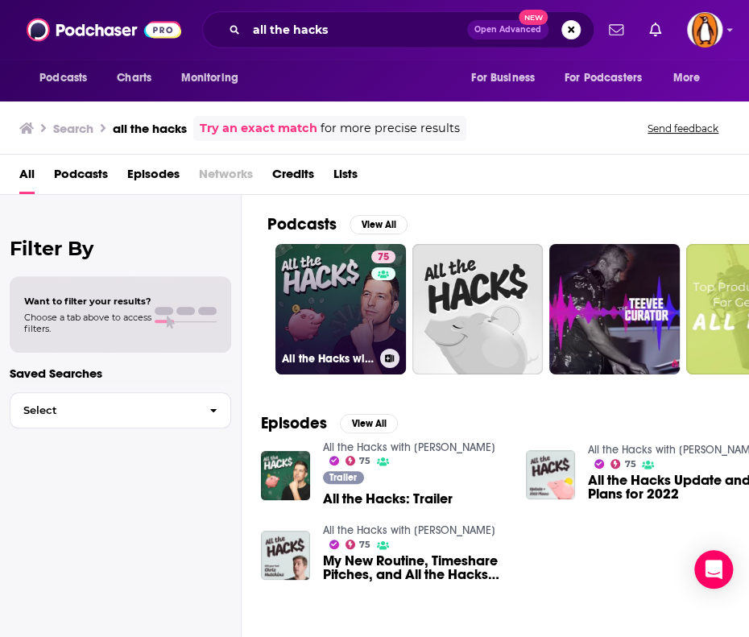
click at [310, 292] on link "75 All the Hacks with [PERSON_NAME]" at bounding box center [340, 309] width 130 height 130
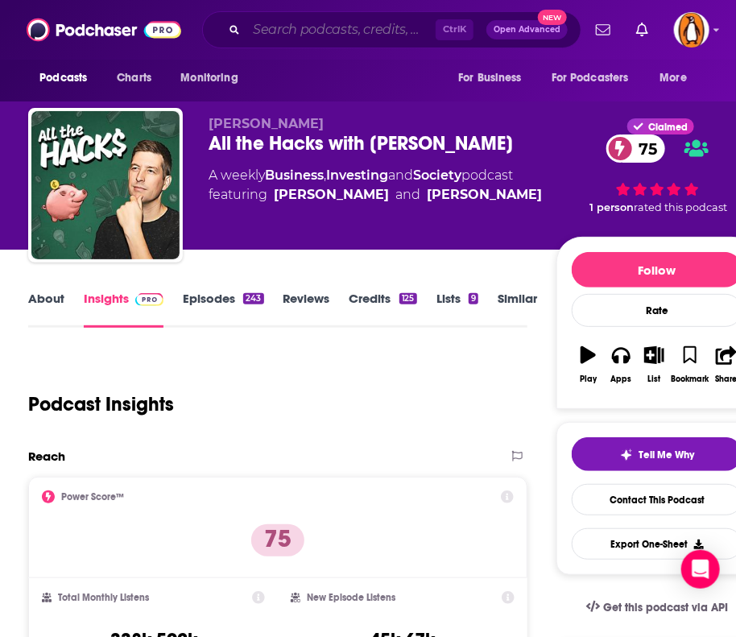
click at [307, 27] on input "Search podcasts, credits, & more..." at bounding box center [340, 30] width 189 height 26
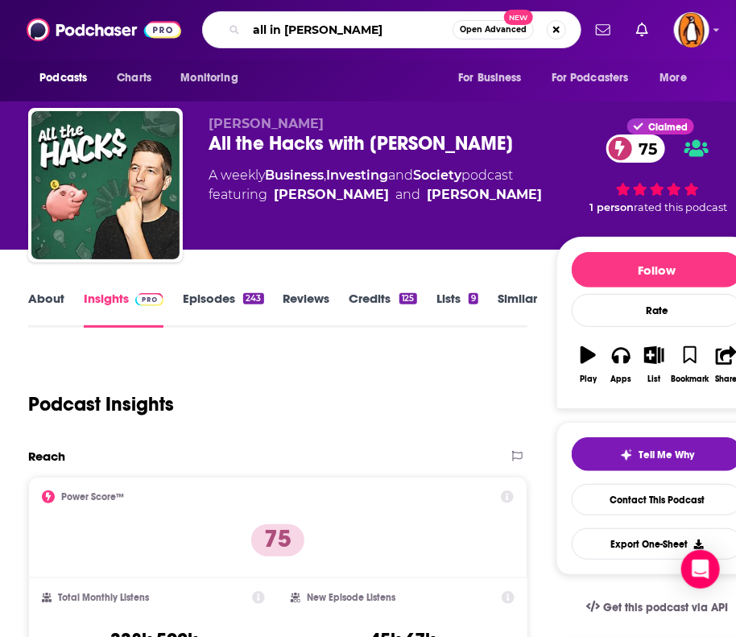
type input "all in [PERSON_NAME]"
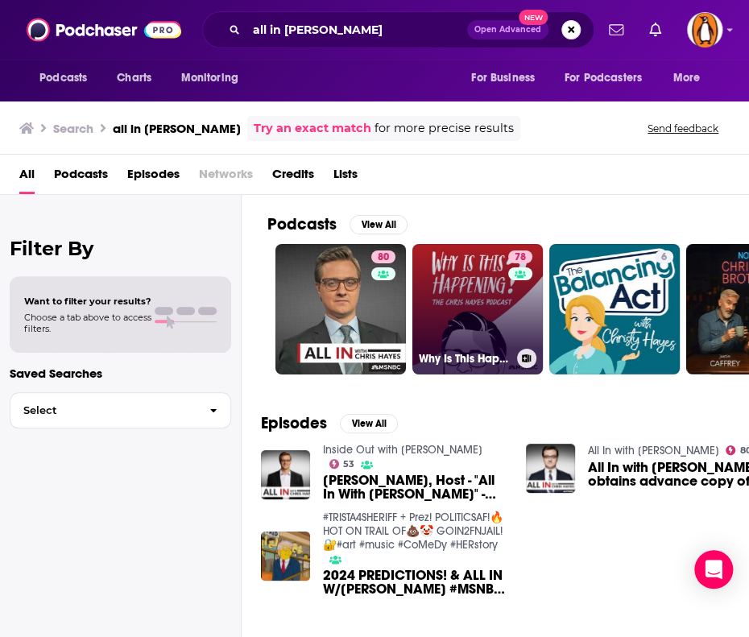
click at [454, 303] on link "78 Why Is This Happening? The [PERSON_NAME] Podcast" at bounding box center [477, 309] width 130 height 130
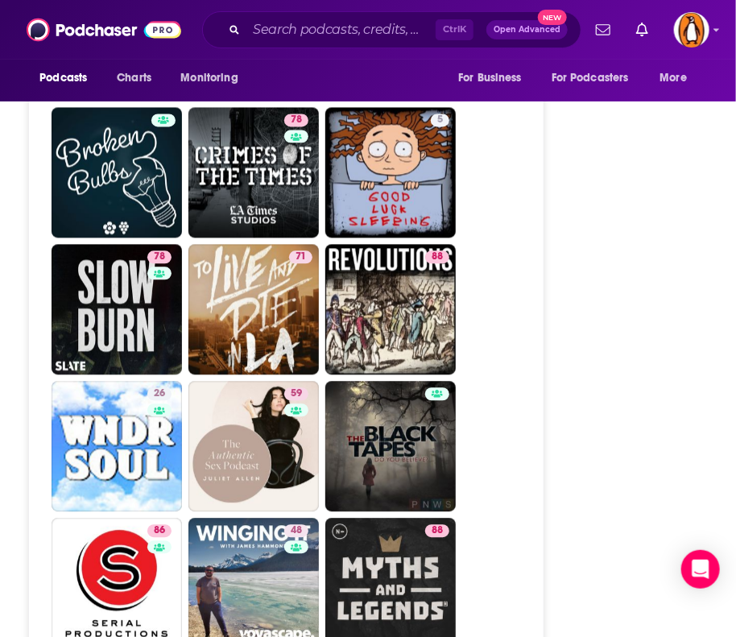
scroll to position [6802, 0]
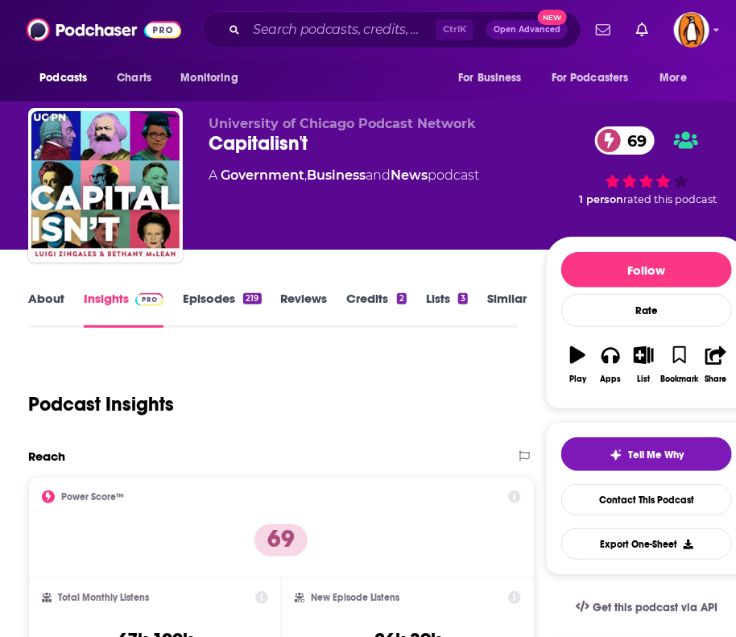
click at [54, 296] on link "About" at bounding box center [46, 309] width 36 height 37
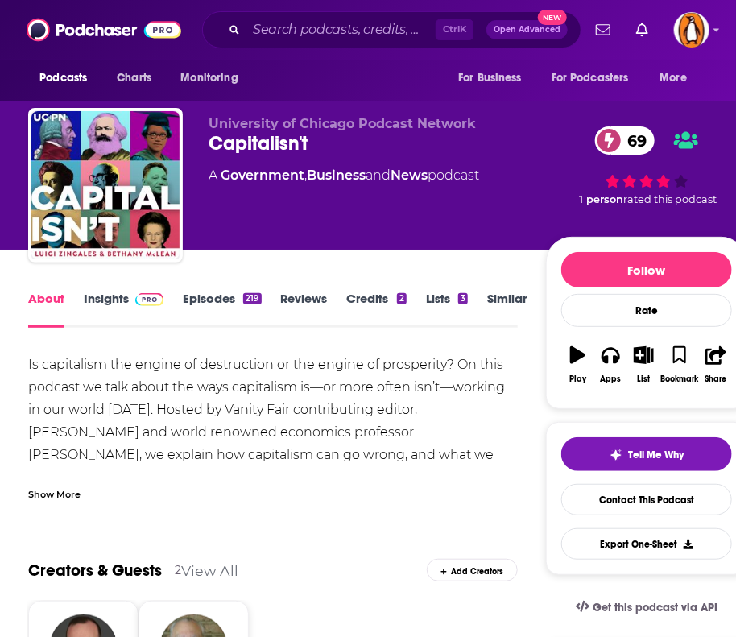
click at [104, 299] on link "Insights" at bounding box center [124, 309] width 80 height 37
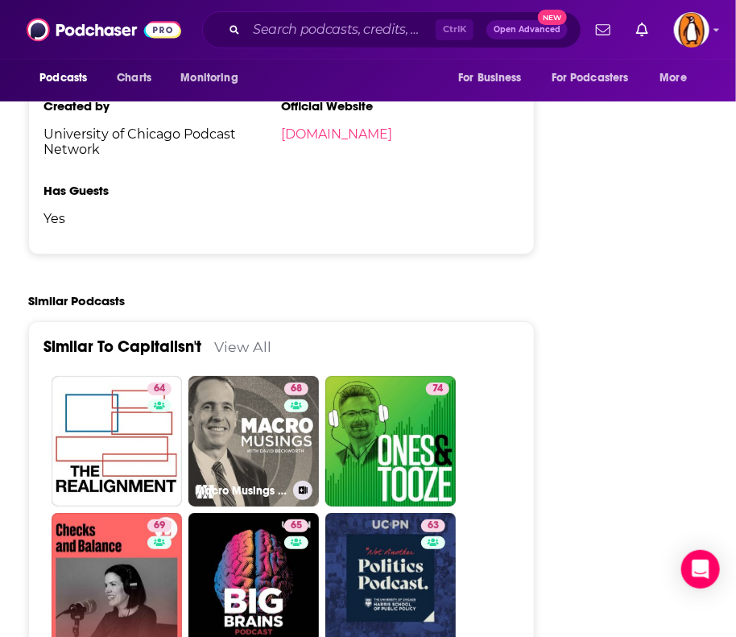
scroll to position [3517, 0]
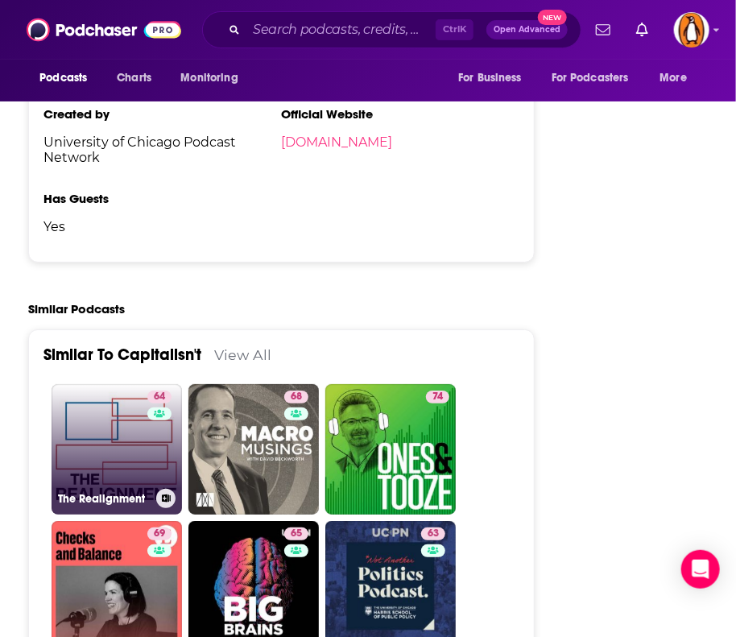
click at [125, 384] on link "64 The Realignment" at bounding box center [117, 449] width 130 height 130
type input "https://www.podchaser.com/podcasts/the-realignment-897505"
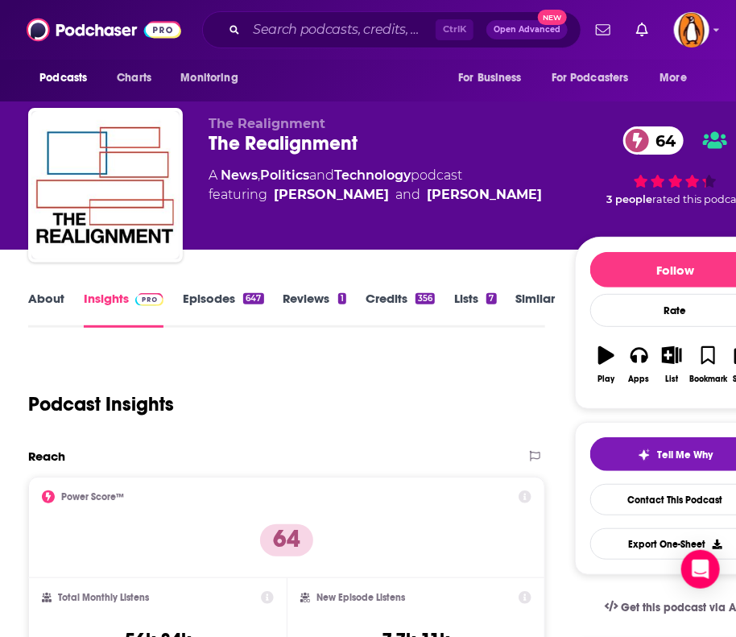
click at [31, 304] on link "About" at bounding box center [46, 309] width 36 height 37
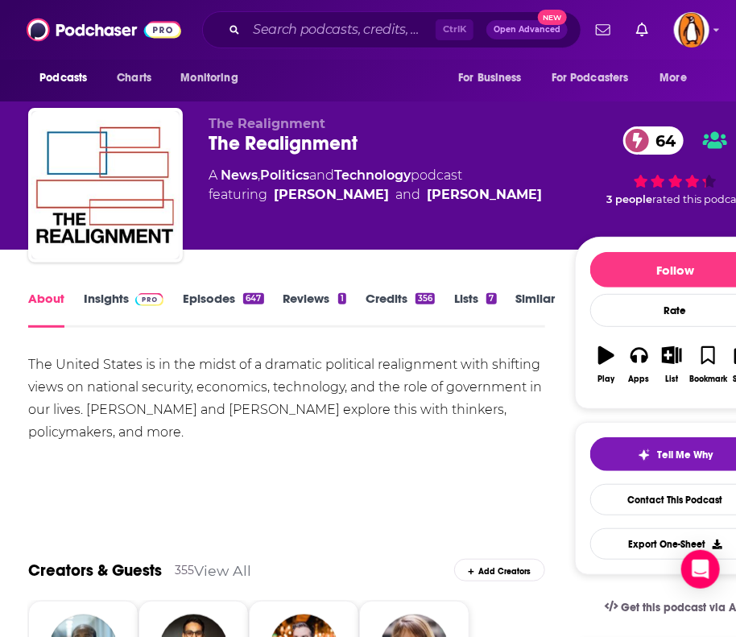
click at [110, 309] on link "Insights" at bounding box center [124, 309] width 80 height 37
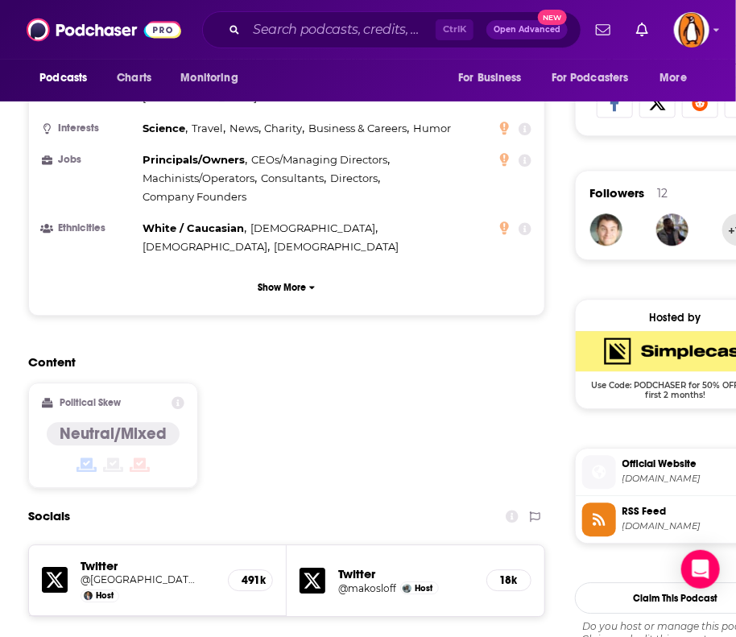
scroll to position [1356, 0]
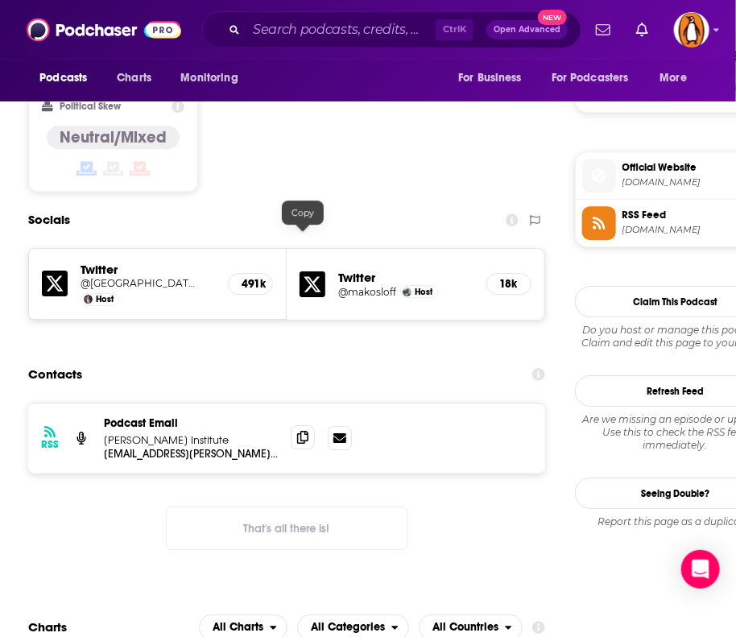
click at [303, 431] on icon at bounding box center [302, 437] width 11 height 13
click at [193, 359] on div "Contacts" at bounding box center [286, 374] width 516 height 31
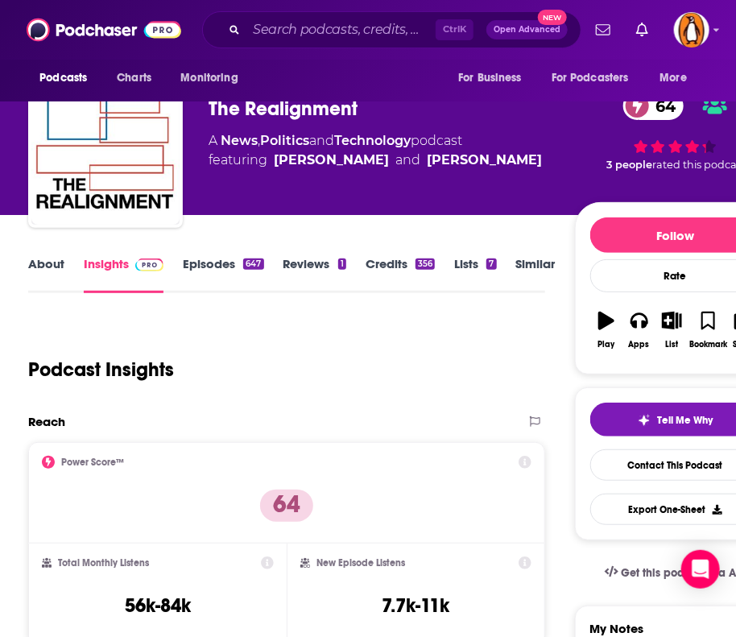
scroll to position [0, 0]
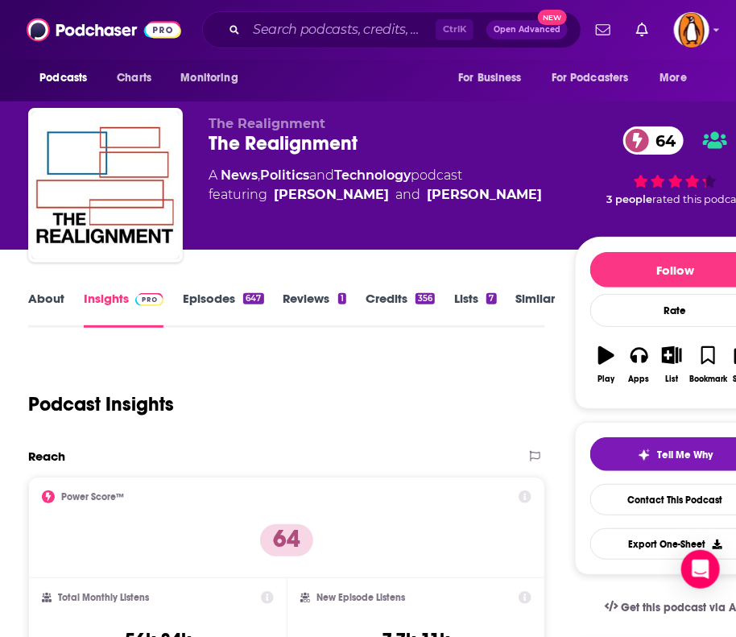
click at [39, 305] on link "About" at bounding box center [46, 309] width 36 height 37
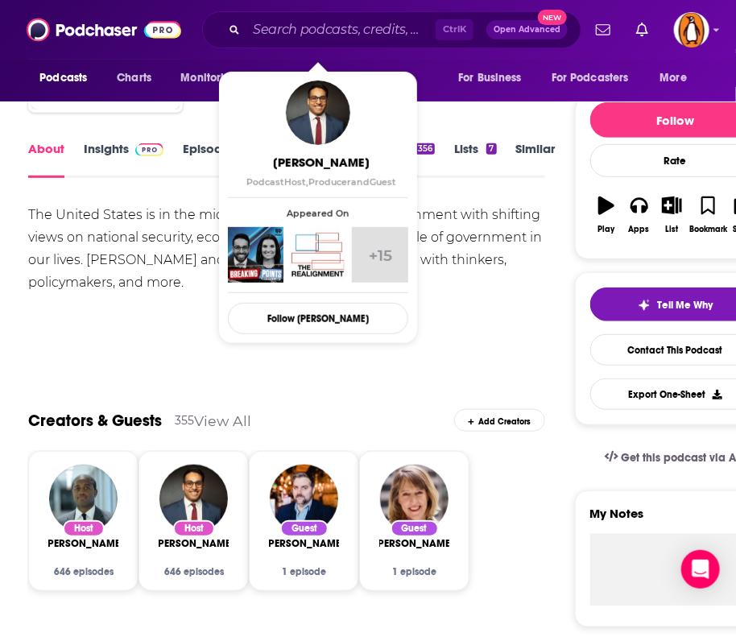
scroll to position [96, 0]
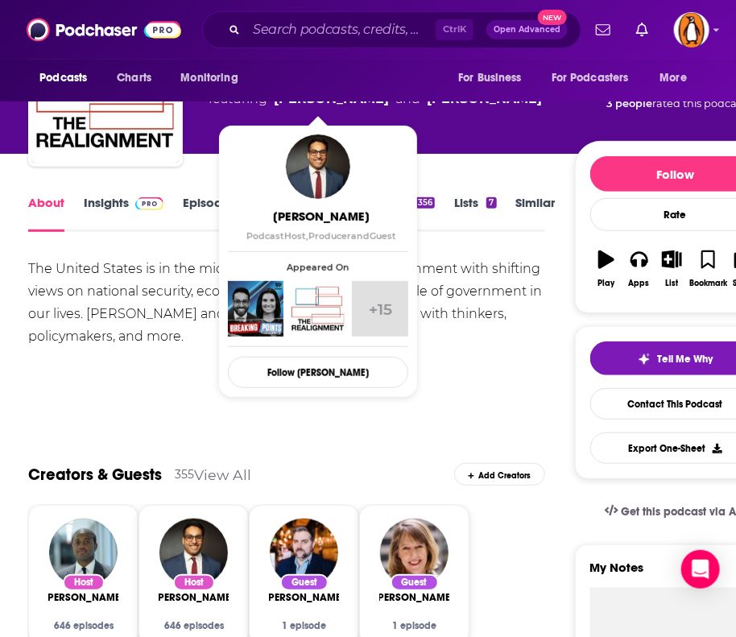
click at [196, 198] on link "Episodes 647" at bounding box center [223, 213] width 81 height 37
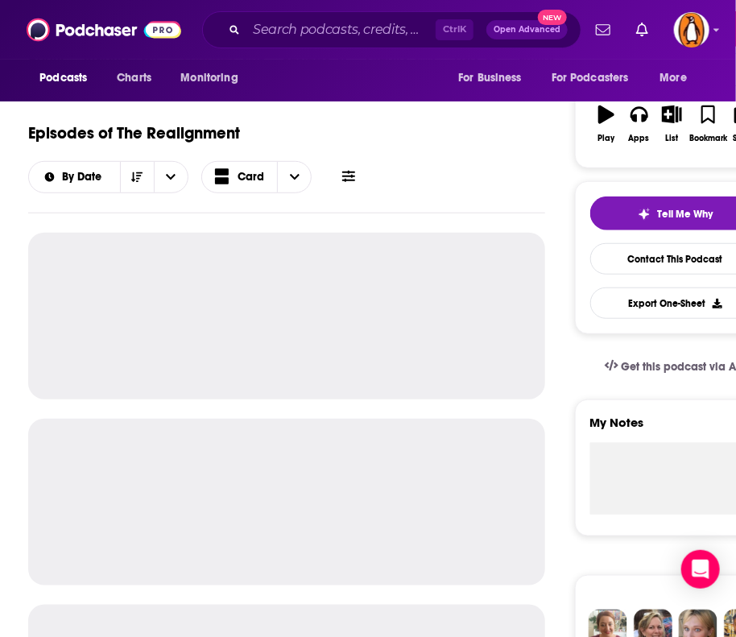
scroll to position [242, 0]
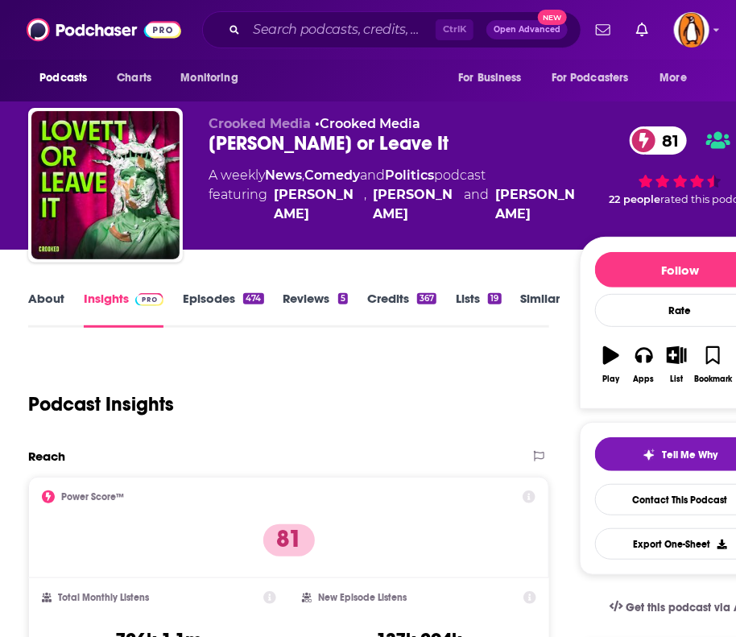
click at [41, 298] on link "About" at bounding box center [46, 309] width 36 height 37
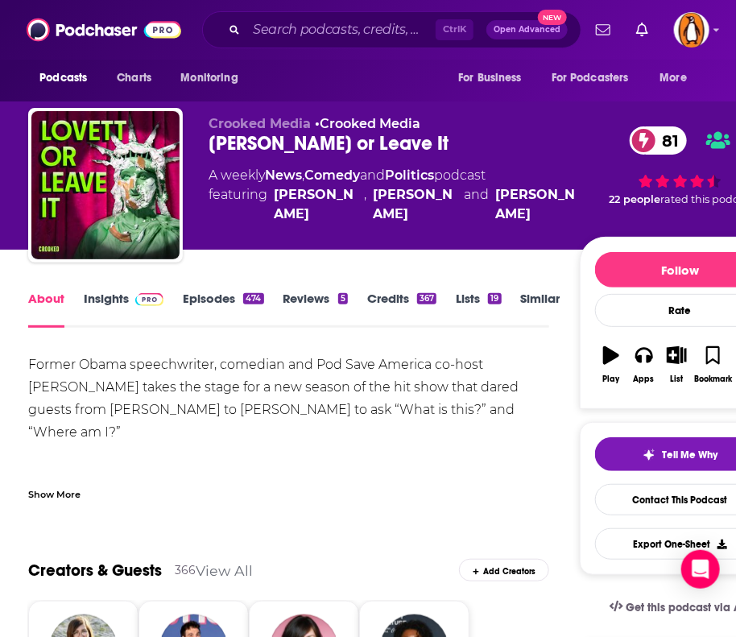
click at [45, 491] on div "Show More" at bounding box center [54, 493] width 52 height 15
